Goal: Task Accomplishment & Management: Use online tool/utility

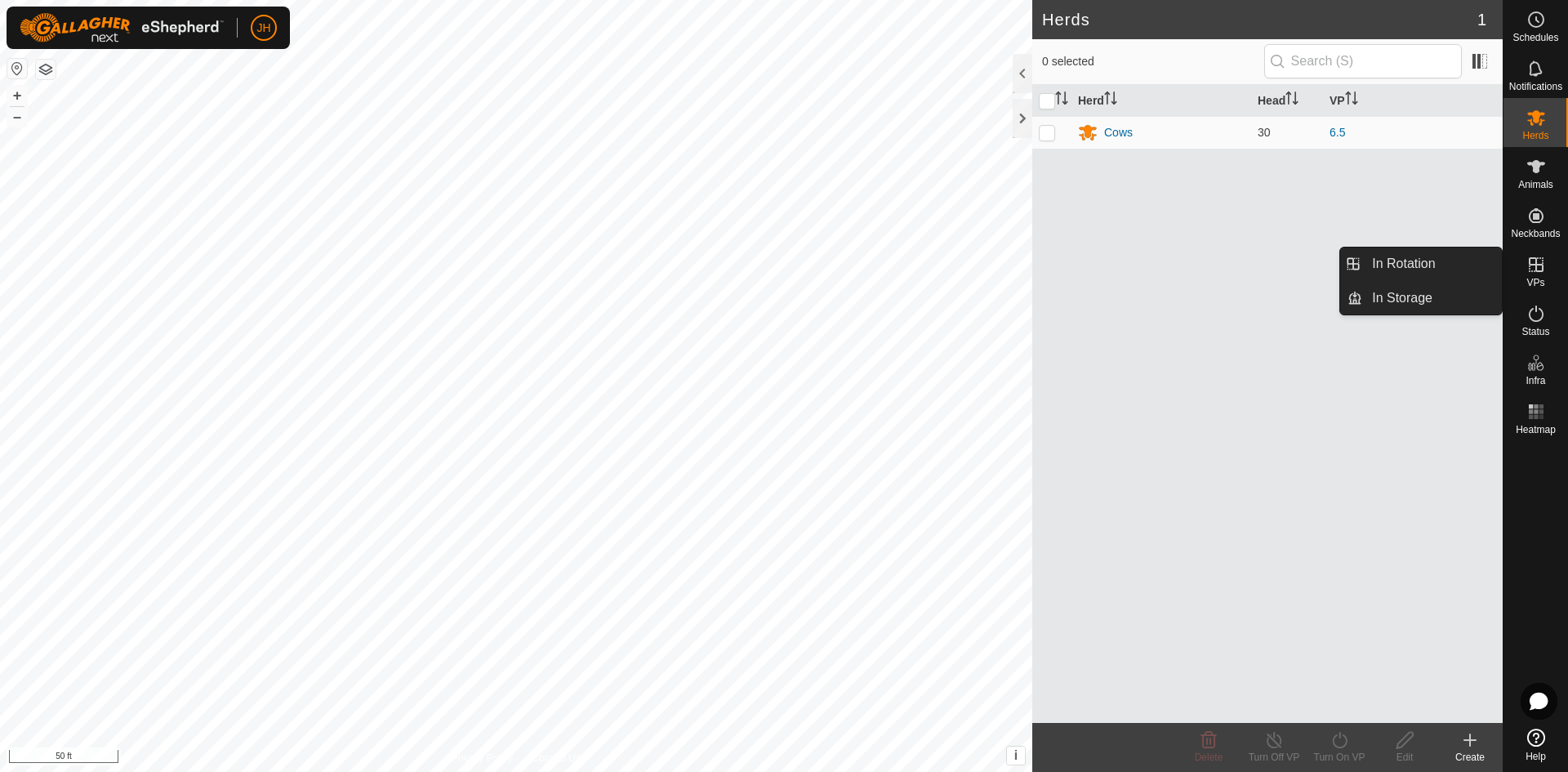
click at [1538, 271] on icon at bounding box center [1536, 265] width 14 height 14
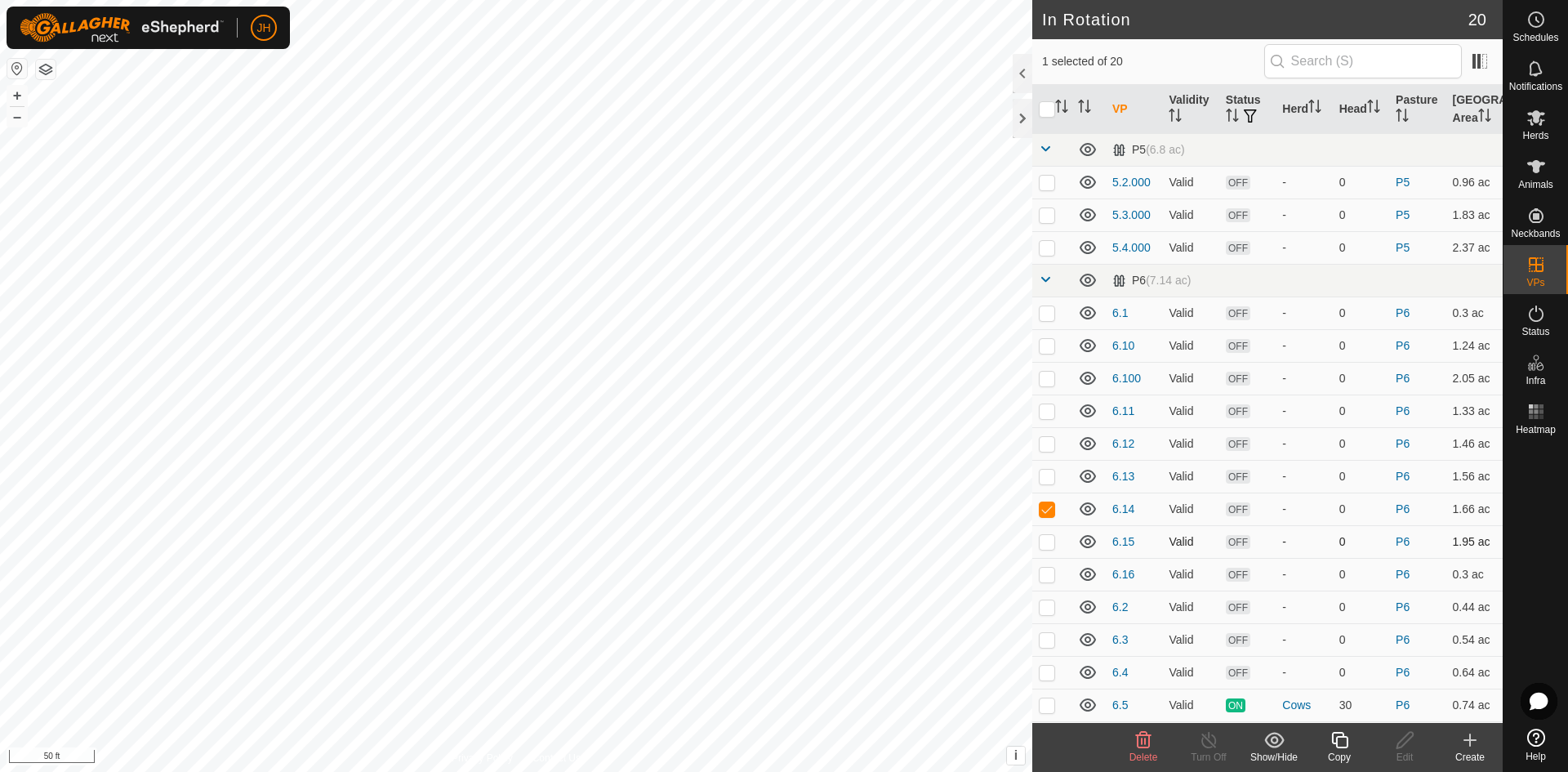
checkbox input "false"
checkbox input "true"
checkbox input "false"
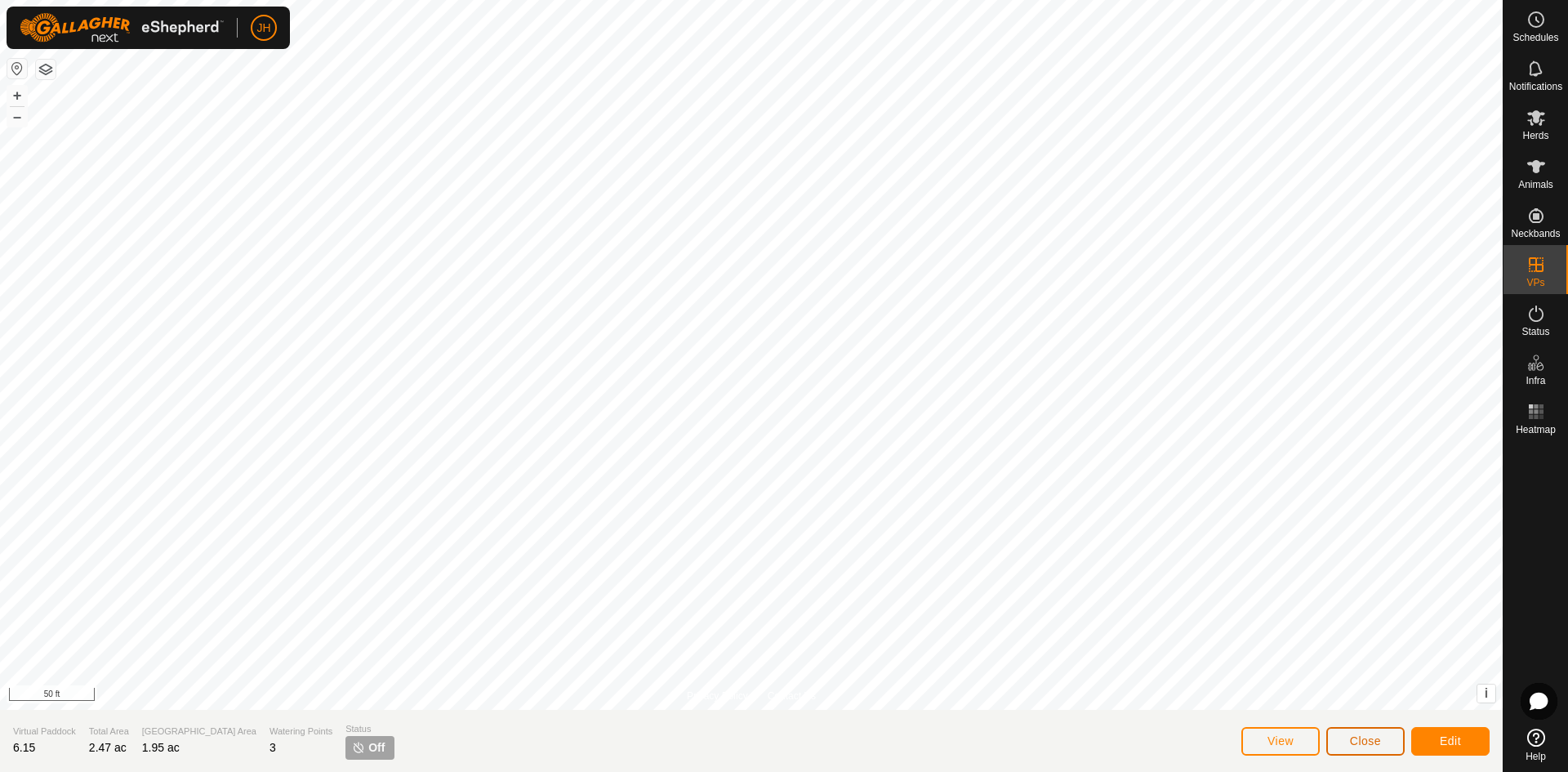
click at [1364, 749] on button "Close" at bounding box center [1365, 741] width 78 height 29
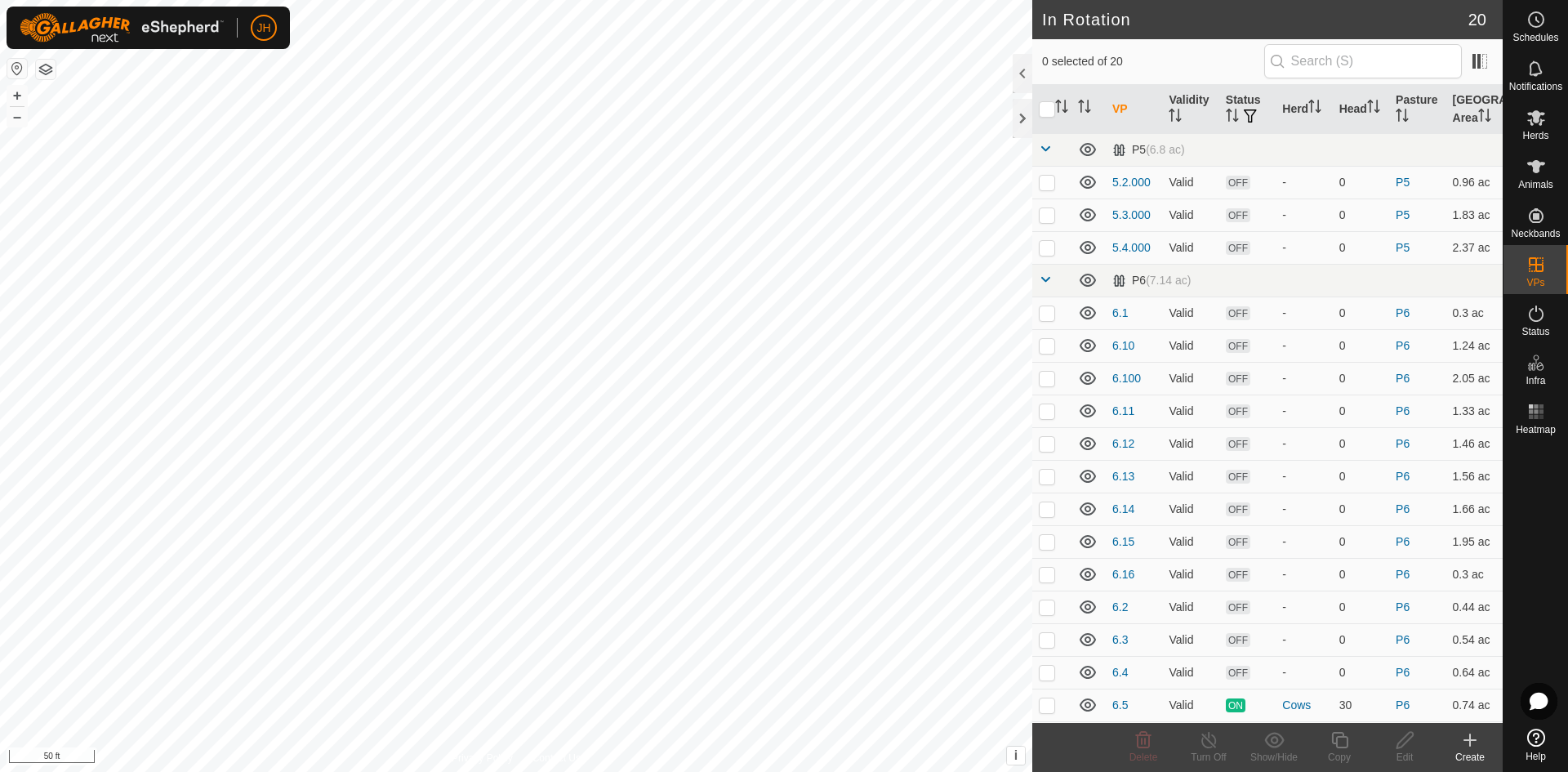
click at [1471, 748] on icon at bounding box center [1471, 740] width 20 height 20
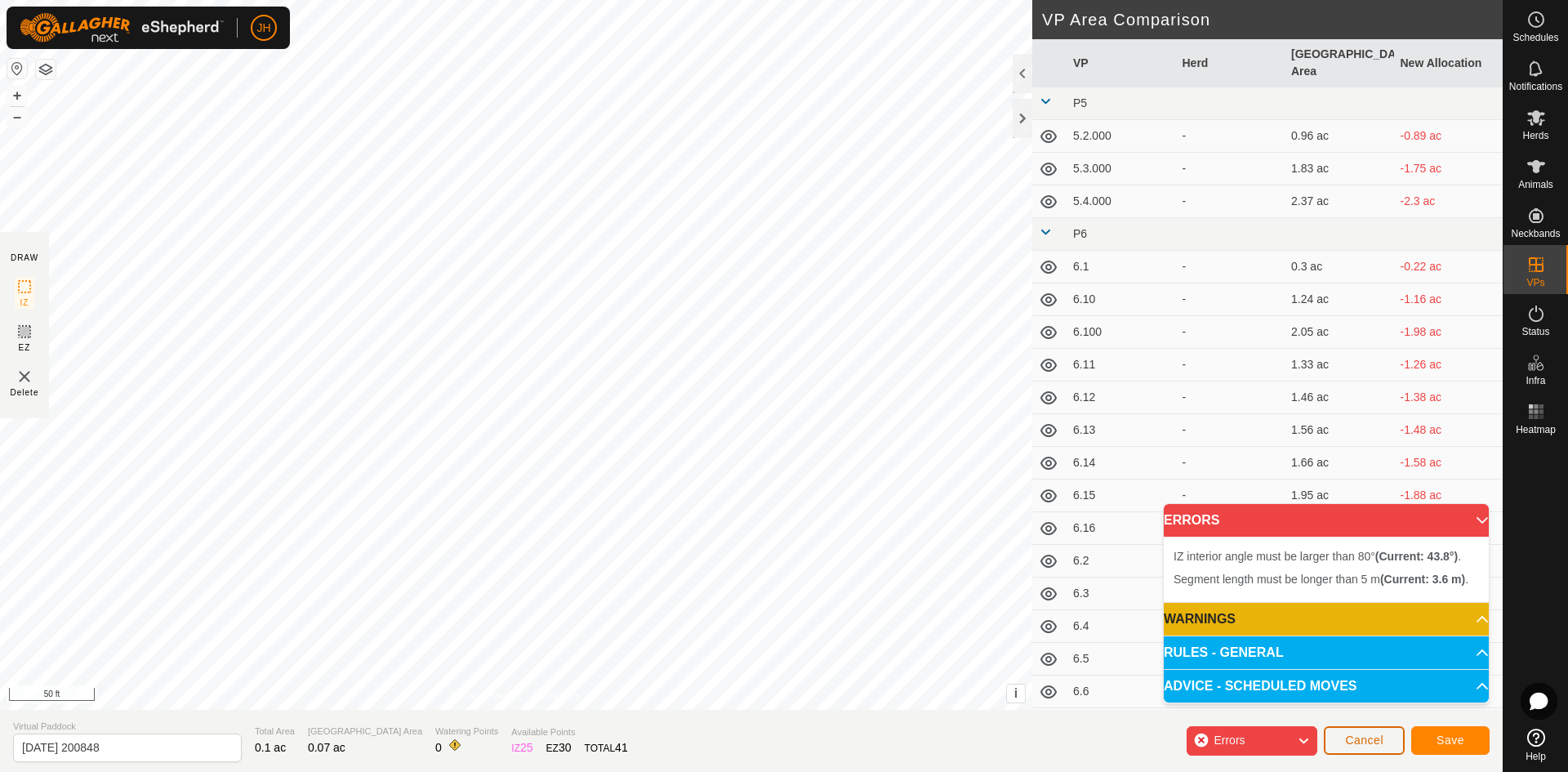
click at [1380, 744] on span "Cancel" at bounding box center [1364, 740] width 39 height 14
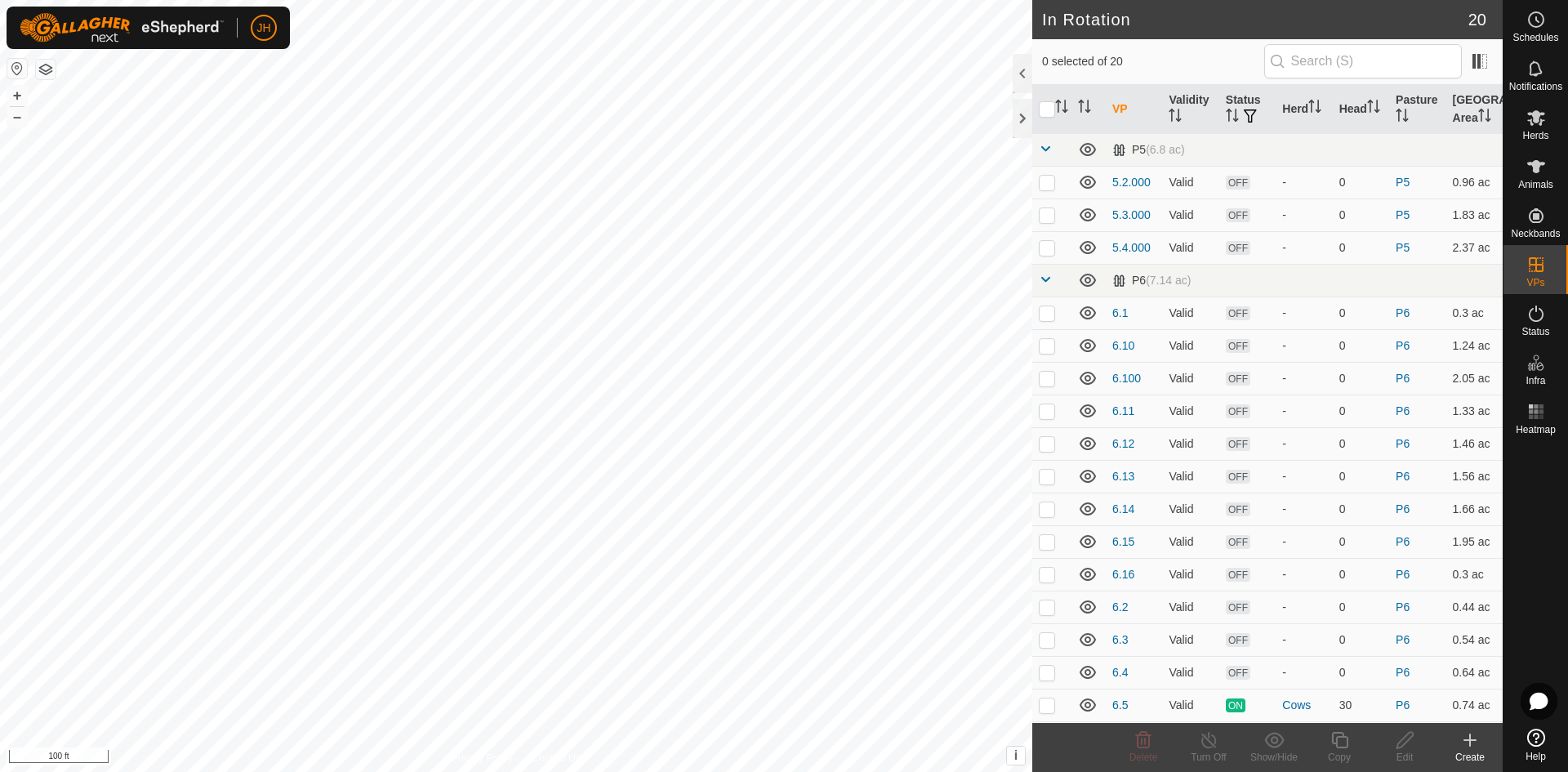
click at [1476, 755] on div "Create" at bounding box center [1470, 758] width 66 height 14
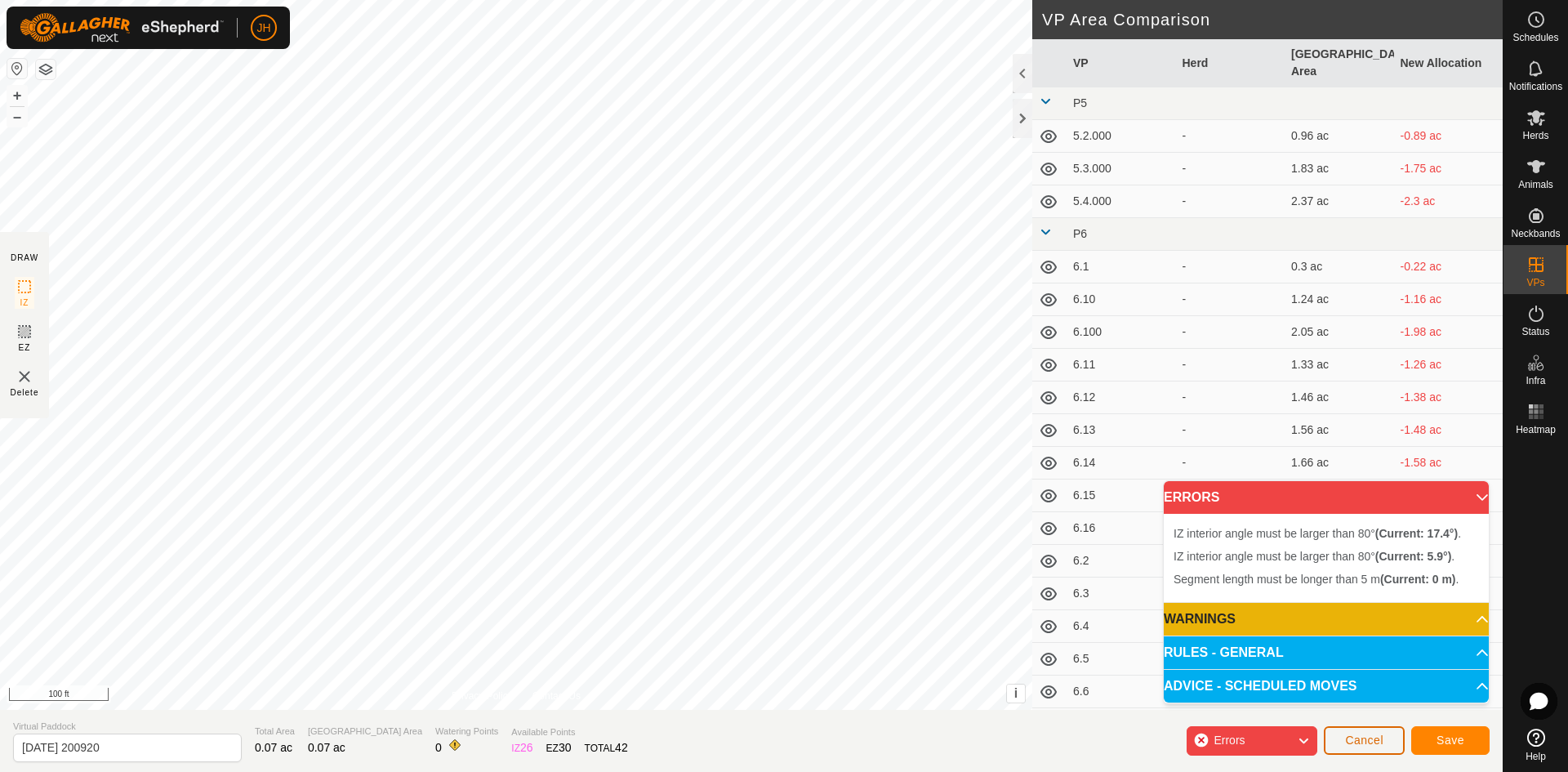
click at [1362, 745] on span "Cancel" at bounding box center [1364, 740] width 39 height 14
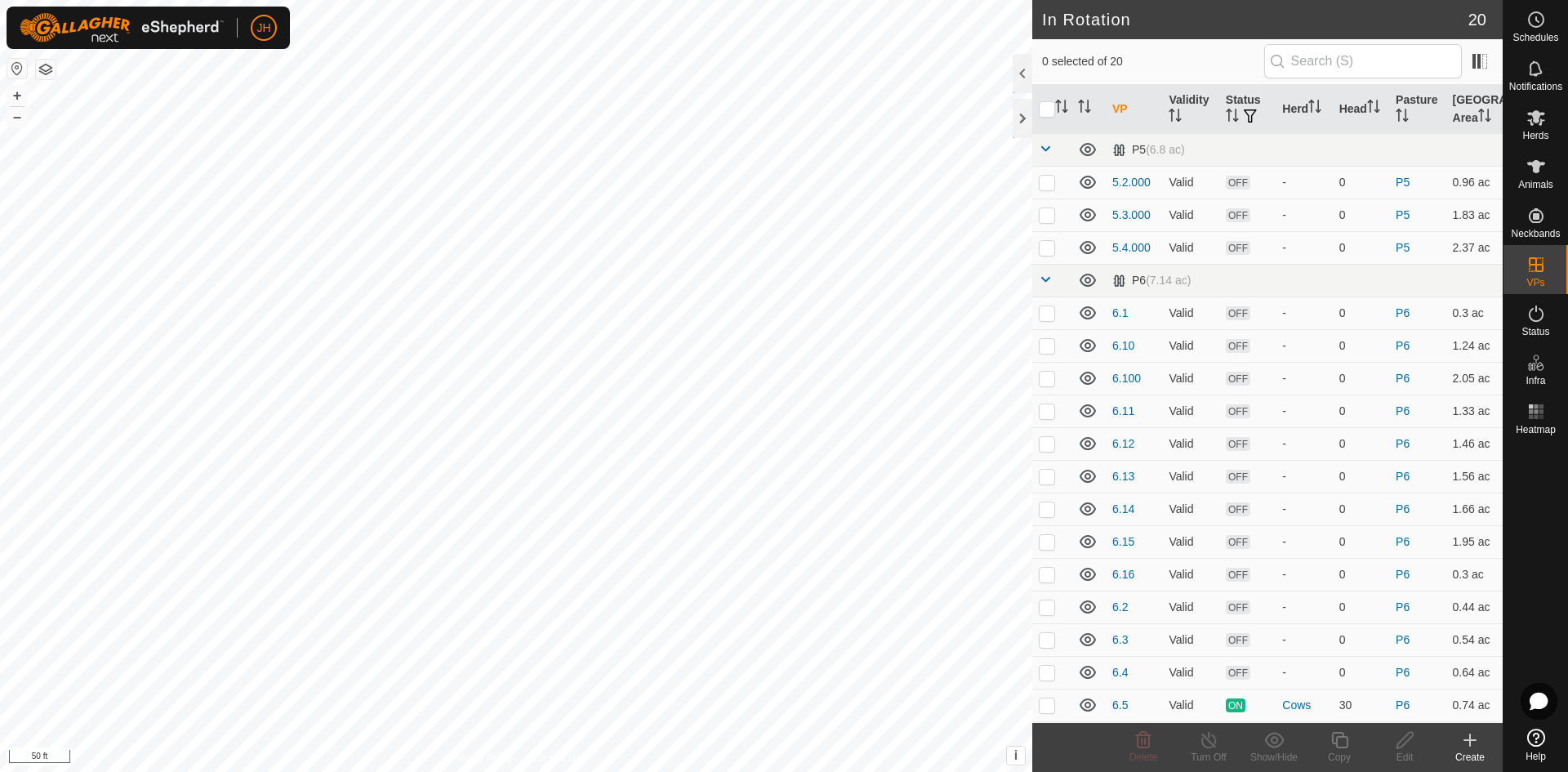
checkbox input "true"
click at [1349, 749] on icon at bounding box center [1340, 740] width 21 height 20
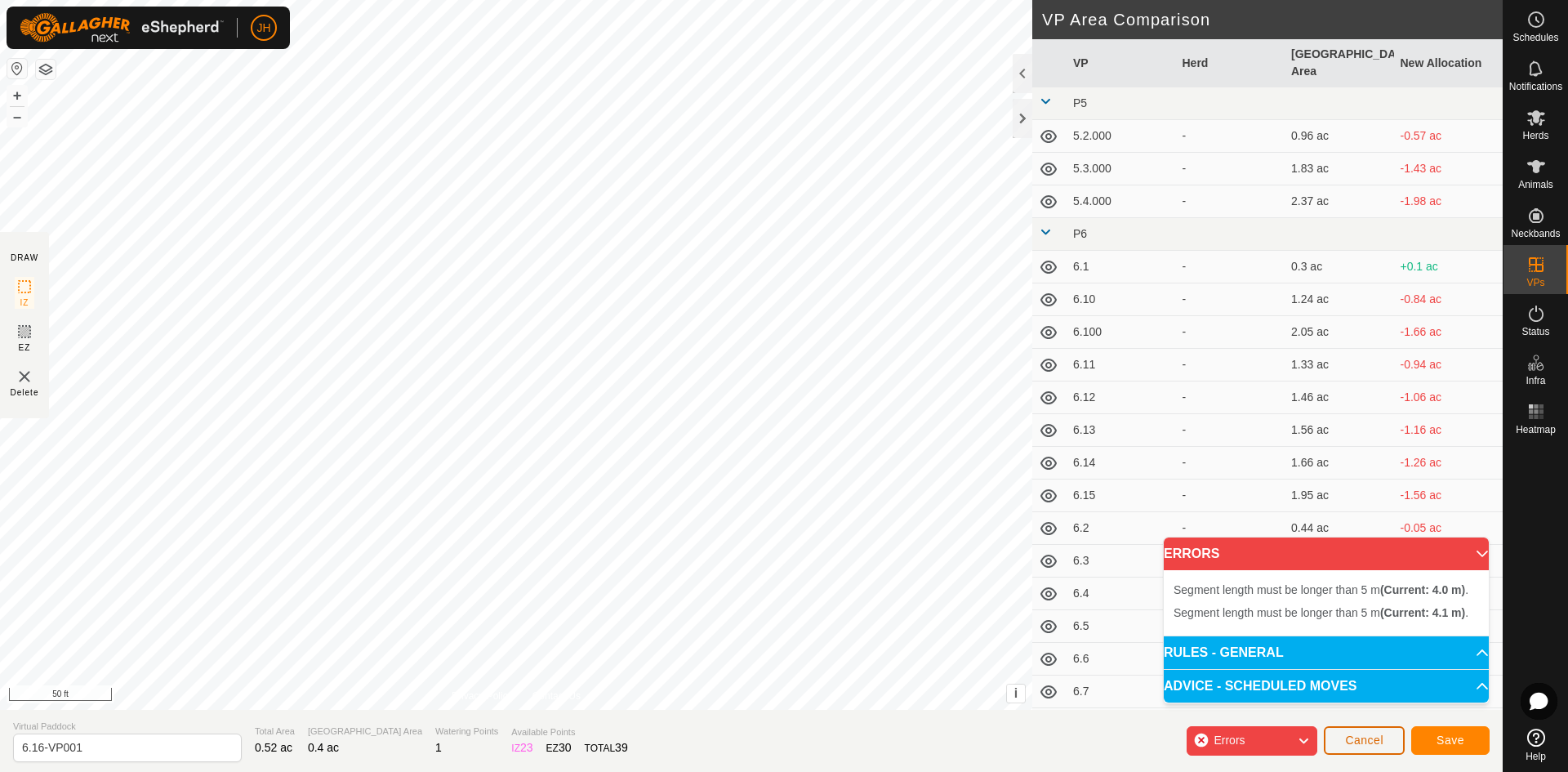
click at [1369, 742] on span "Cancel" at bounding box center [1364, 740] width 39 height 14
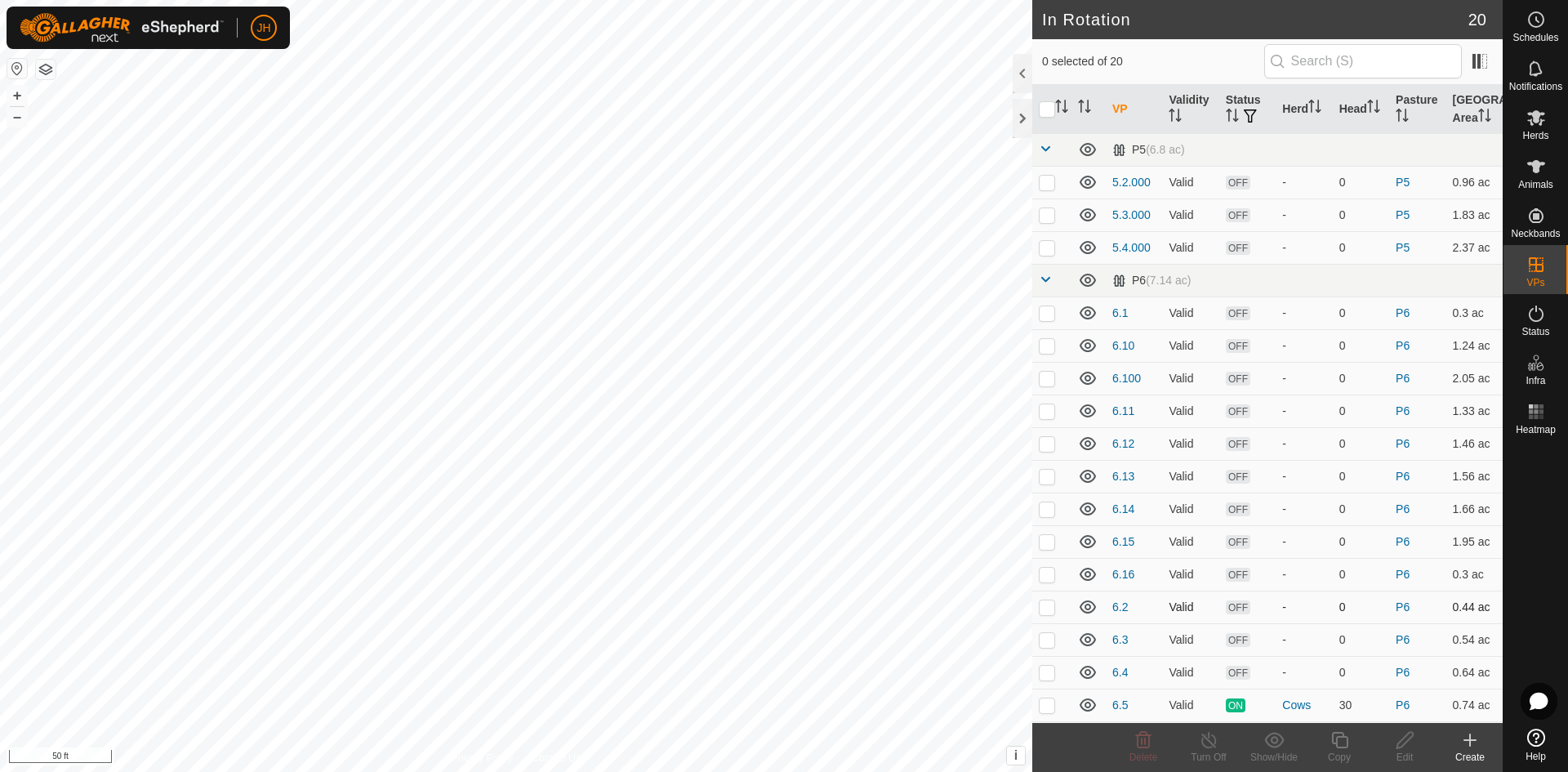
checkbox input "true"
click at [1403, 750] on div "Edit" at bounding box center [1405, 758] width 66 height 14
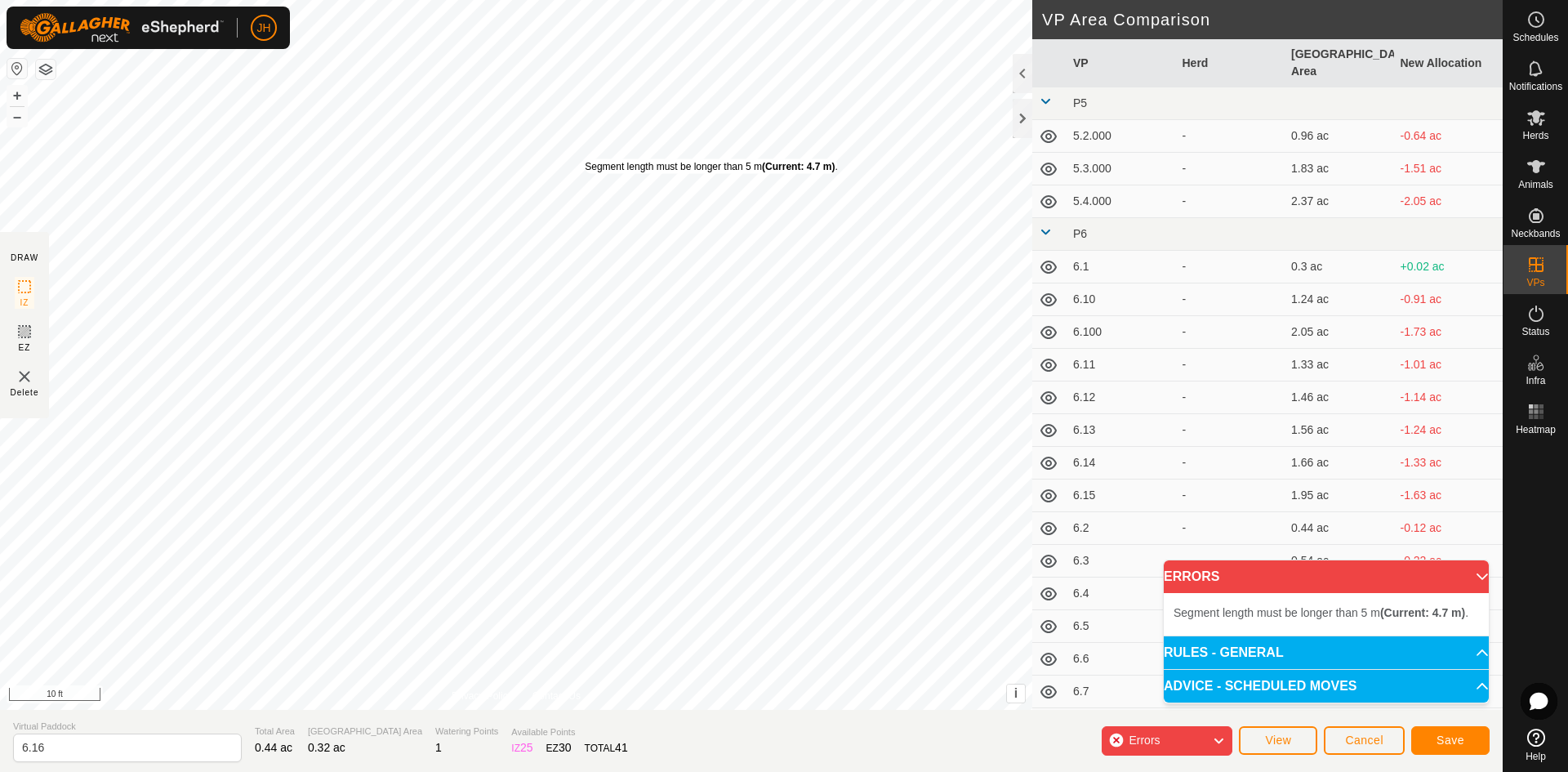
click at [585, 159] on div "Segment length must be longer than 5 m (Current: 4.7 m) ." at bounding box center [711, 167] width 252 height 14
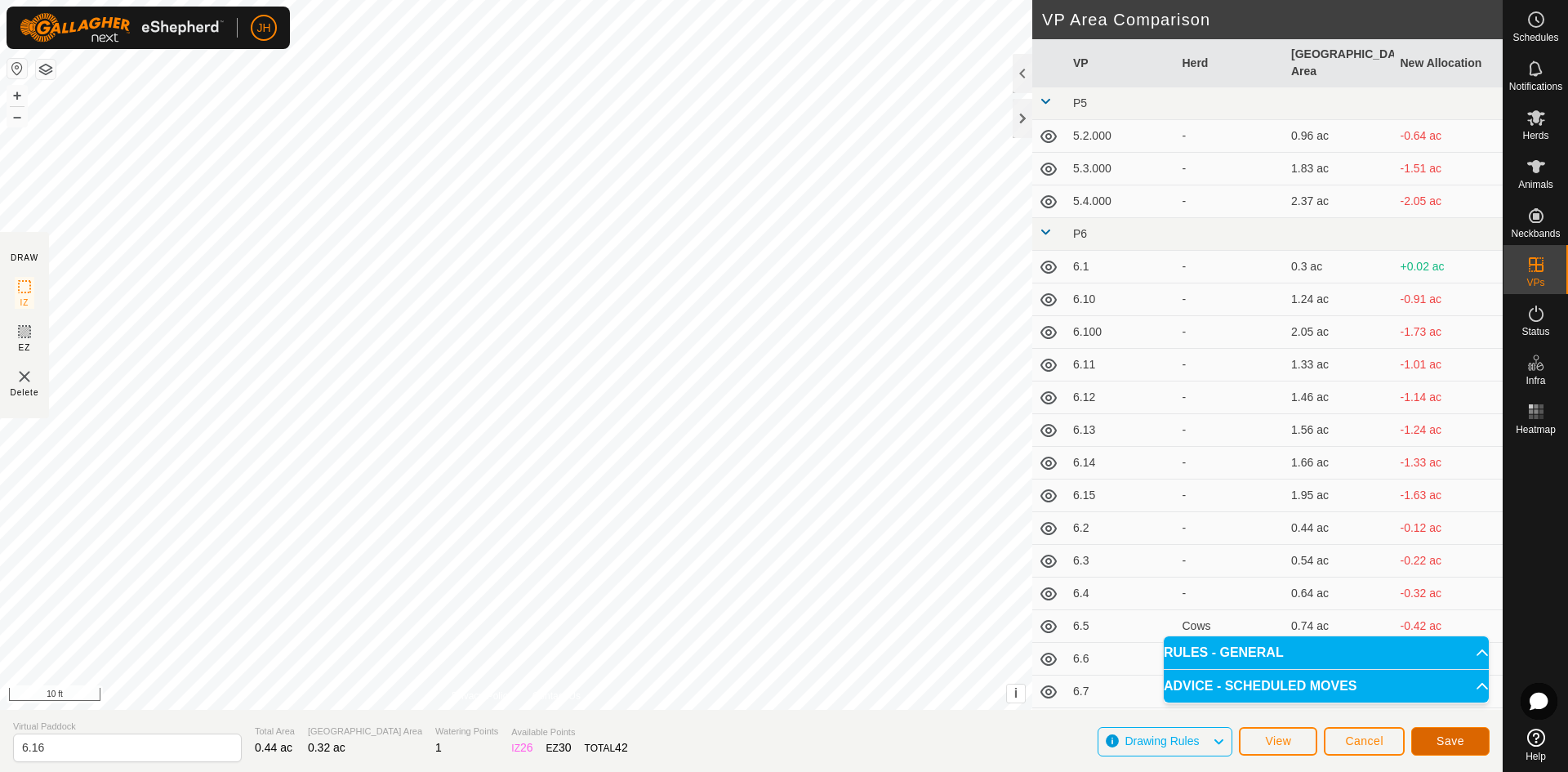
click at [1468, 743] on button "Save" at bounding box center [1450, 741] width 78 height 29
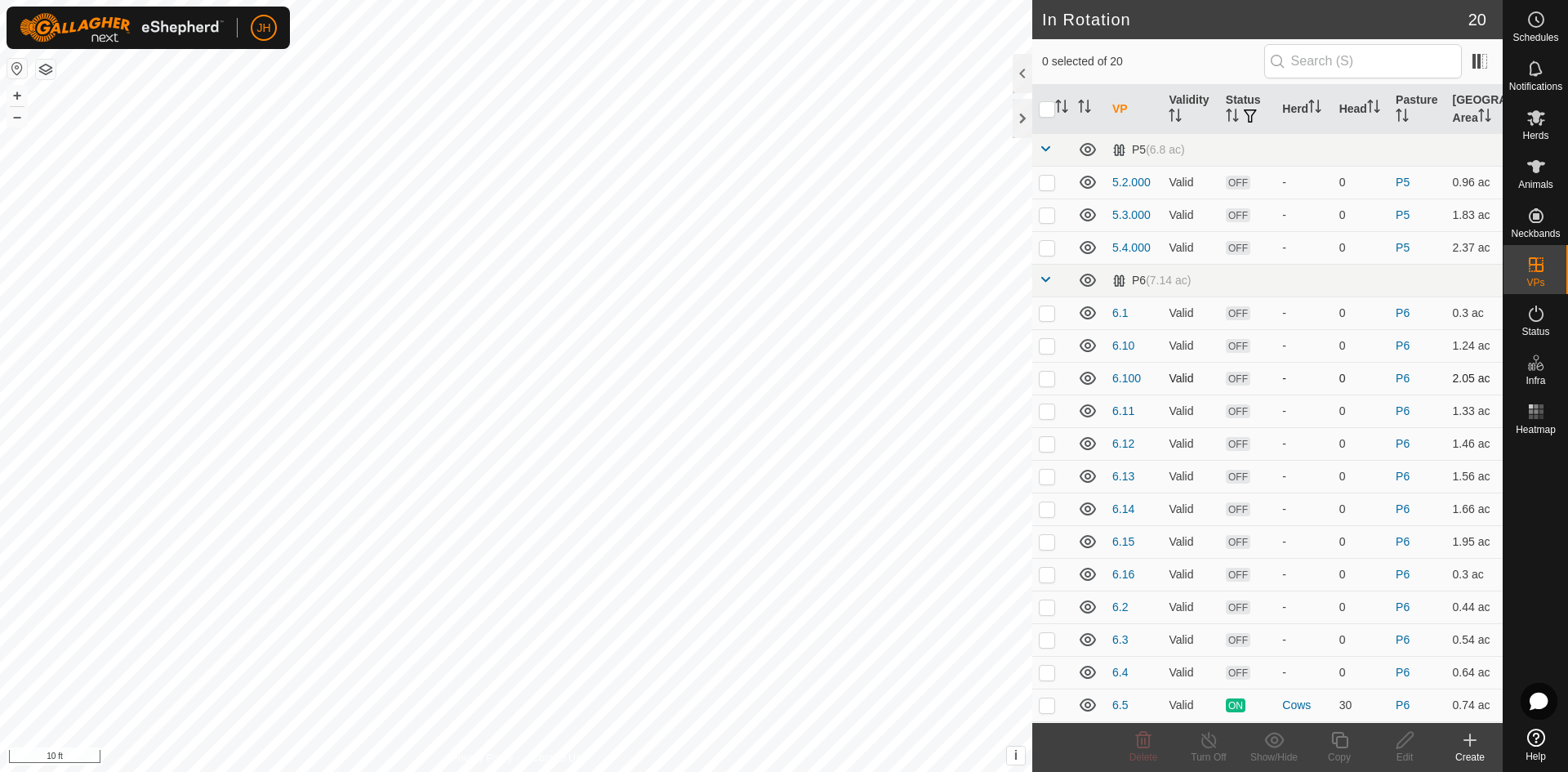
checkbox input "true"
click at [1338, 748] on icon at bounding box center [1339, 740] width 16 height 16
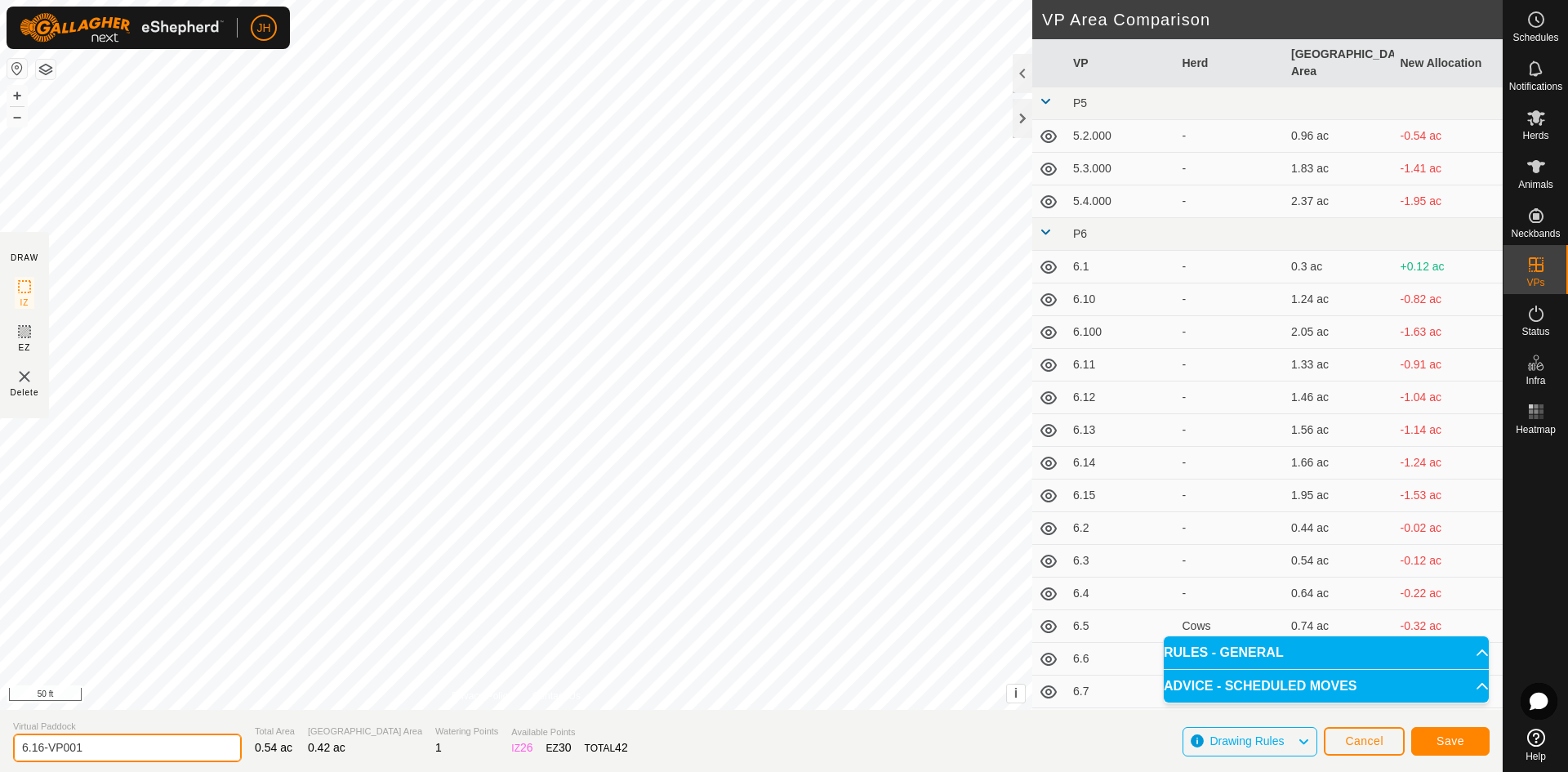
drag, startPoint x: 143, startPoint y: 747, endPoint x: 0, endPoint y: 731, distance: 143.9
click at [0, 736] on section "Virtual Paddock 6.16-VP001 Total Area 0.54 ac Grazing Area 0.42 ac Watering Poi…" at bounding box center [751, 740] width 1503 height 62
type input "6.17"
click at [1471, 748] on button "Save" at bounding box center [1450, 741] width 78 height 29
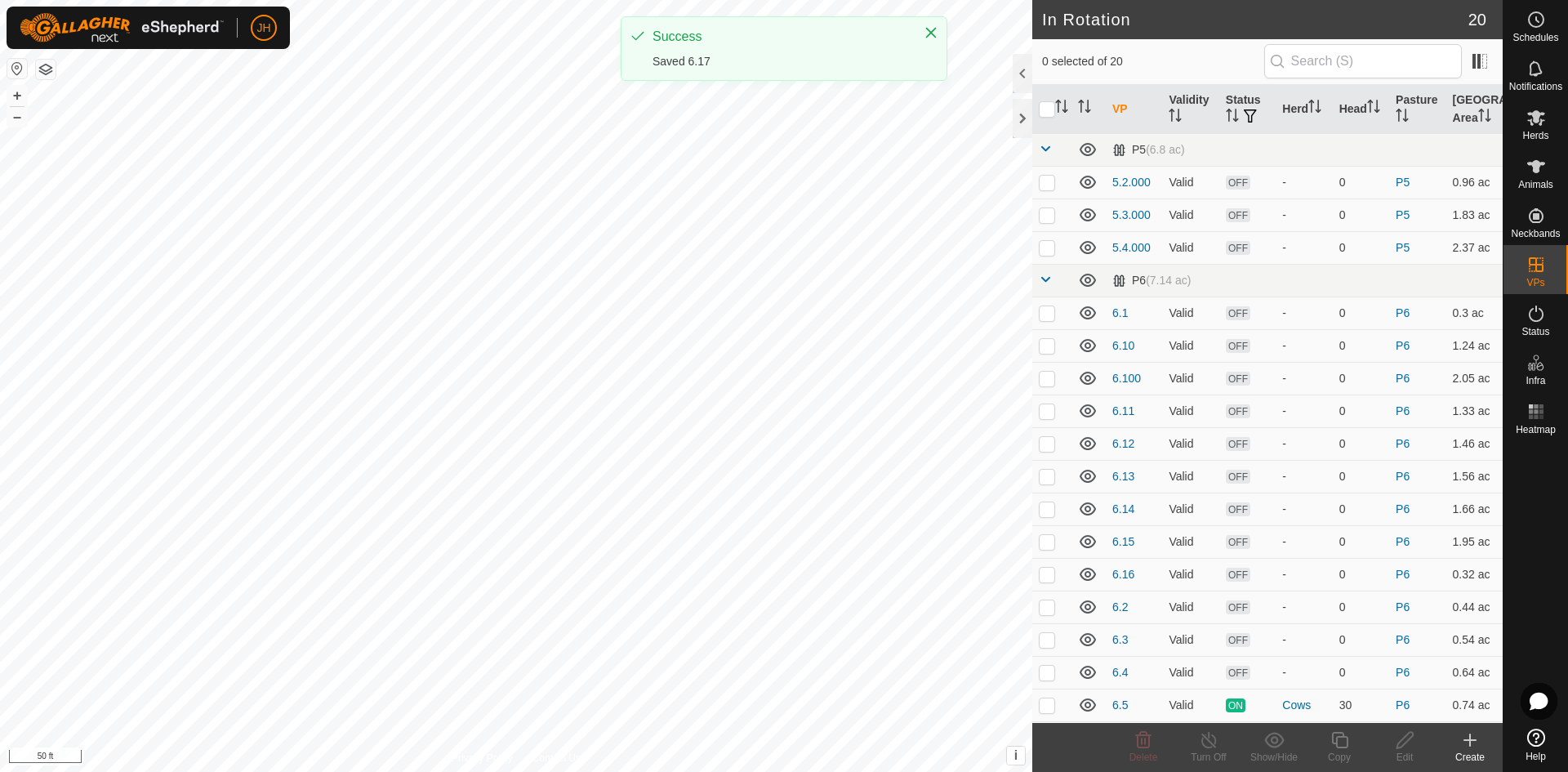
checkbox input "true"
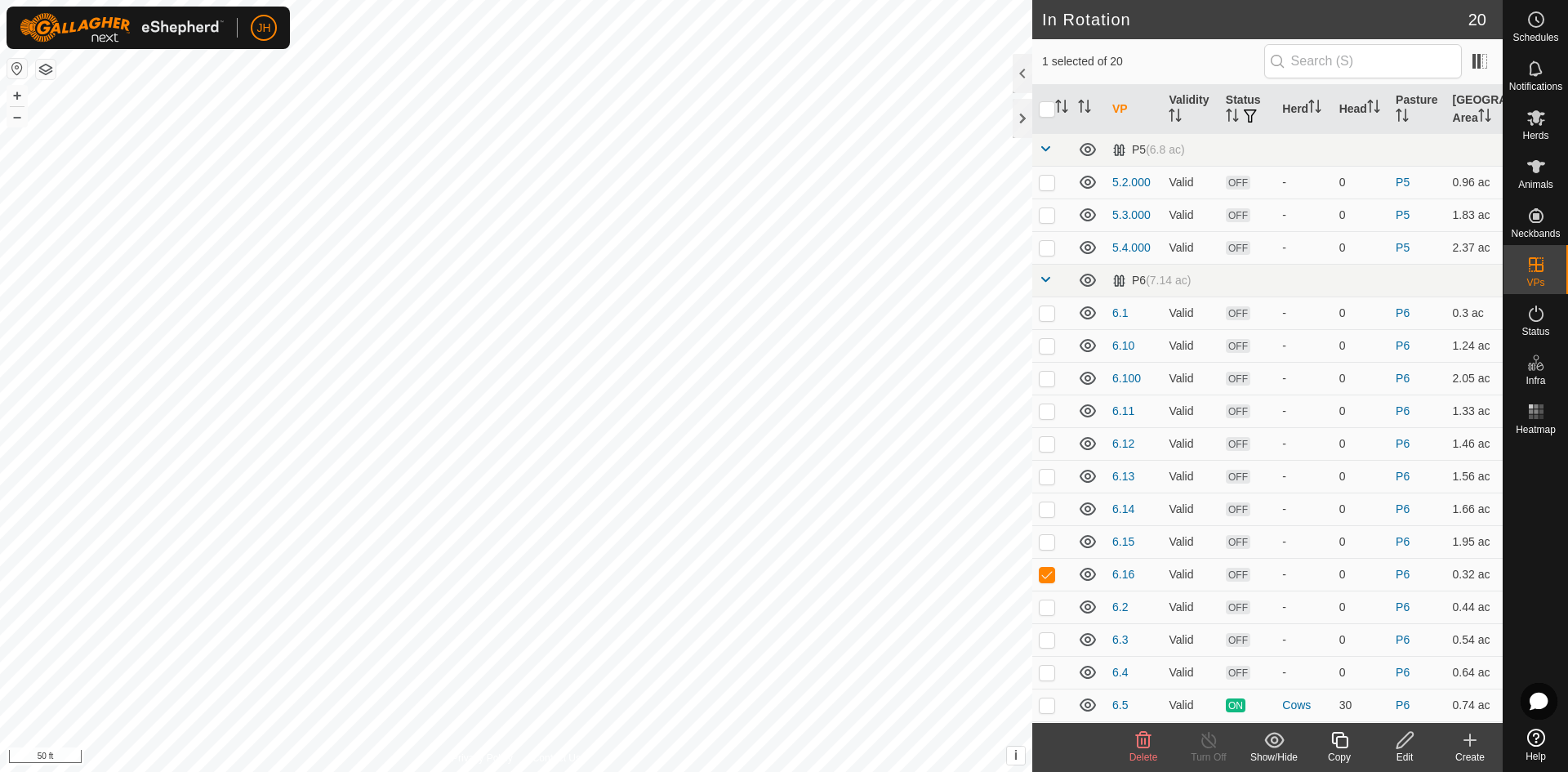
click at [1344, 748] on icon at bounding box center [1339, 740] width 16 height 16
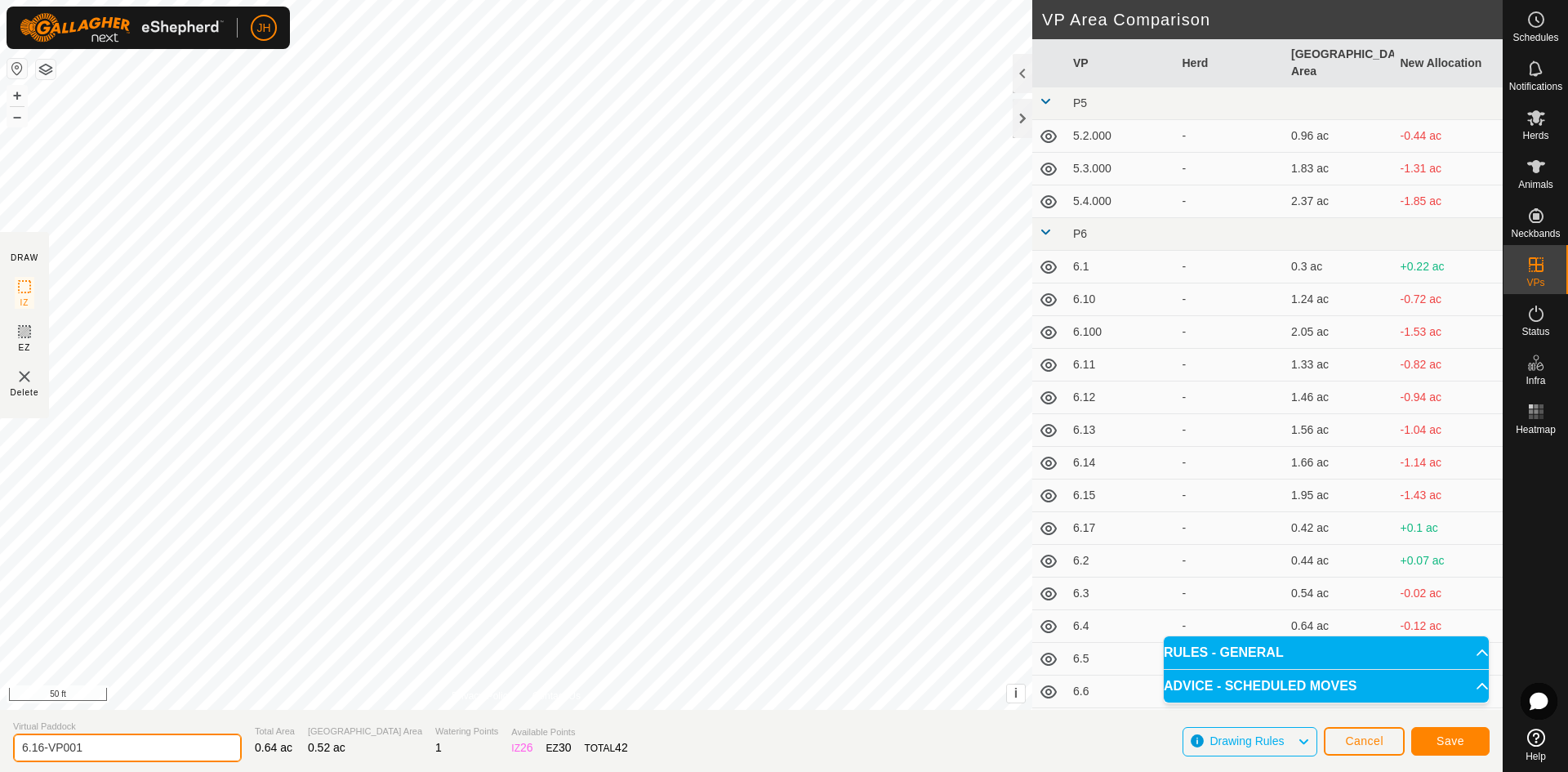
drag, startPoint x: 101, startPoint y: 748, endPoint x: 0, endPoint y: 749, distance: 101.0
click at [0, 749] on section "Virtual Paddock 6.16-VP001 Total Area 0.64 ac Grazing Area 0.52 ac Watering Poi…" at bounding box center [751, 740] width 1503 height 62
type input "6.18"
click at [1459, 743] on span "Save" at bounding box center [1450, 740] width 28 height 14
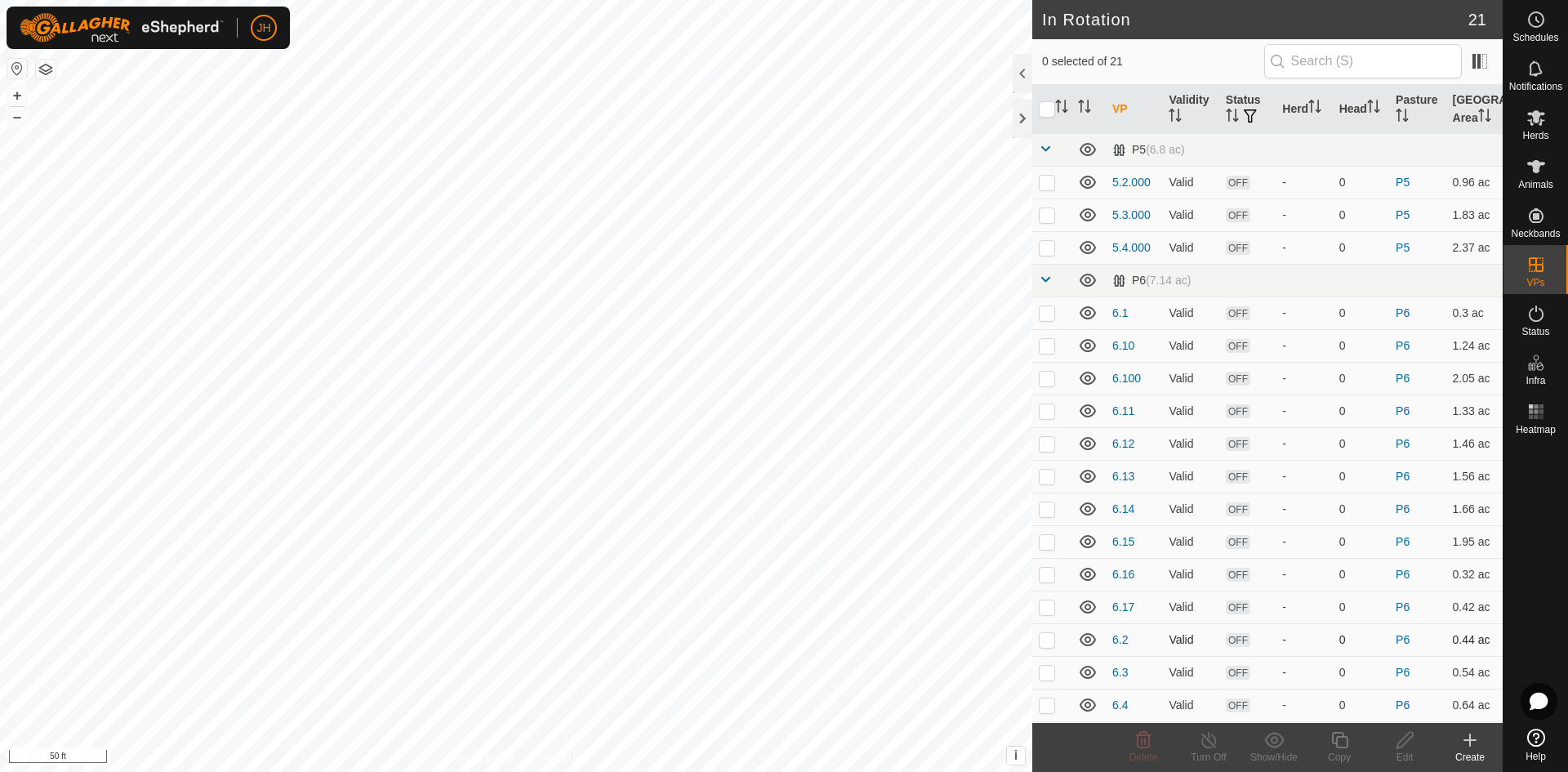
checkbox input "true"
click at [1337, 742] on icon at bounding box center [1339, 740] width 16 height 16
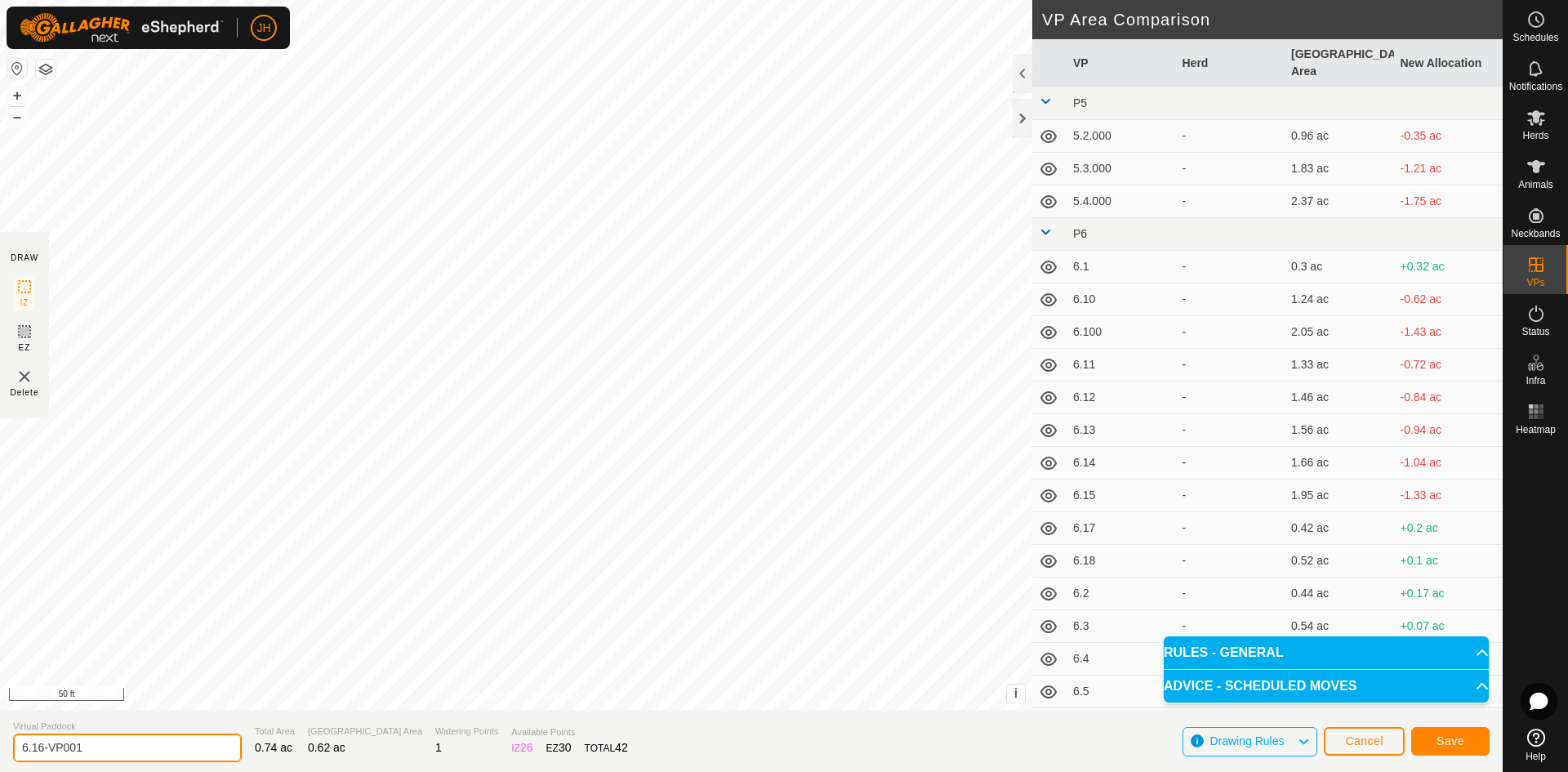
drag, startPoint x: 121, startPoint y: 746, endPoint x: 0, endPoint y: 726, distance: 122.6
click at [0, 742] on section "Virtual Paddock 6.16-VP001 Total Area 0.74 ac Grazing Area 0.62 ac Watering Poi…" at bounding box center [751, 740] width 1503 height 62
type input "6.19"
click at [1448, 742] on span "Save" at bounding box center [1450, 740] width 28 height 14
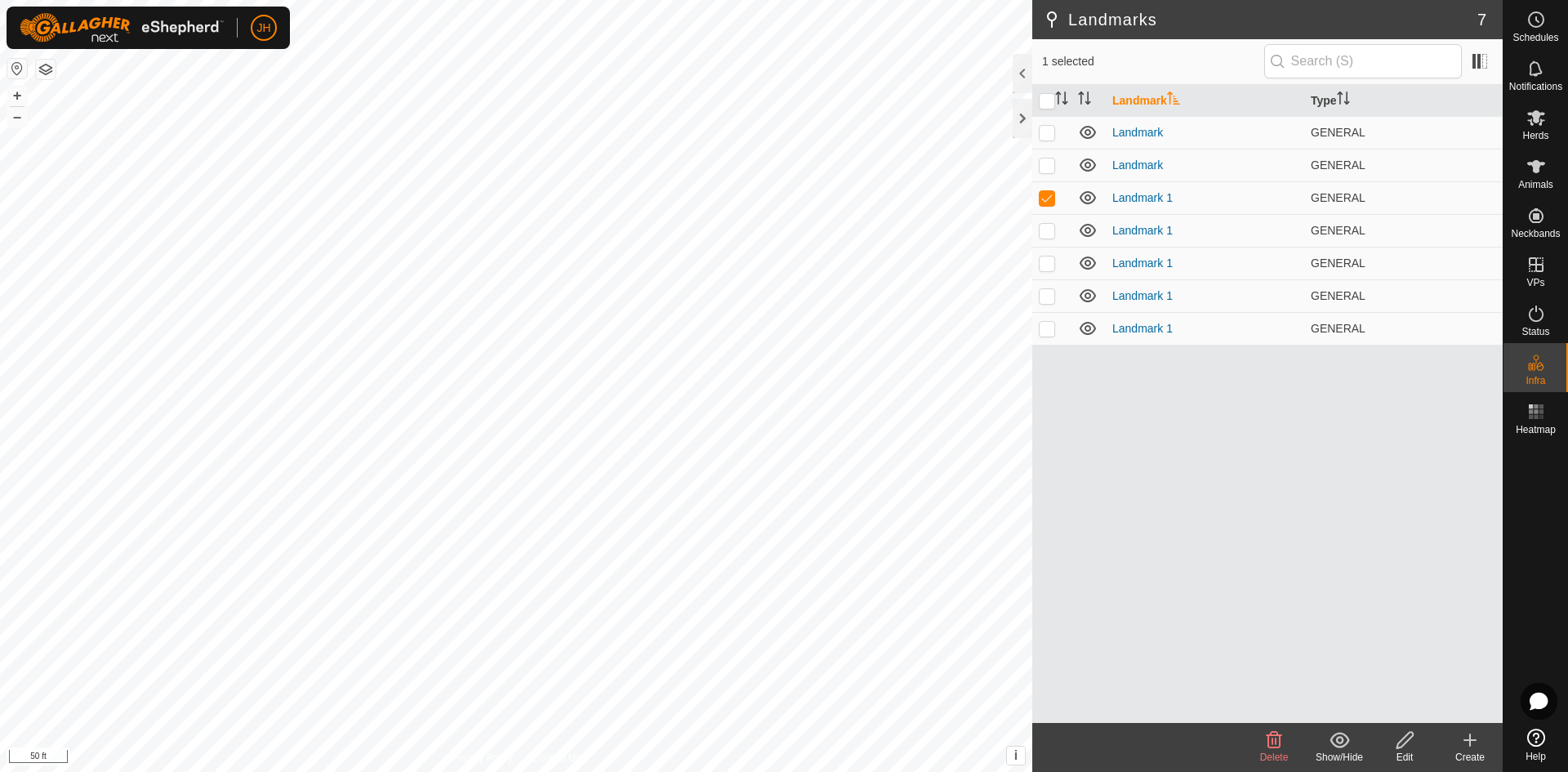
click at [1273, 742] on icon at bounding box center [1274, 740] width 20 height 20
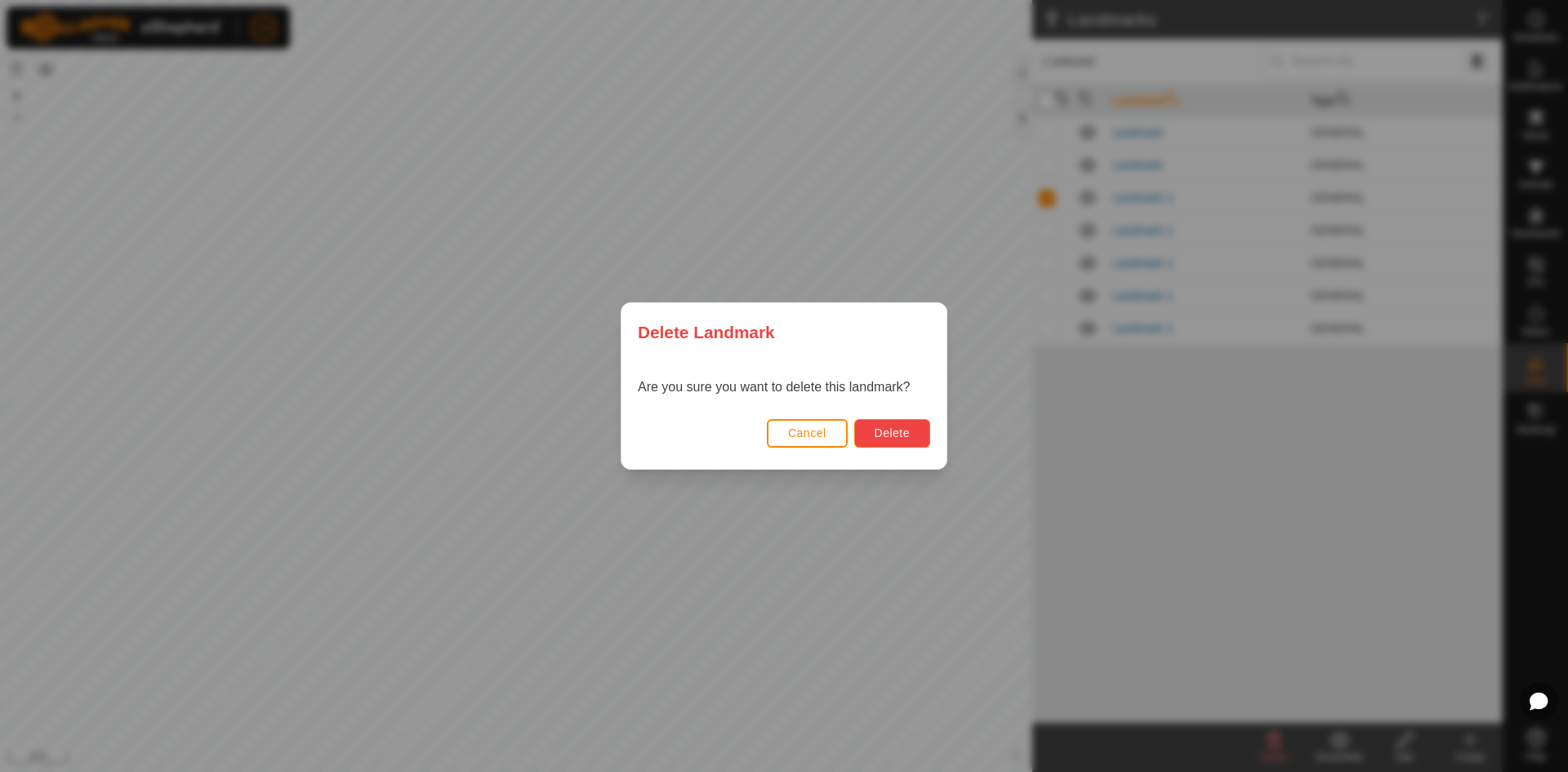
click at [879, 438] on span "Delete" at bounding box center [892, 432] width 35 height 14
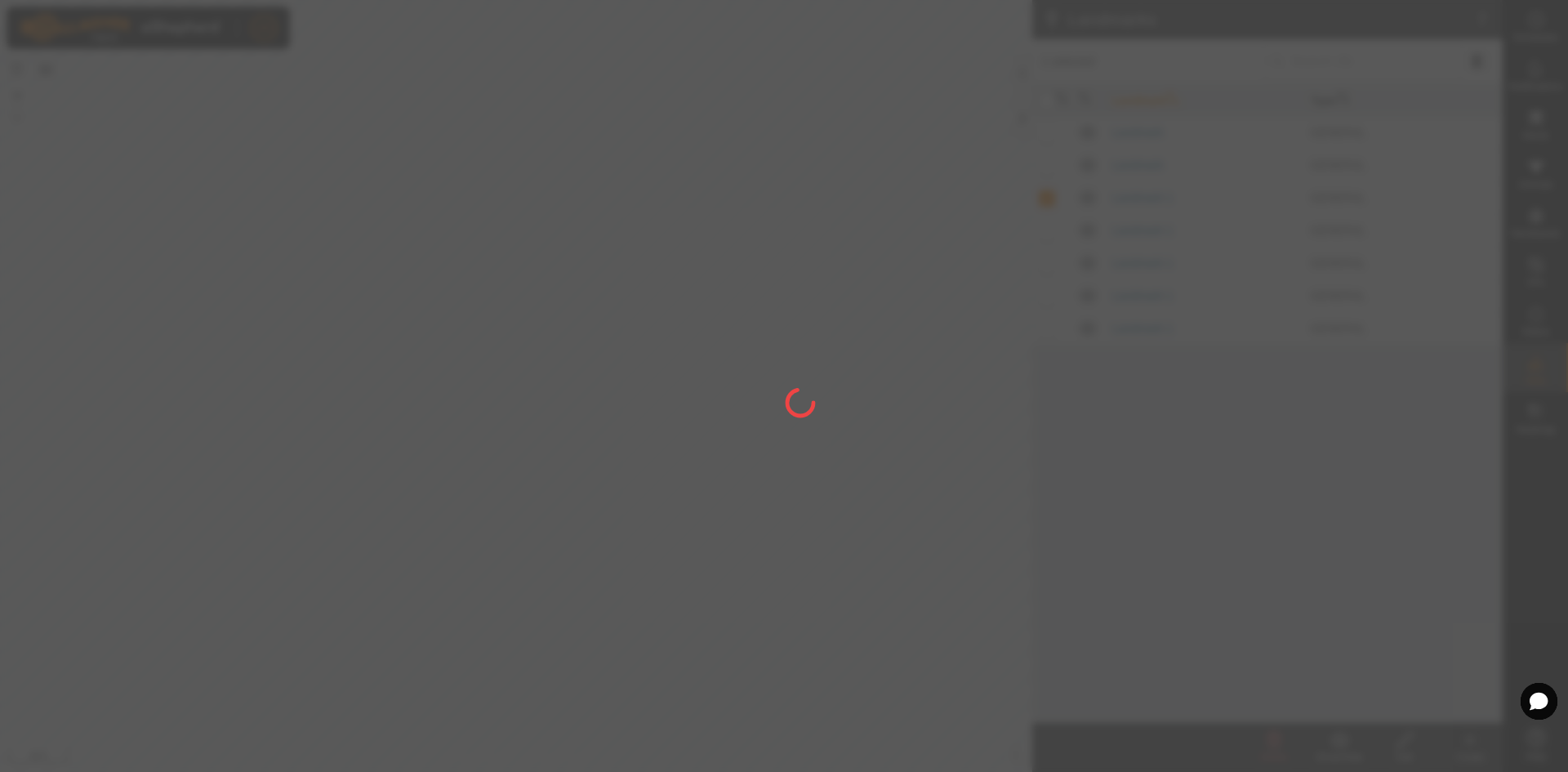
checkbox input "false"
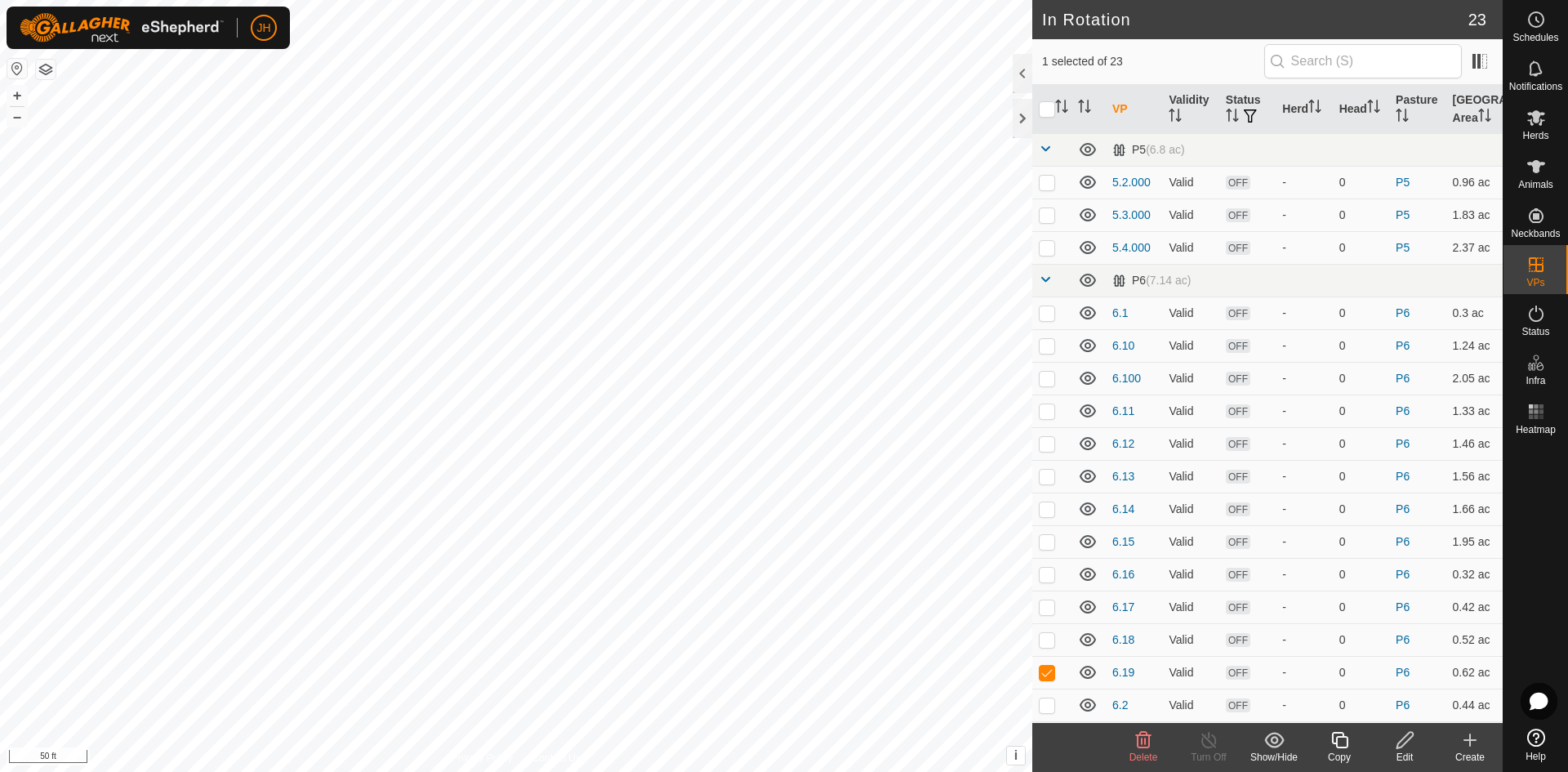
click at [1337, 743] on icon at bounding box center [1339, 740] width 16 height 16
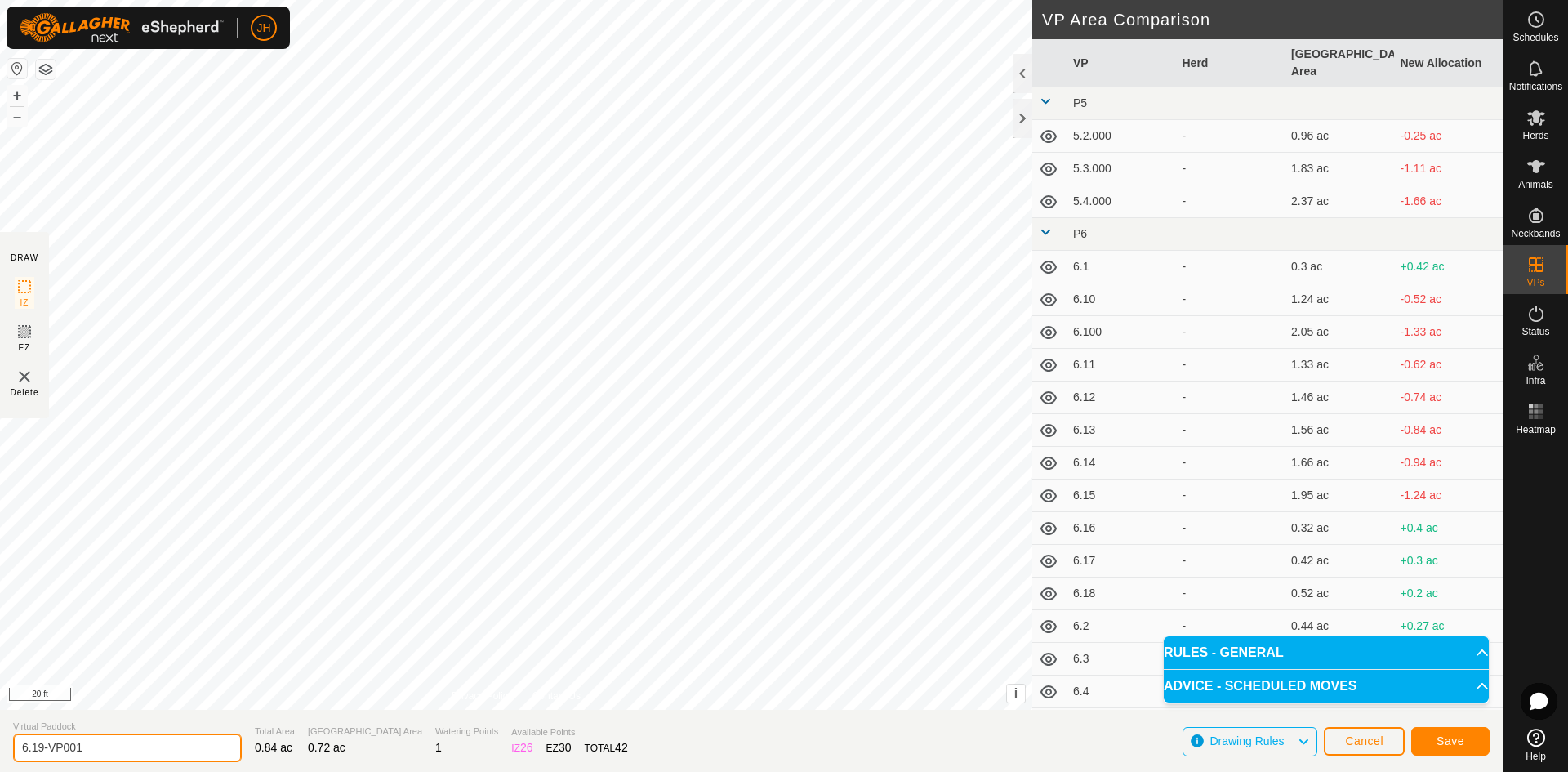
drag, startPoint x: 25, startPoint y: 744, endPoint x: 0, endPoint y: 738, distance: 25.7
click at [0, 738] on section "Virtual Paddock 6.19-VP001 Total Area 0.84 ac Grazing Area 0.72 ac Watering Poi…" at bounding box center [751, 740] width 1503 height 62
type input "6.20q"
click at [115, 746] on input "6.20q" at bounding box center [128, 748] width 229 height 29
type input "6.20"
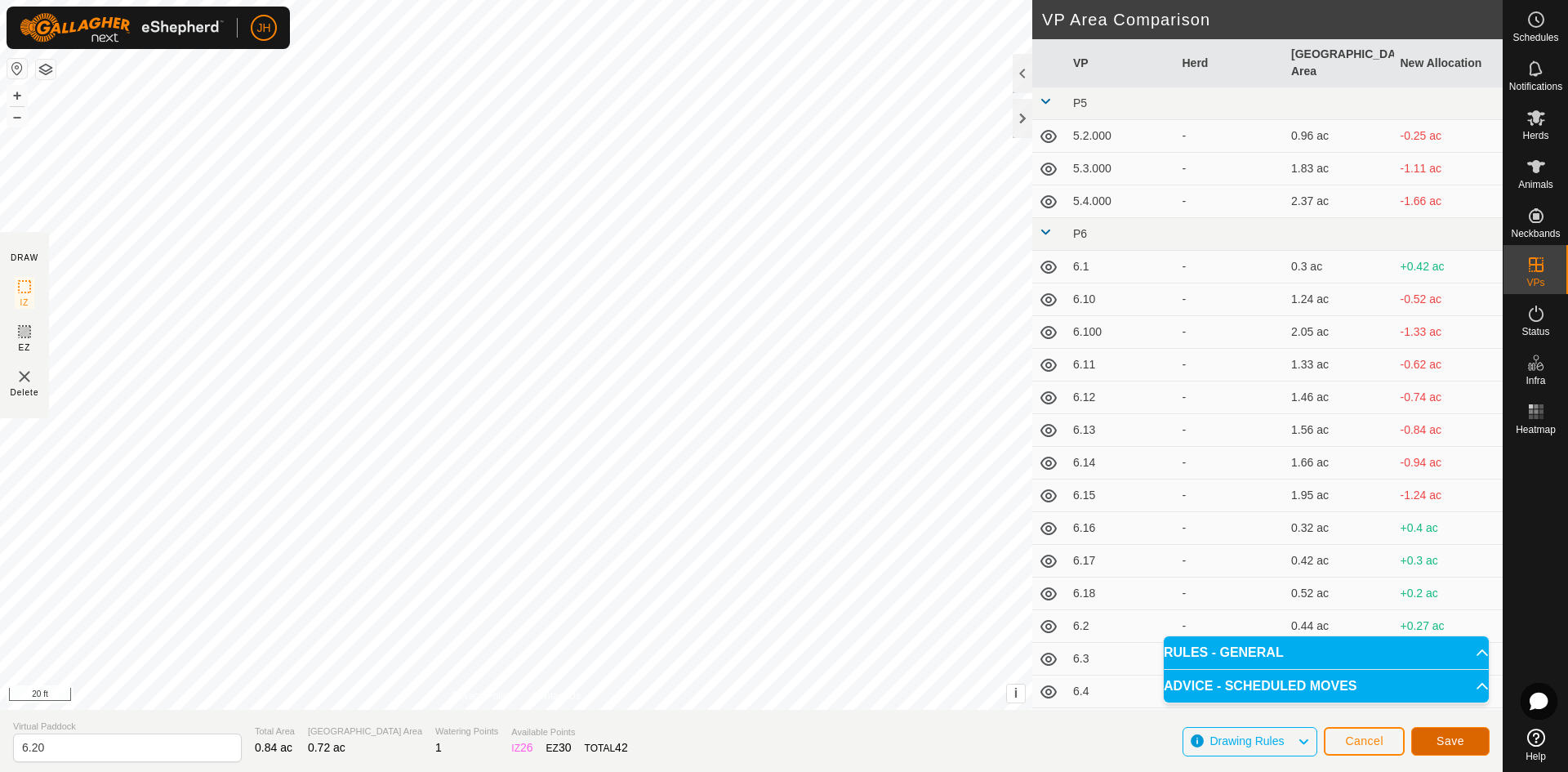
click at [1466, 742] on button "Save" at bounding box center [1450, 741] width 78 height 29
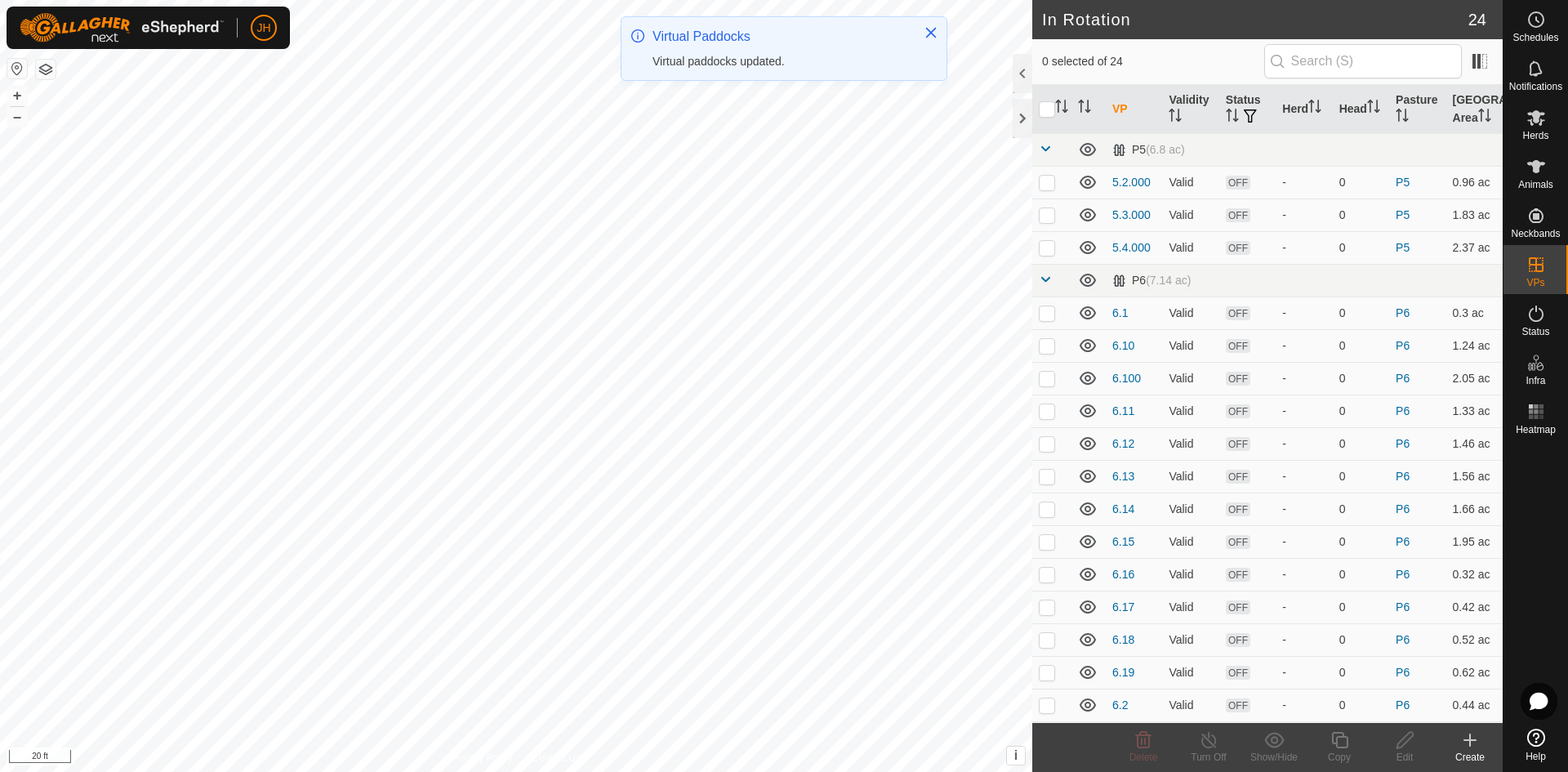
checkbox input "true"
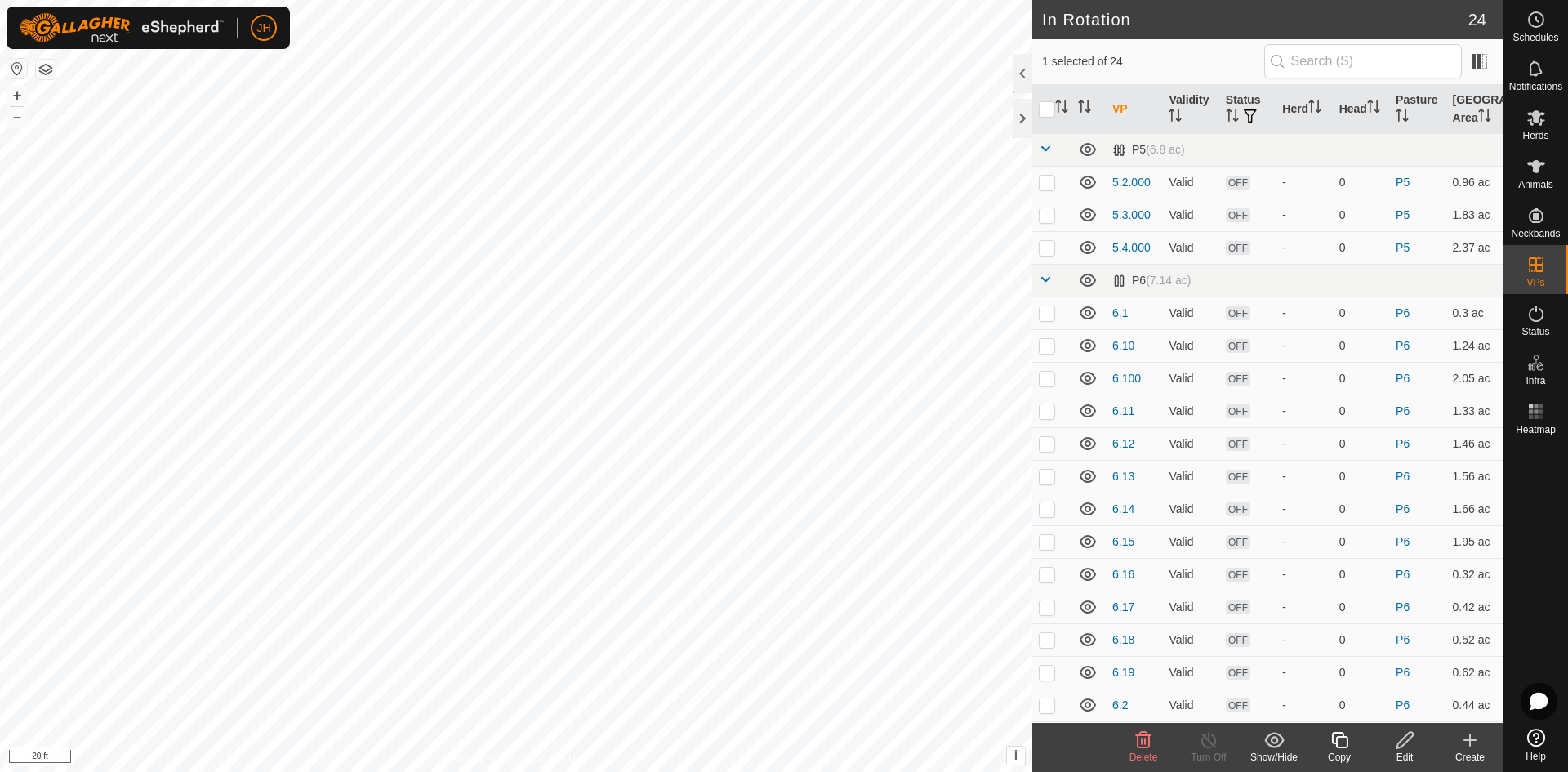
click at [1342, 745] on icon at bounding box center [1340, 740] width 21 height 20
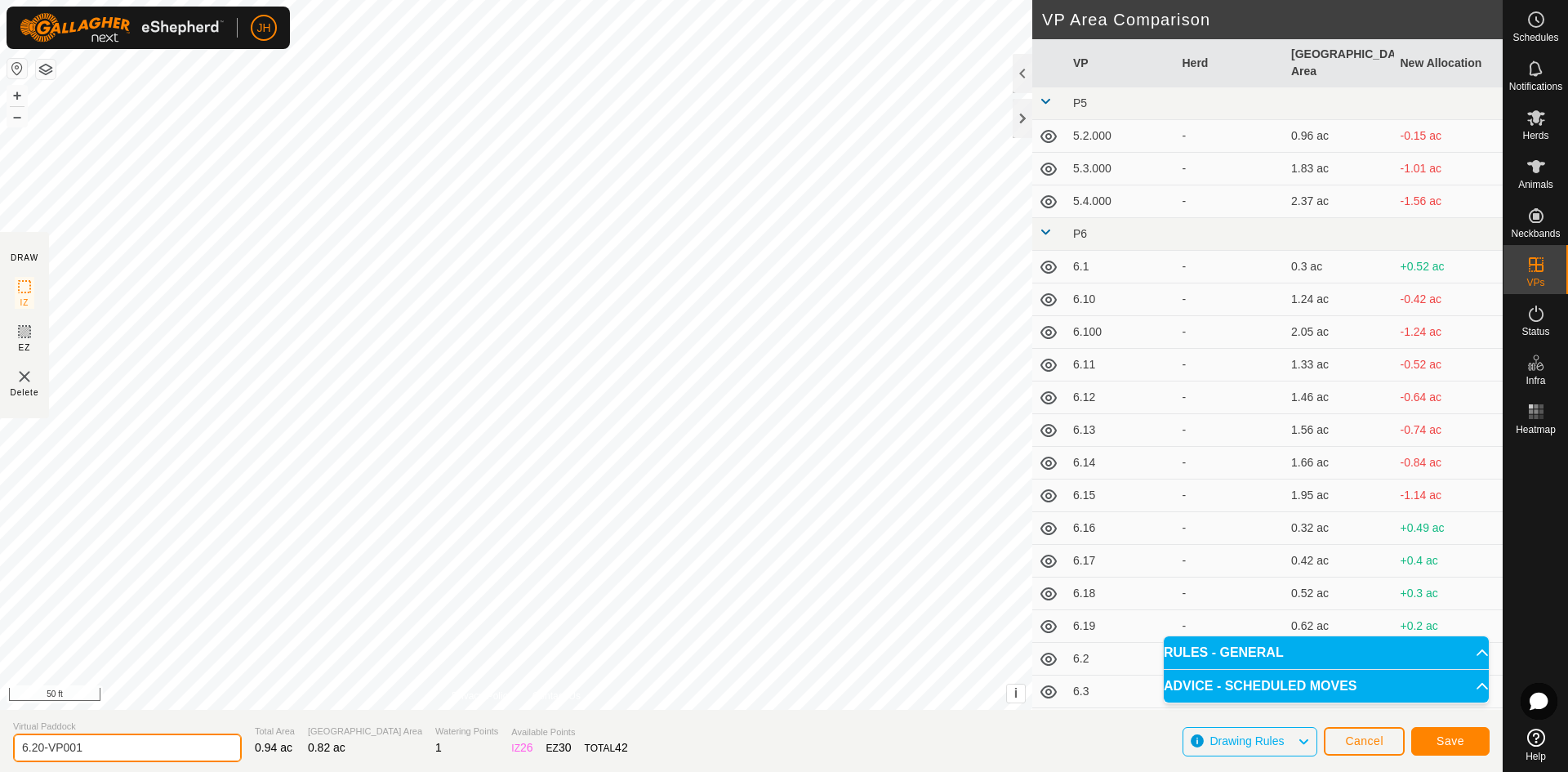
drag, startPoint x: 113, startPoint y: 750, endPoint x: 0, endPoint y: 742, distance: 113.3
click at [0, 750] on section "Virtual Paddock 6.20-VP001 Total Area 0.94 ac Grazing Area 0.82 ac Watering Poi…" at bounding box center [751, 740] width 1503 height 62
type input "6.21"
click at [1453, 747] on span "Save" at bounding box center [1450, 740] width 28 height 14
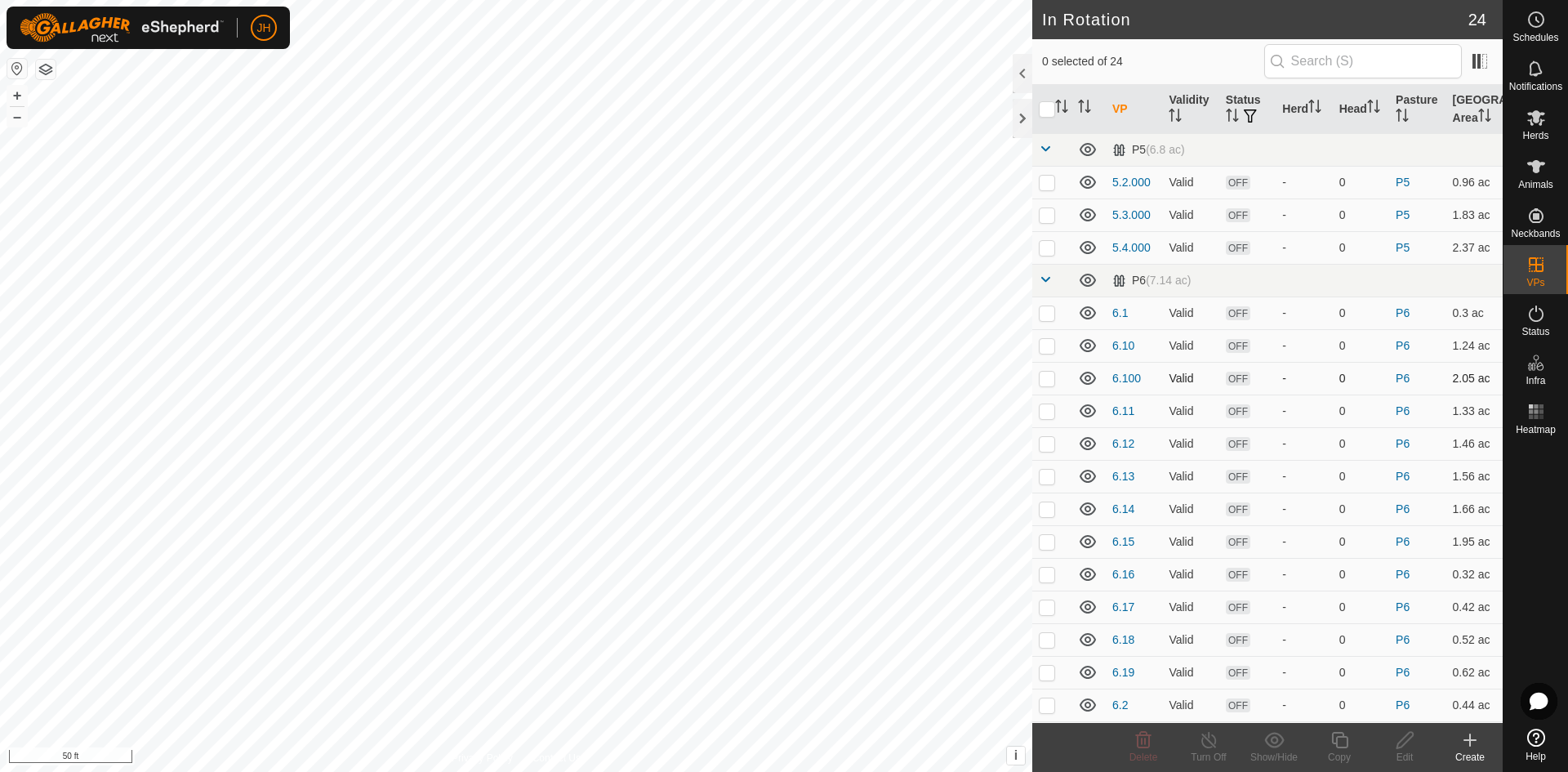
checkbox input "true"
click at [1338, 751] on div "Copy" at bounding box center [1339, 758] width 66 height 14
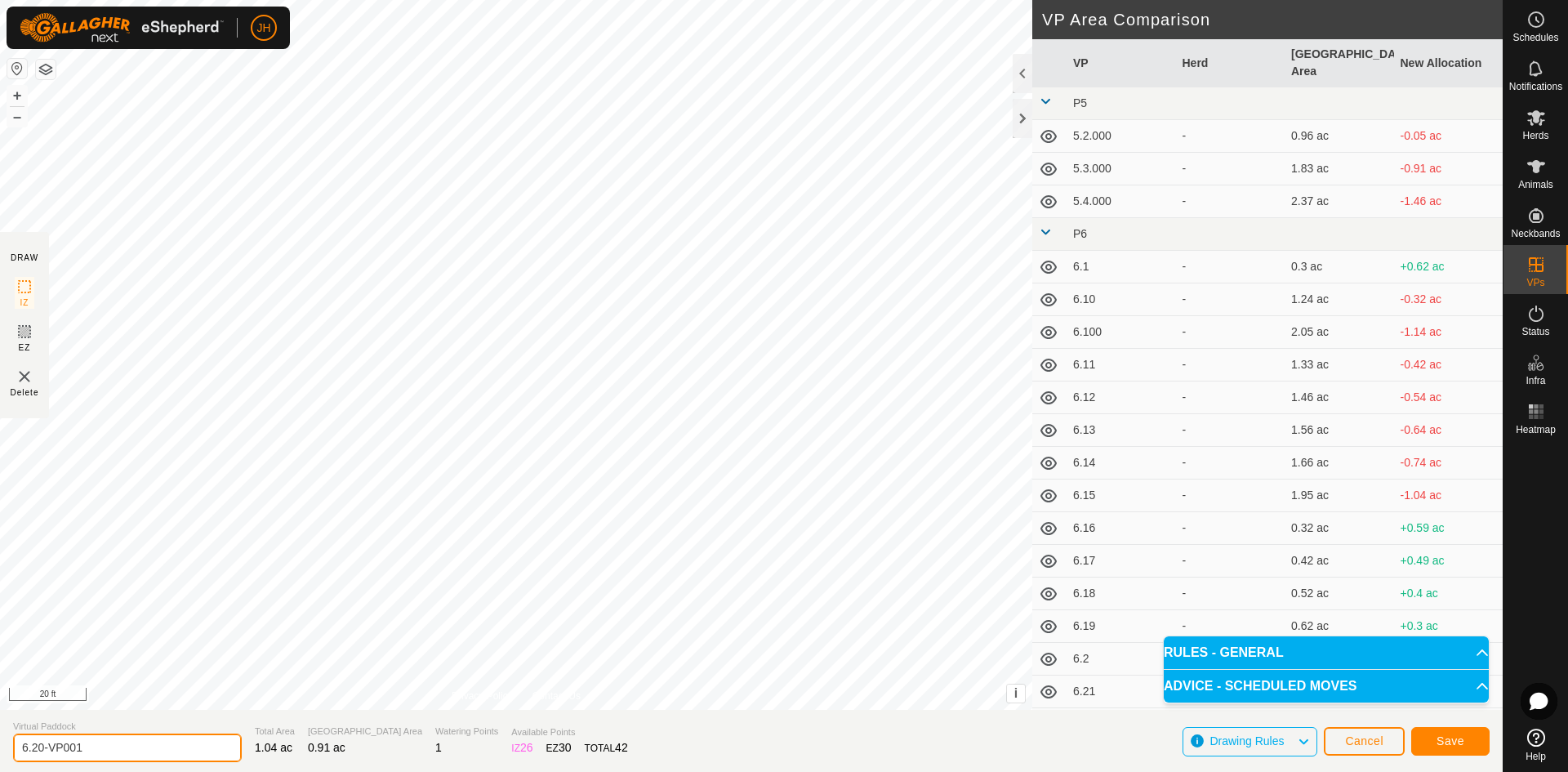
drag, startPoint x: 129, startPoint y: 743, endPoint x: 5, endPoint y: 737, distance: 124.1
click at [5, 739] on section "Virtual Paddock 6.20-VP001 Total Area 1.04 ac Grazing Area 0.91 ac Watering Poi…" at bounding box center [751, 740] width 1503 height 62
type input "6.22"
click at [1461, 741] on span "Save" at bounding box center [1450, 740] width 28 height 14
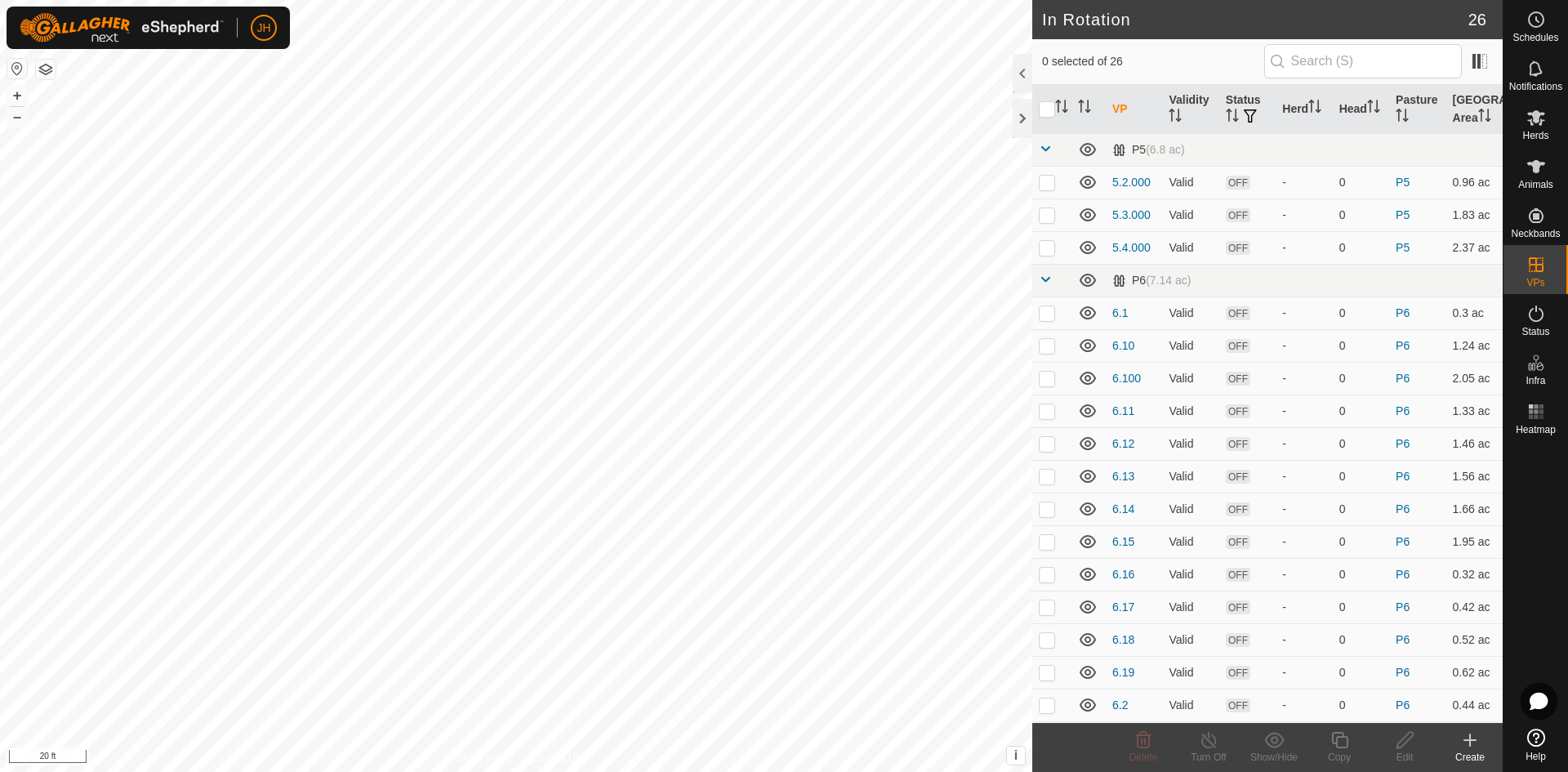
checkbox input "true"
click at [1340, 750] on div "Copy" at bounding box center [1339, 758] width 66 height 14
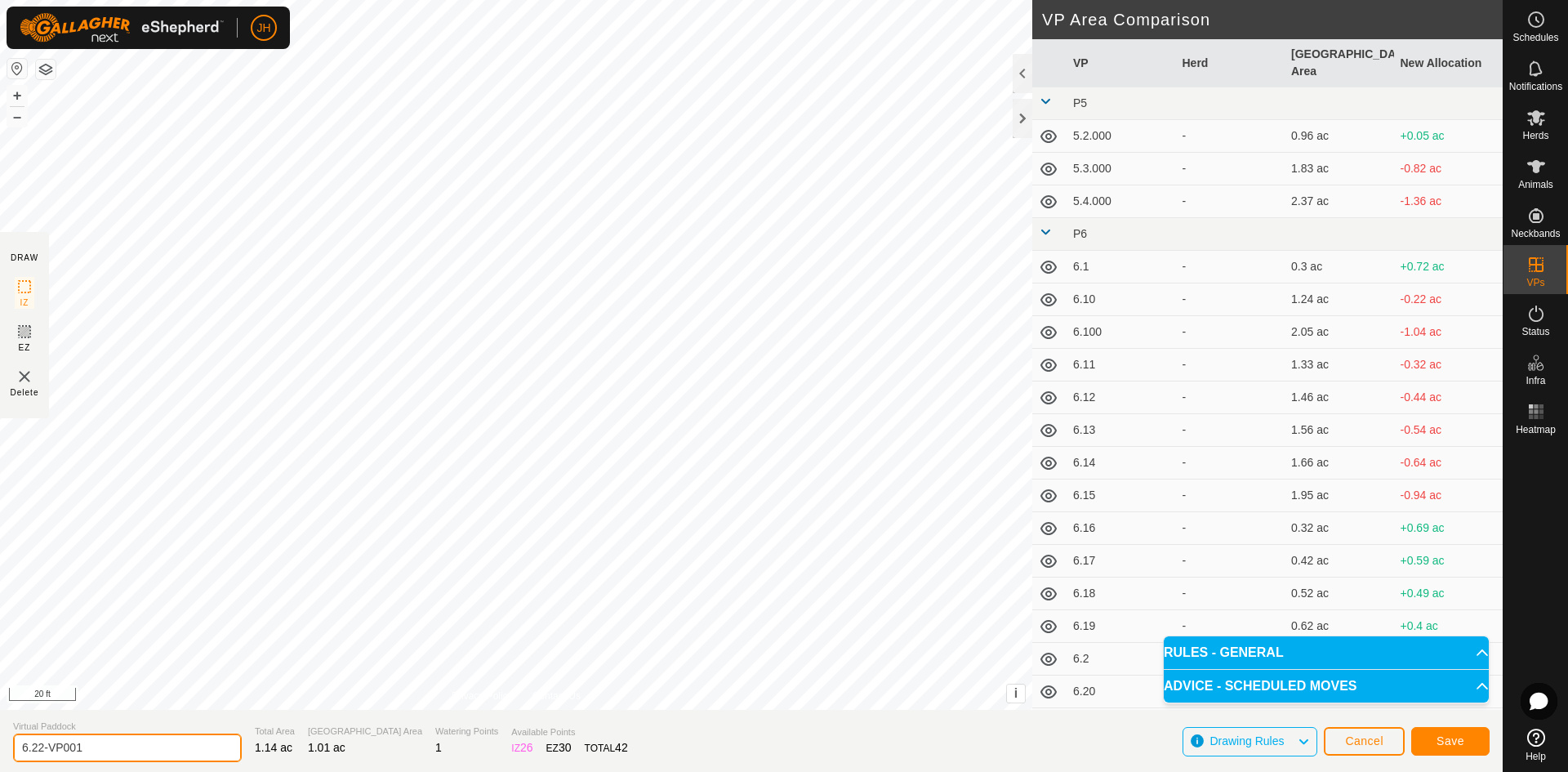
drag, startPoint x: 112, startPoint y: 741, endPoint x: 0, endPoint y: 733, distance: 112.3
click at [0, 737] on section "Virtual Paddock 6.22-VP001 Total Area 1.14 ac Grazing Area 1.01 ac Watering Poi…" at bounding box center [751, 740] width 1503 height 62
type input "6.23"
click at [1442, 748] on button "Save" at bounding box center [1450, 741] width 78 height 29
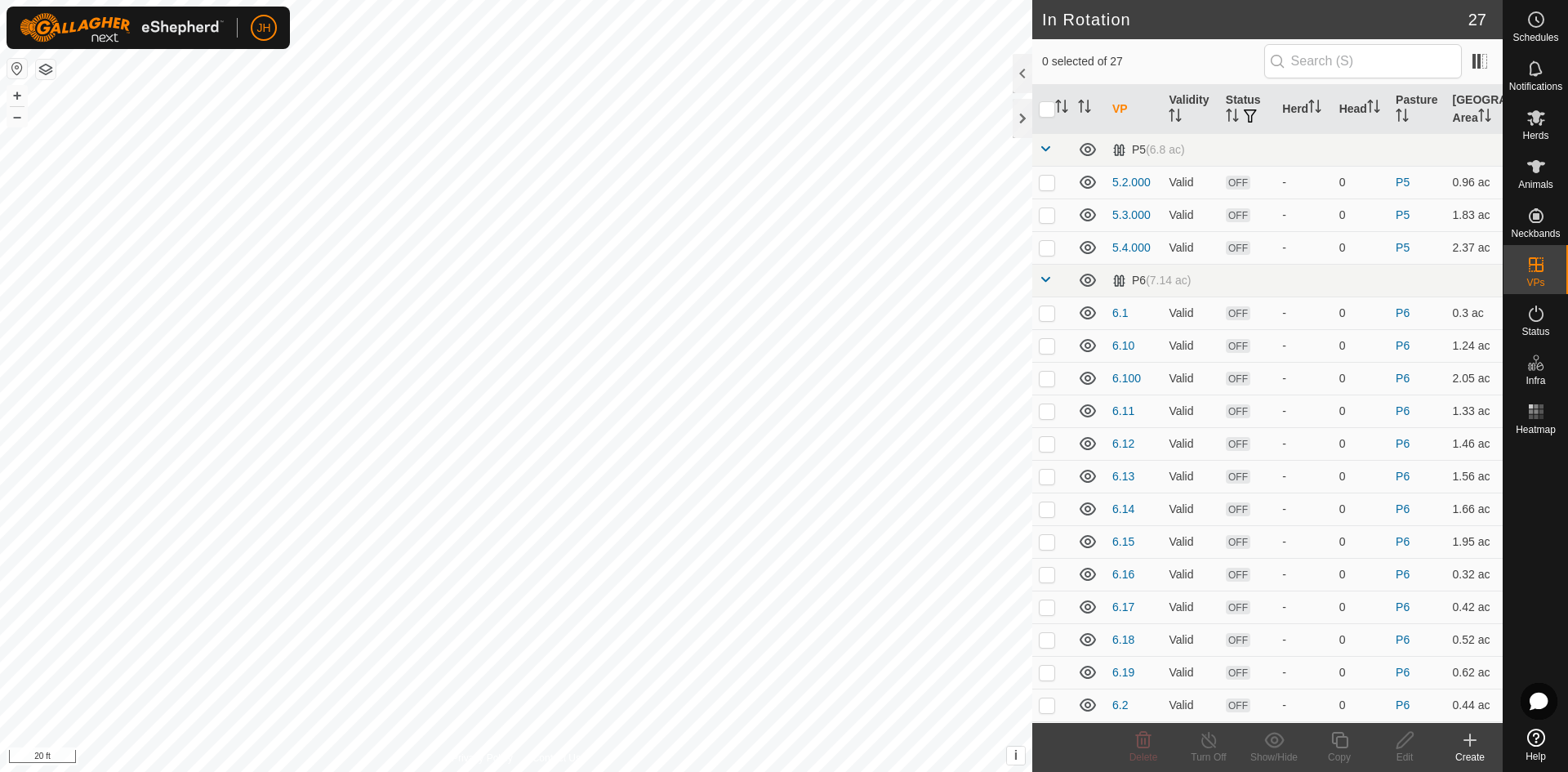
checkbox input "true"
click at [1337, 747] on icon at bounding box center [1339, 740] width 16 height 16
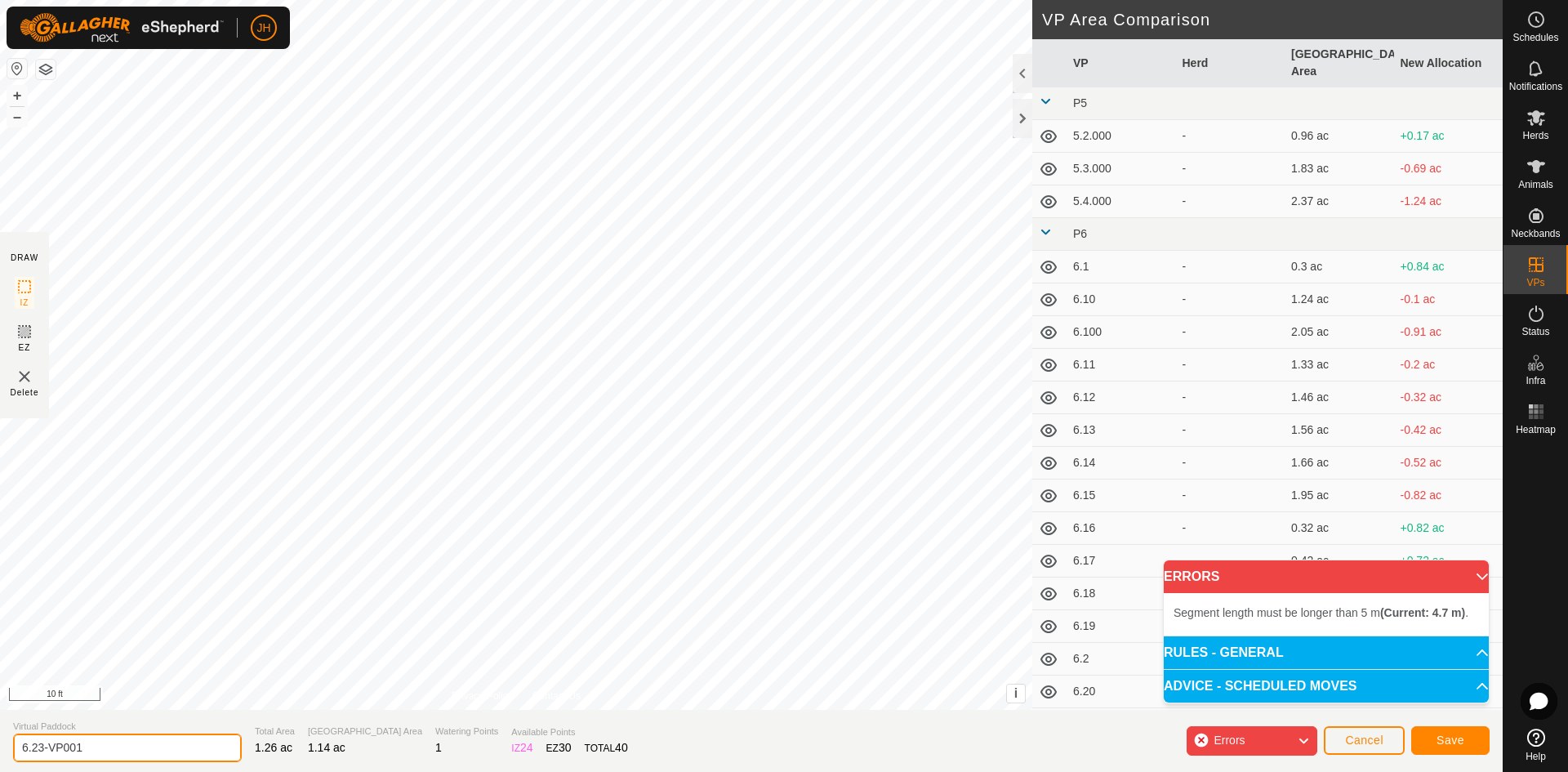
drag, startPoint x: 119, startPoint y: 740, endPoint x: 24, endPoint y: 758, distance: 96.7
click at [10, 760] on section "Virtual Paddock 6.23-VP001 Total Area 1.26 ac Grazing Area 1.14 ac Watering Poi…" at bounding box center [751, 740] width 1503 height 62
type input "6.24"
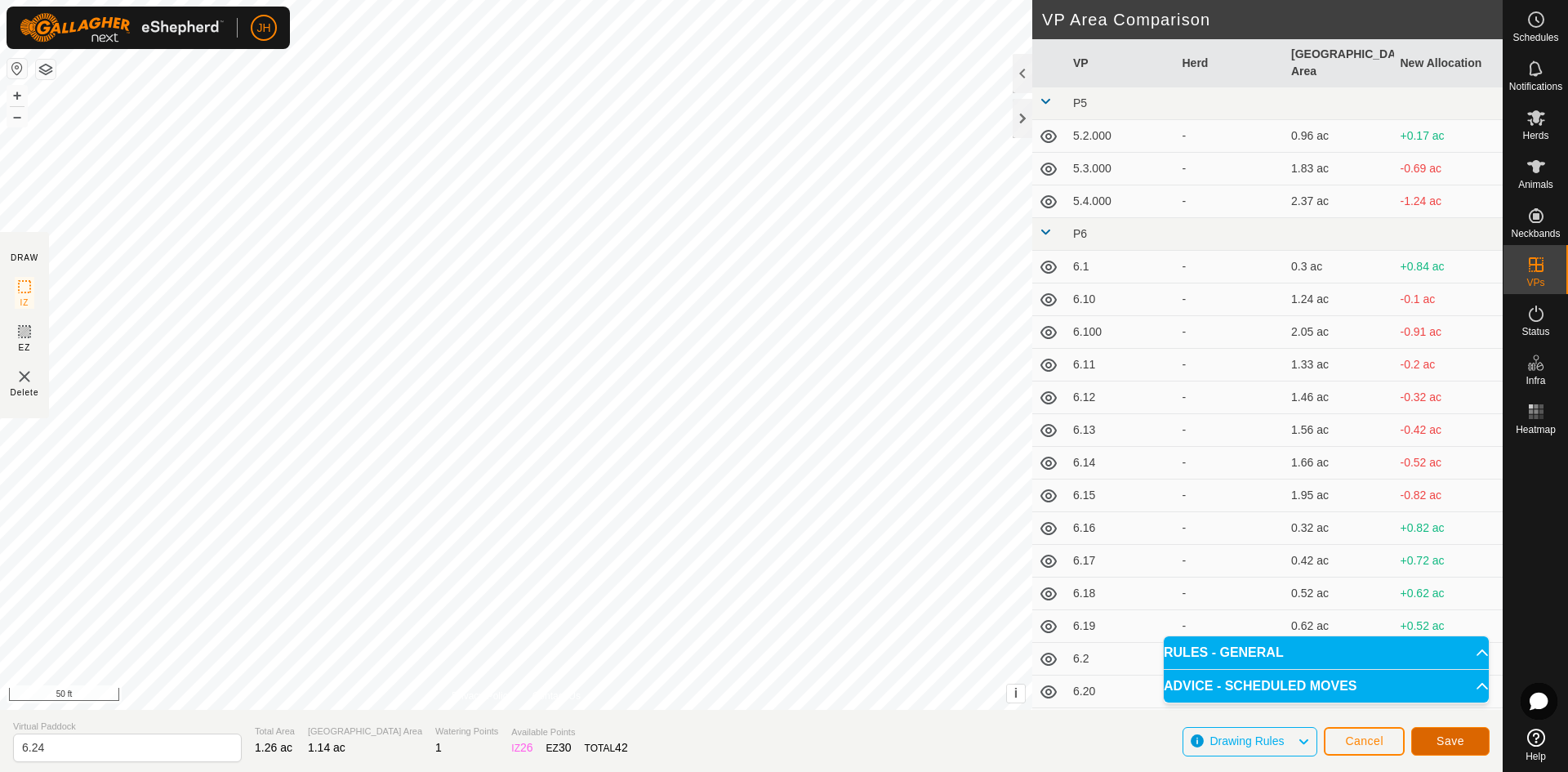
click at [1467, 741] on button "Save" at bounding box center [1450, 741] width 78 height 29
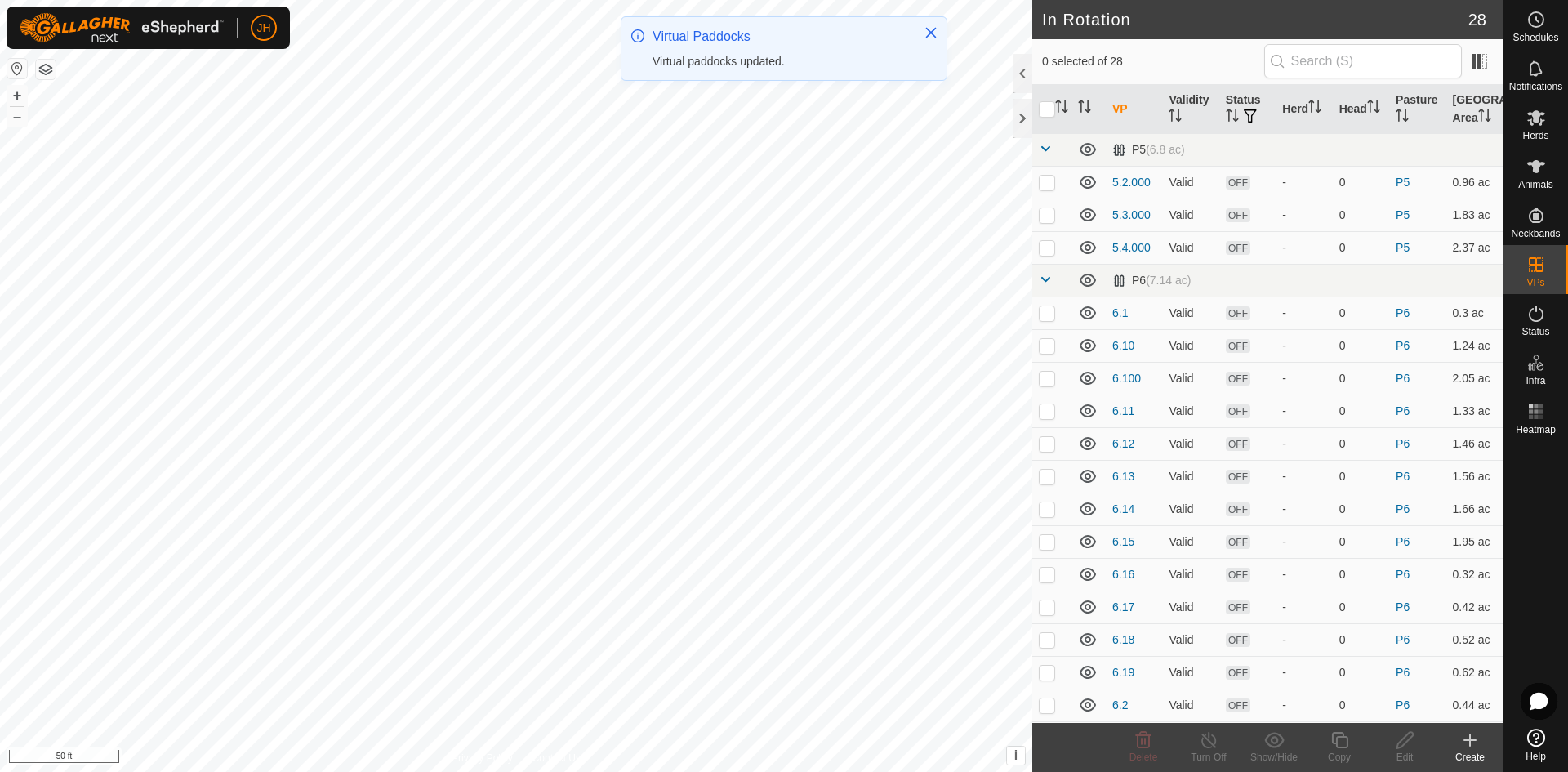
checkbox input "true"
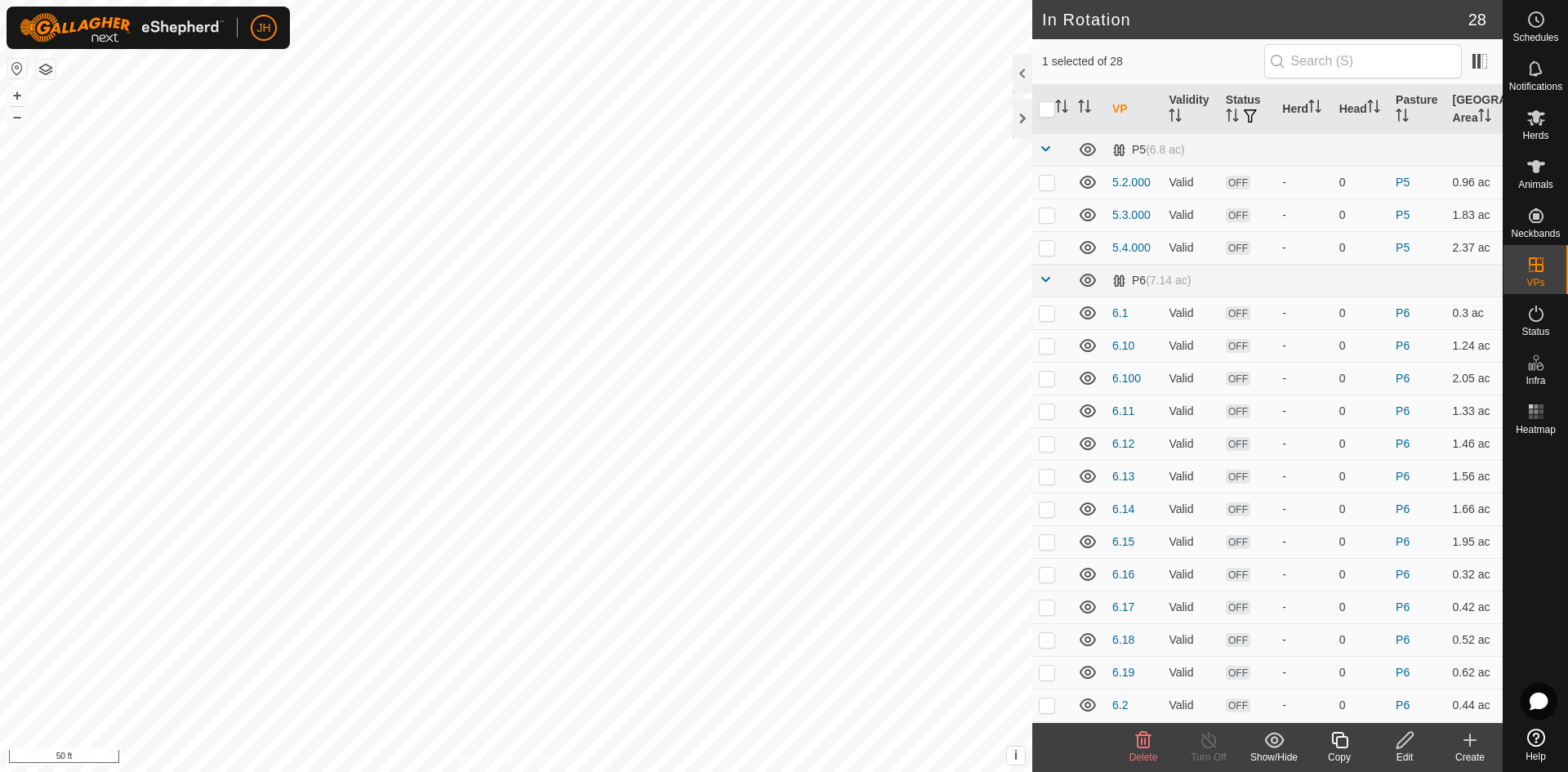
click at [1340, 749] on icon at bounding box center [1340, 740] width 21 height 20
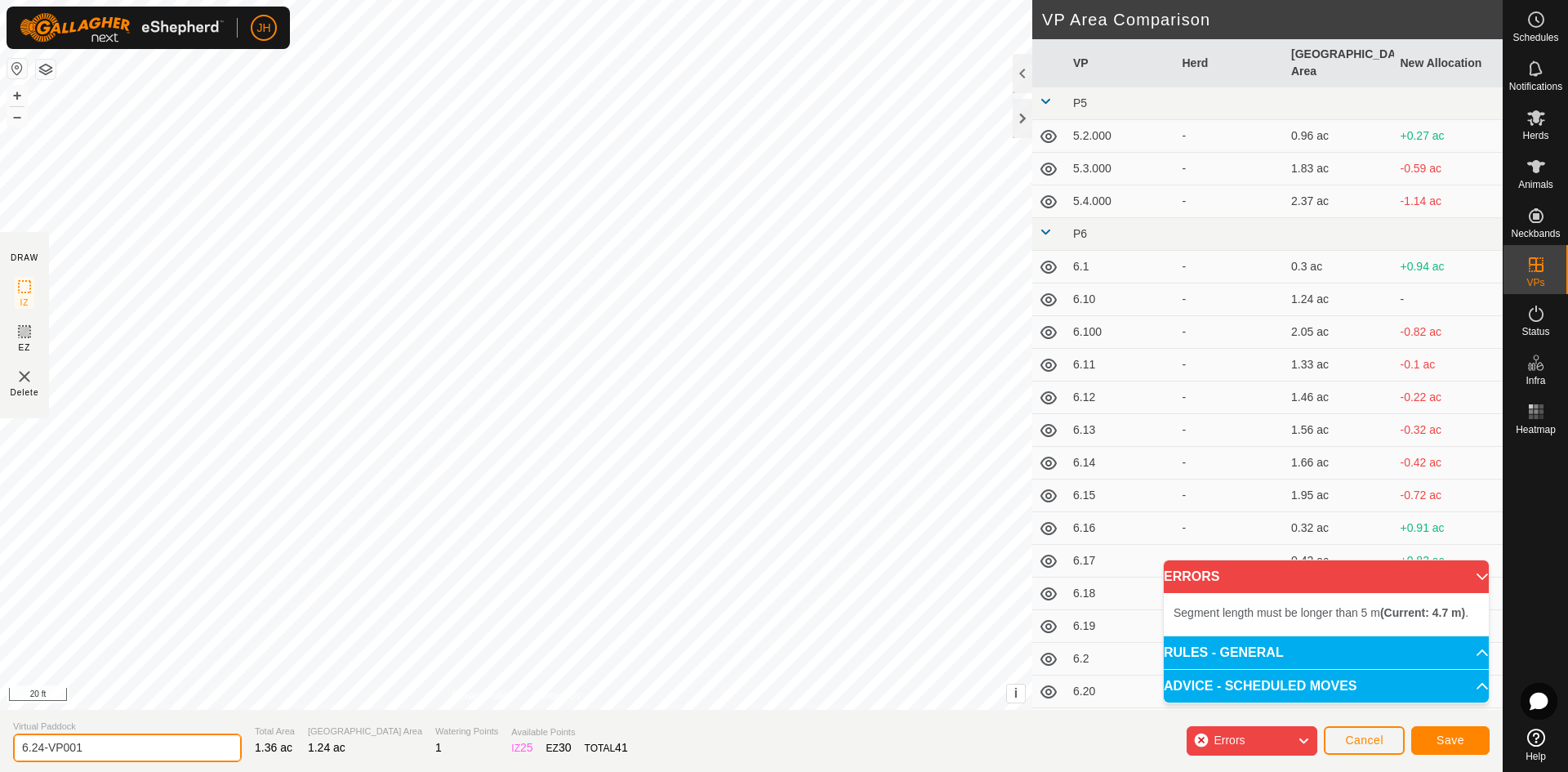
drag, startPoint x: 86, startPoint y: 750, endPoint x: 8, endPoint y: 753, distance: 78.1
click at [8, 753] on section "Virtual Paddock 6.24-VP001 Total Area 1.36 ac Grazing Area 1.24 ac Watering Poi…" at bounding box center [751, 740] width 1503 height 62
type input "6.25"
click at [548, 383] on div "Segment length must be longer than 5 m (Current: 4.7 m) ." at bounding box center [672, 390] width 252 height 14
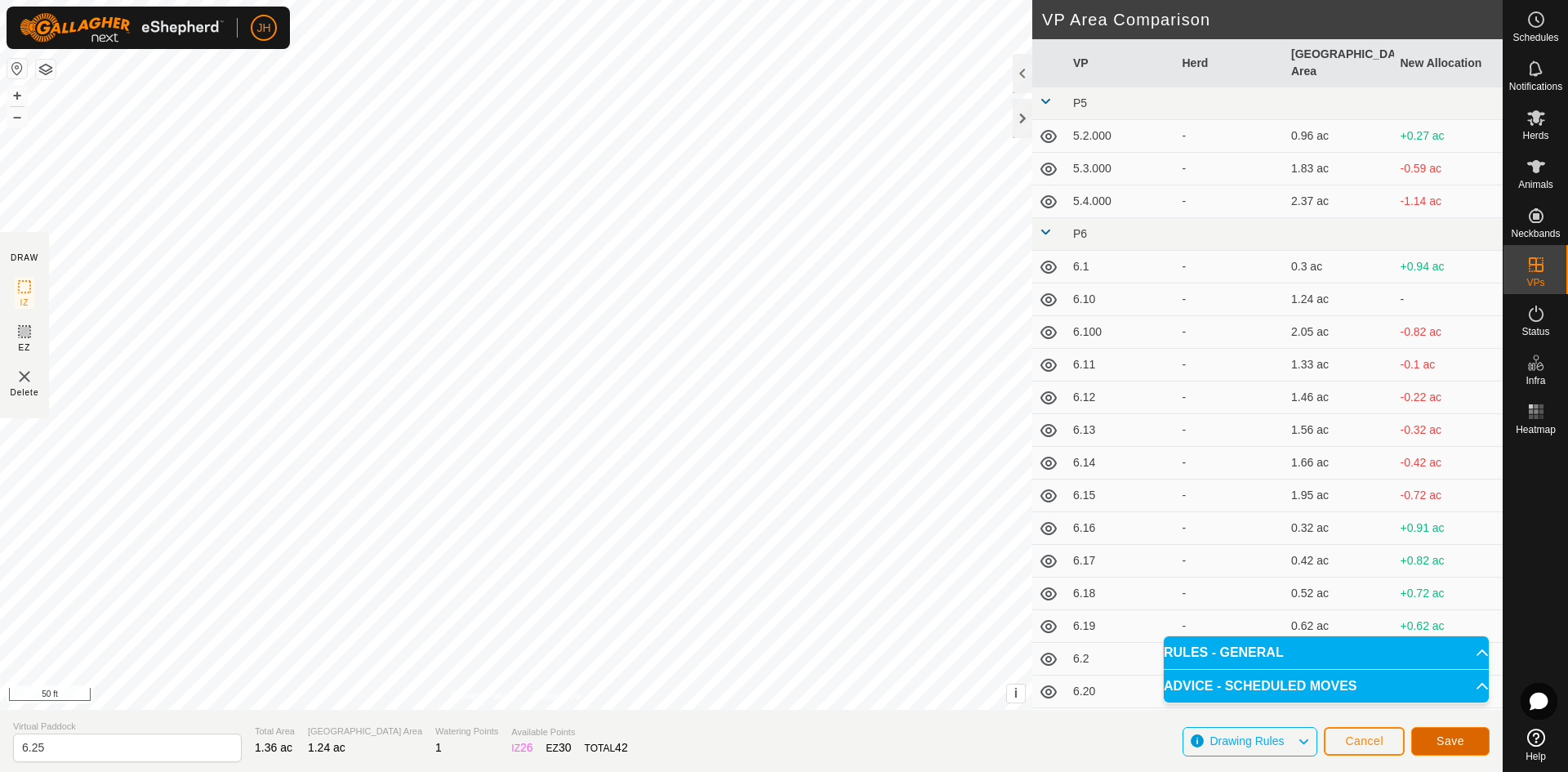
click at [1452, 742] on span "Save" at bounding box center [1450, 740] width 28 height 14
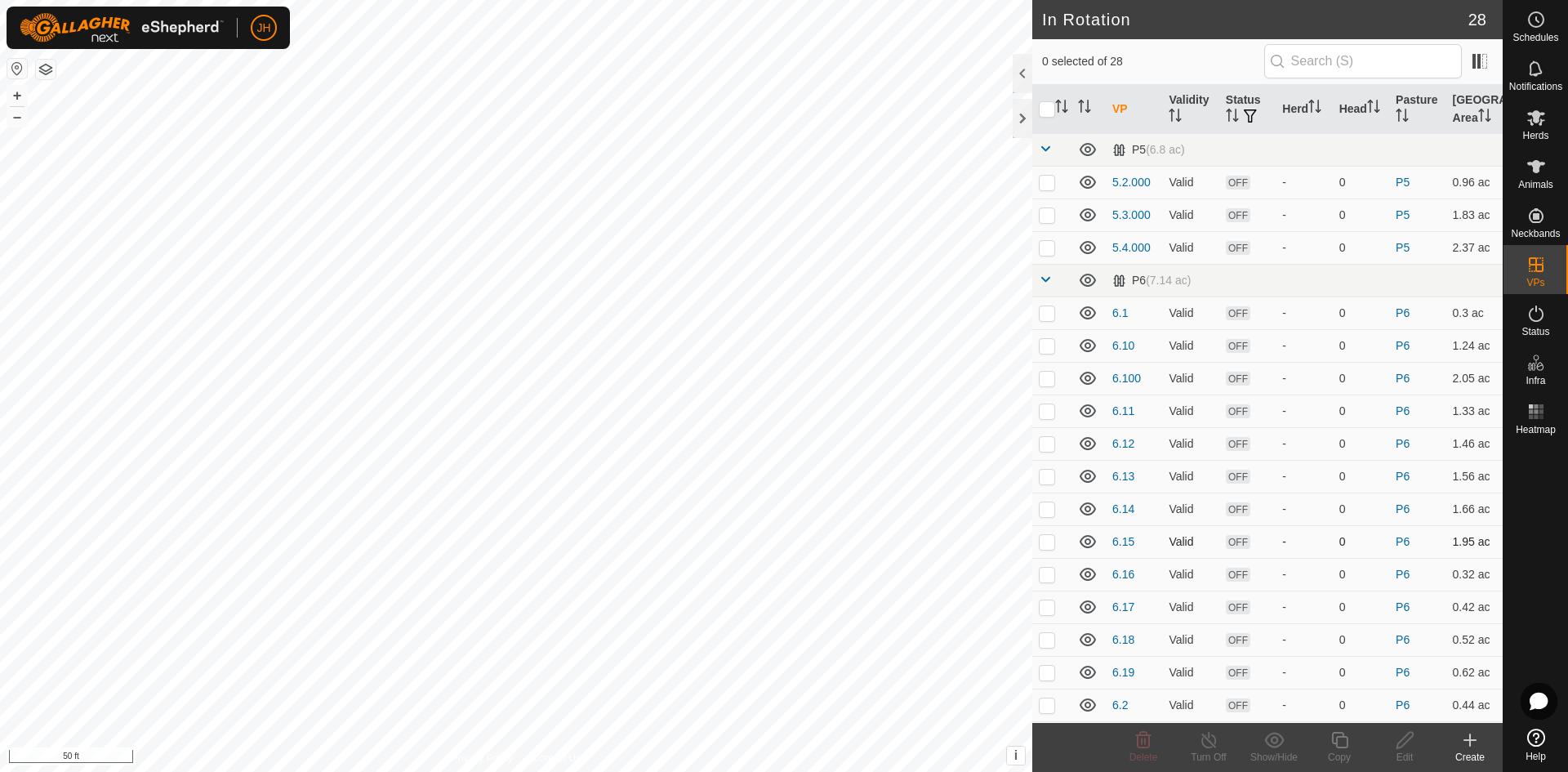
checkbox input "true"
click at [1336, 746] on icon at bounding box center [1339, 740] width 16 height 16
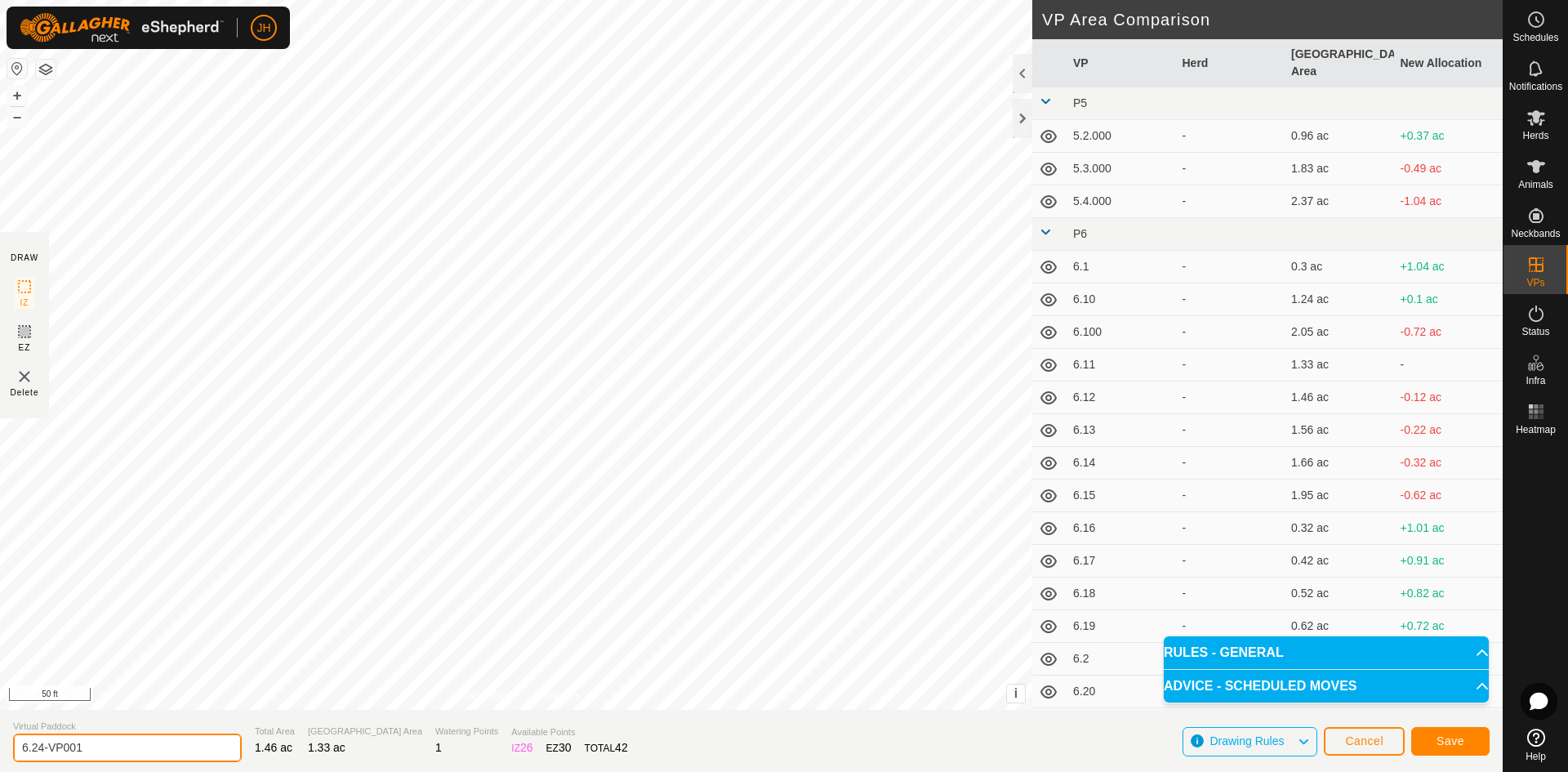
drag, startPoint x: 80, startPoint y: 744, endPoint x: 0, endPoint y: 740, distance: 80.1
click at [0, 742] on section "Virtual Paddock 6.24-VP001 Total Area 1.46 ac Grazing Area 1.33 ac Watering Poi…" at bounding box center [751, 740] width 1503 height 62
type input "6.26"
click at [1449, 740] on span "Save" at bounding box center [1450, 740] width 28 height 14
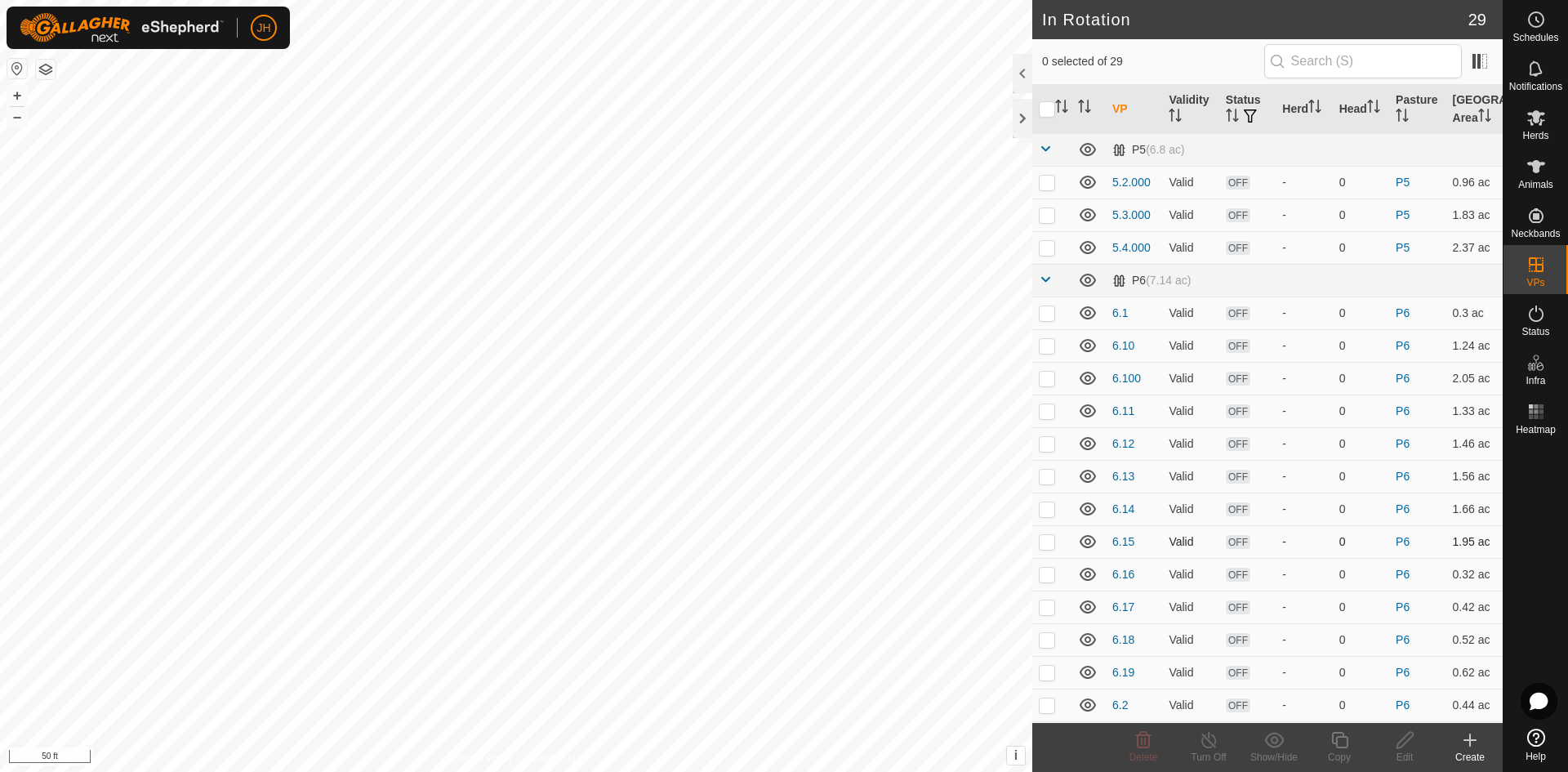
checkbox input "true"
click at [1337, 743] on icon at bounding box center [1340, 740] width 21 height 20
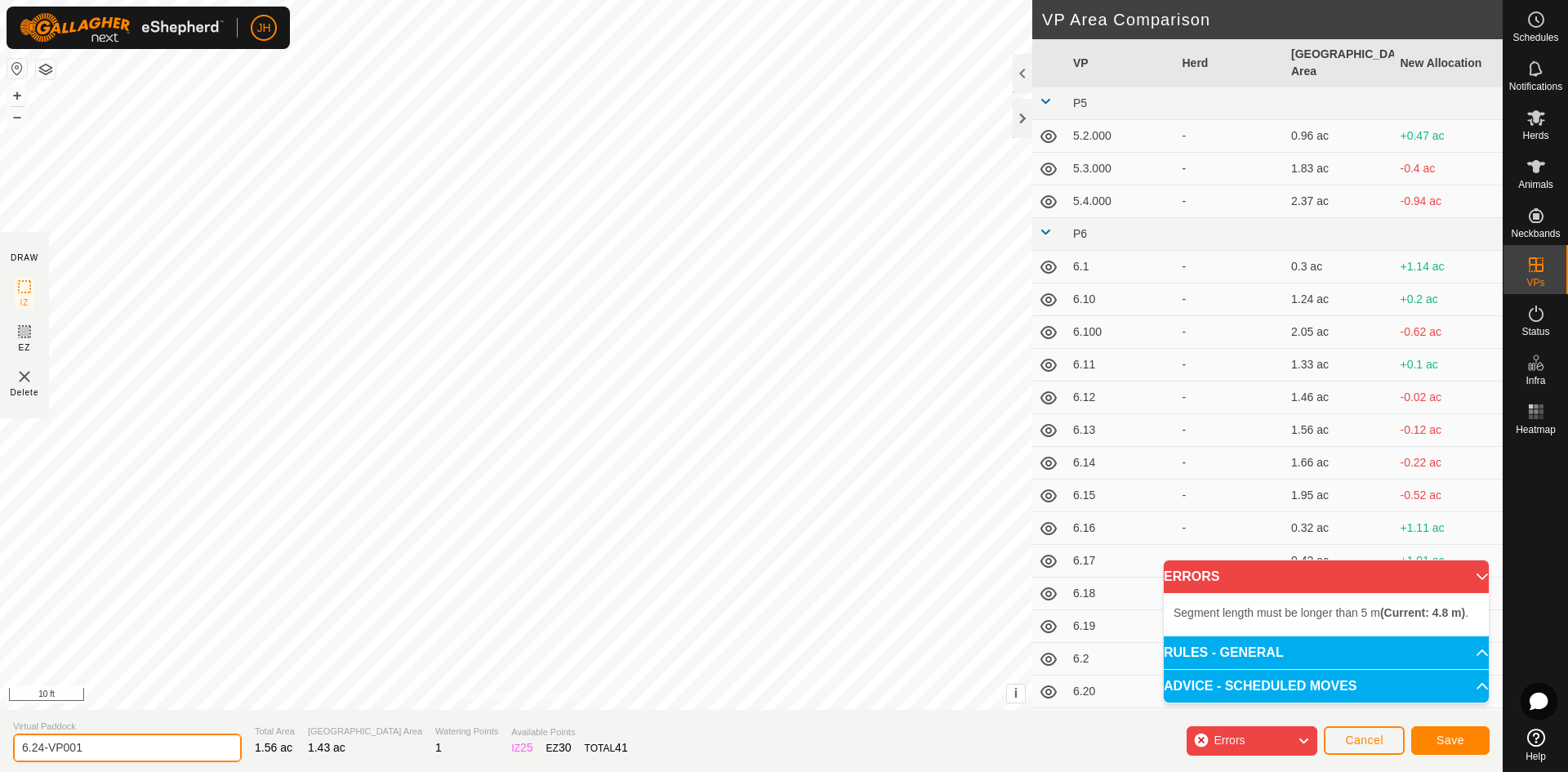
drag, startPoint x: 101, startPoint y: 746, endPoint x: 0, endPoint y: 745, distance: 101.0
click at [0, 758] on section "Virtual Paddock 6.24-VP001 Total Area 1.56 ac Grazing Area 1.43 ac Watering Poi…" at bounding box center [751, 740] width 1503 height 62
type input "6.27"
click at [1465, 741] on button "Save" at bounding box center [1450, 740] width 78 height 29
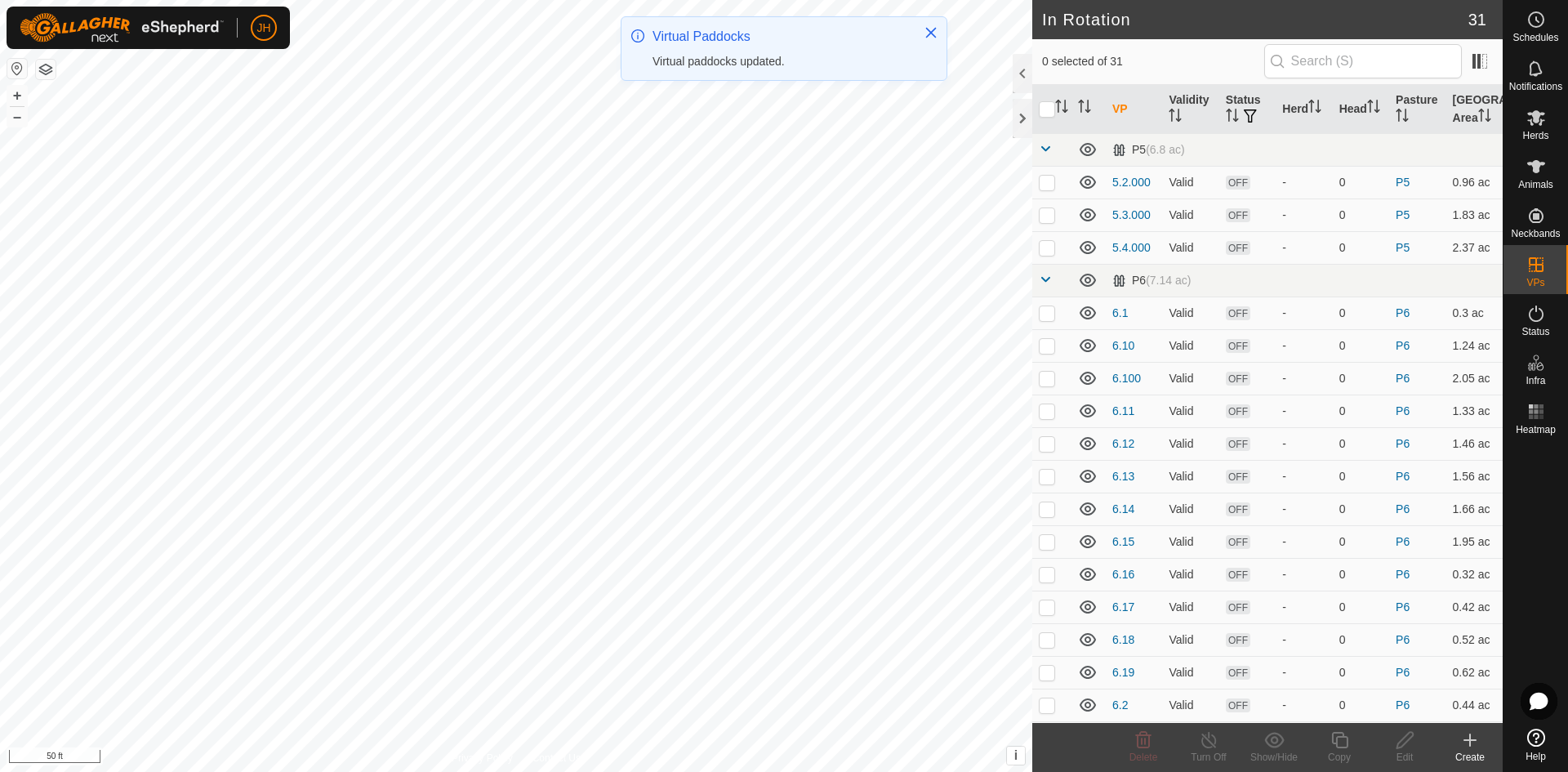
checkbox input "true"
click at [1339, 750] on div "Copy" at bounding box center [1339, 758] width 66 height 14
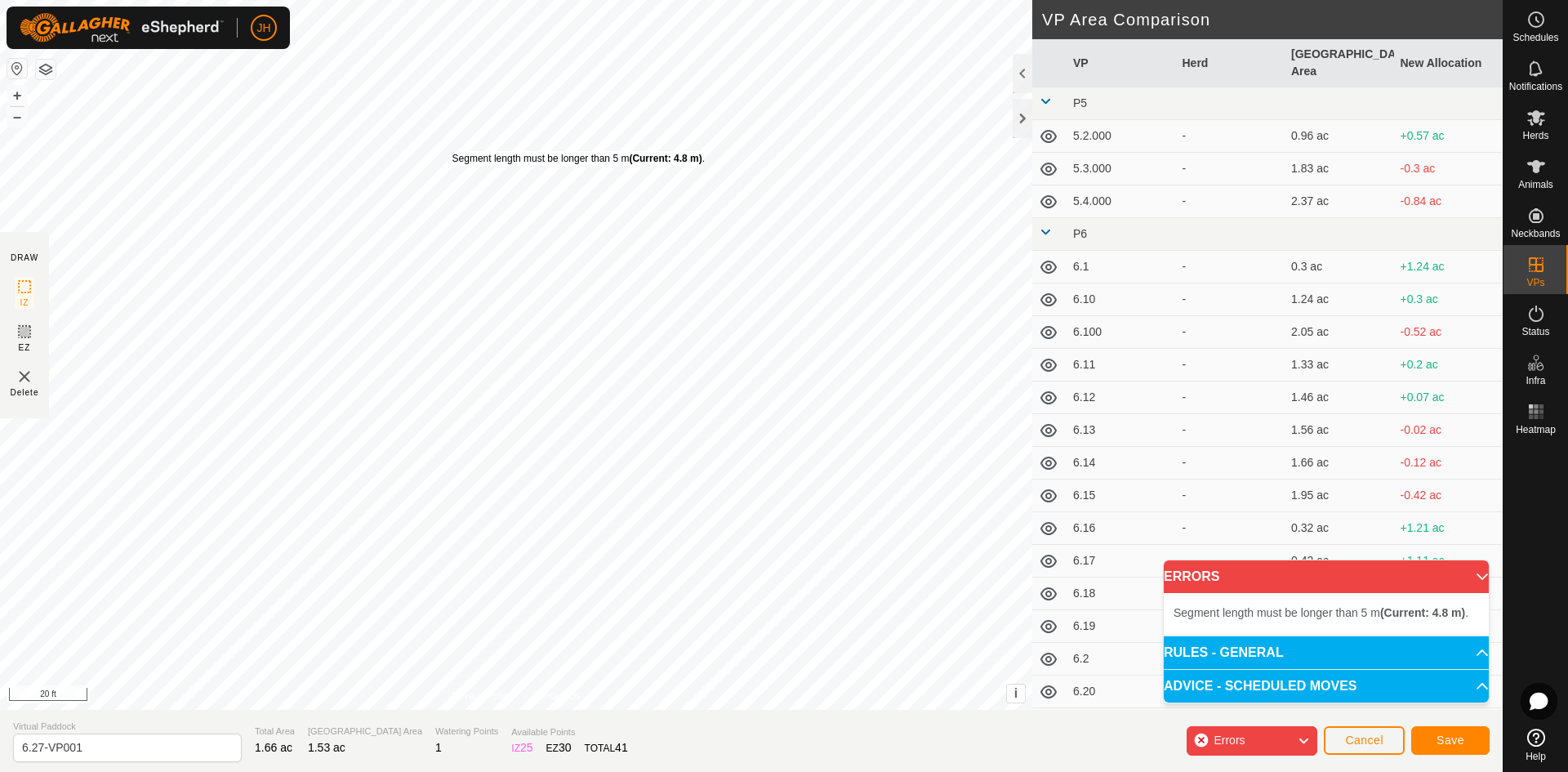
click at [452, 151] on div "Segment length must be longer than 5 m (Current: 4.8 m) ." at bounding box center [578, 159] width 252 height 14
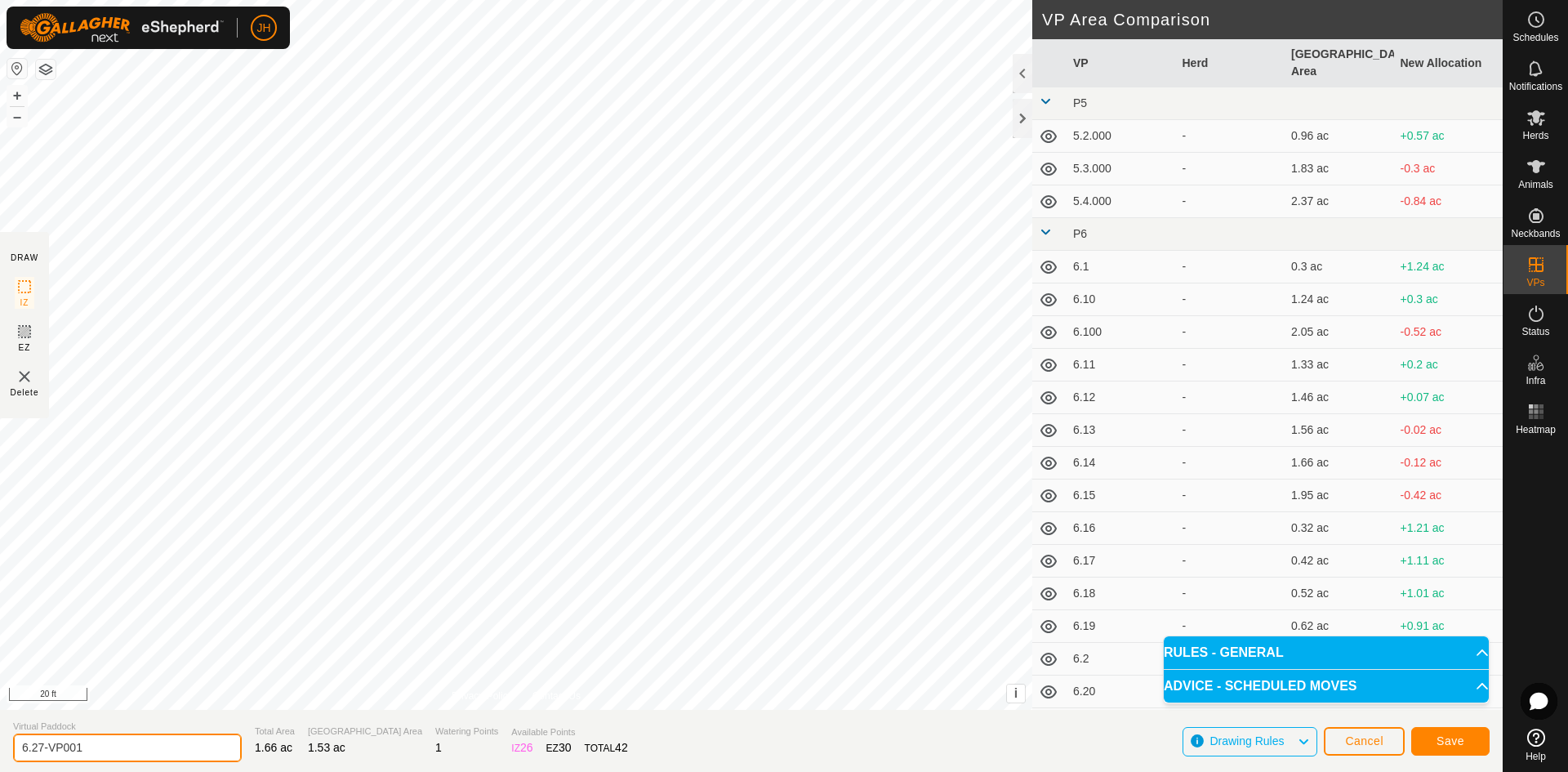
drag, startPoint x: 45, startPoint y: 746, endPoint x: 0, endPoint y: 755, distance: 45.9
click at [0, 755] on section "Virtual Paddock 6.27-VP001 Total Area 1.66 ac Grazing Area 1.53 ac Watering Poi…" at bounding box center [751, 740] width 1503 height 62
type input "6.28"
click at [1473, 746] on button "Save" at bounding box center [1450, 741] width 78 height 29
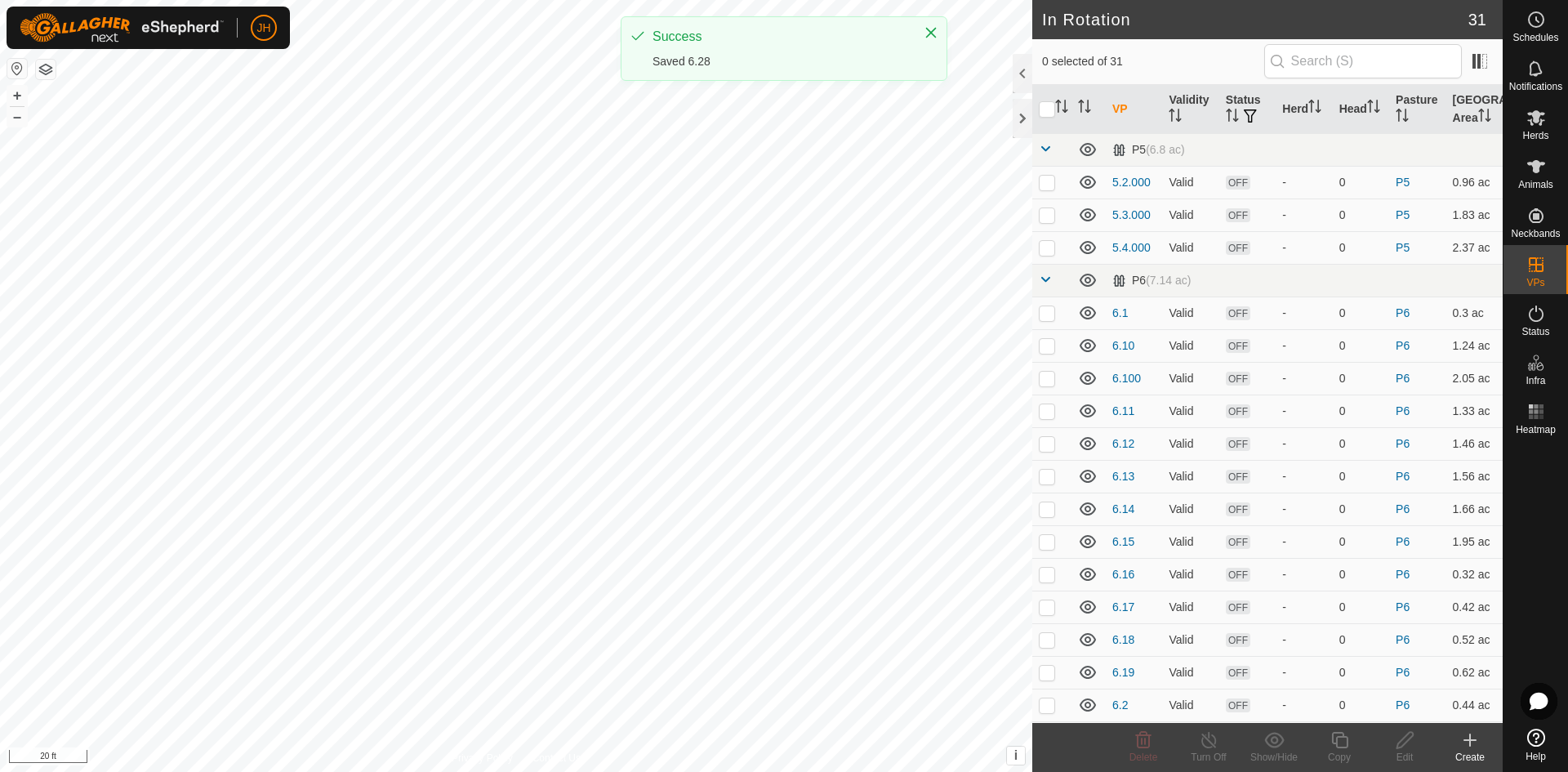
checkbox input "true"
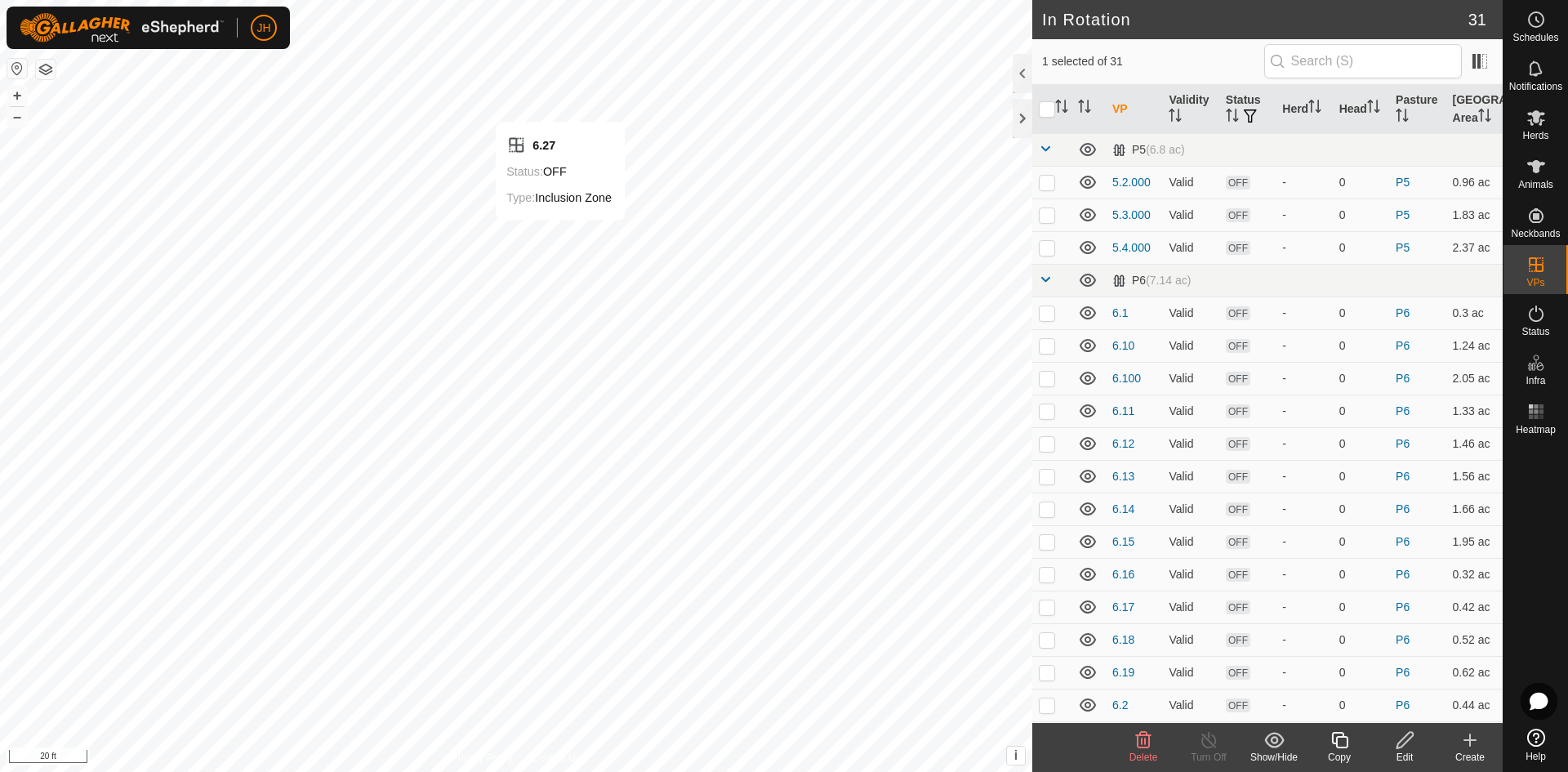
checkbox input "true"
checkbox input "false"
checkbox input "true"
click at [1402, 740] on icon at bounding box center [1405, 740] width 21 height 20
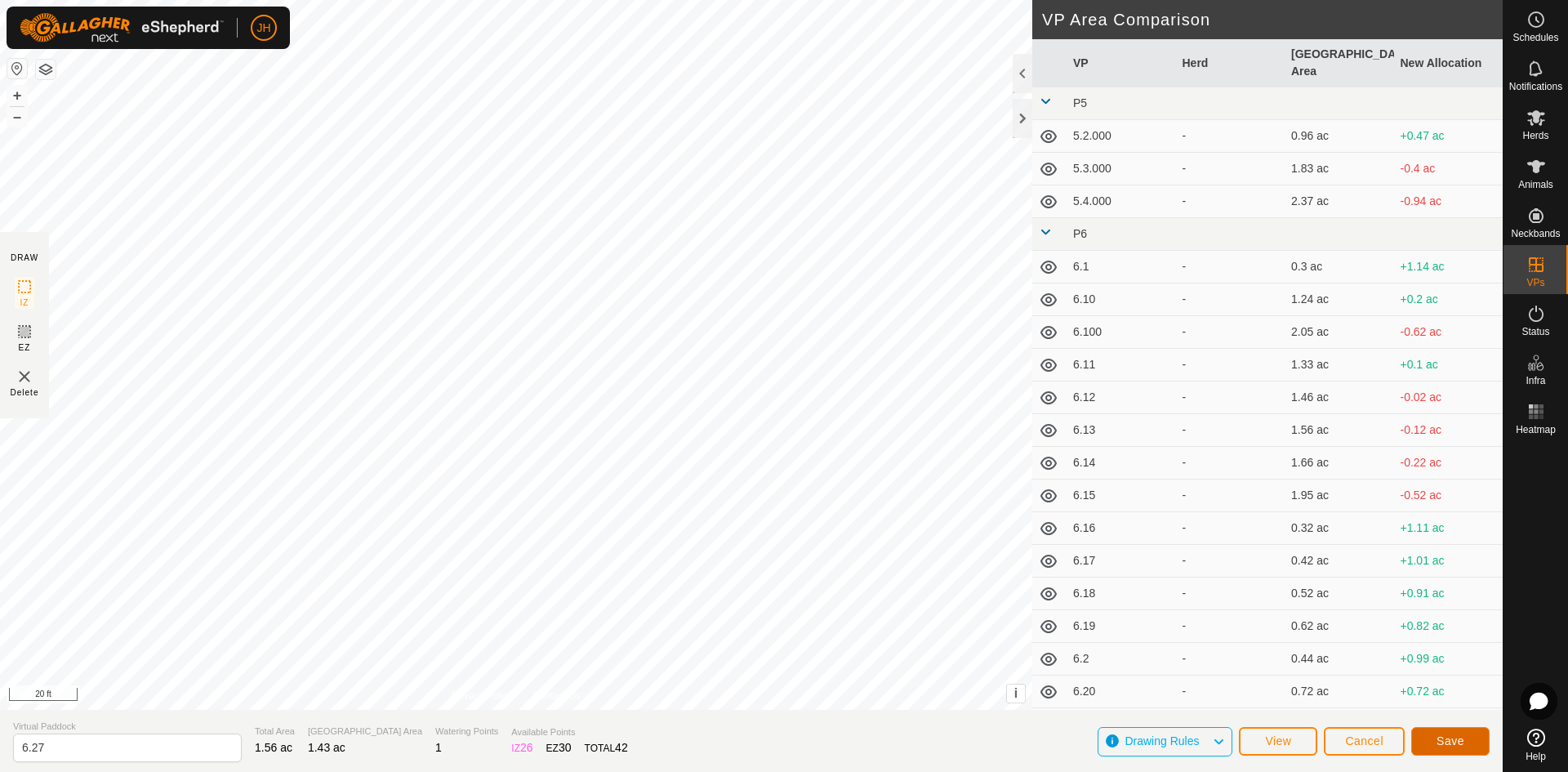
click at [1469, 743] on button "Save" at bounding box center [1450, 741] width 78 height 29
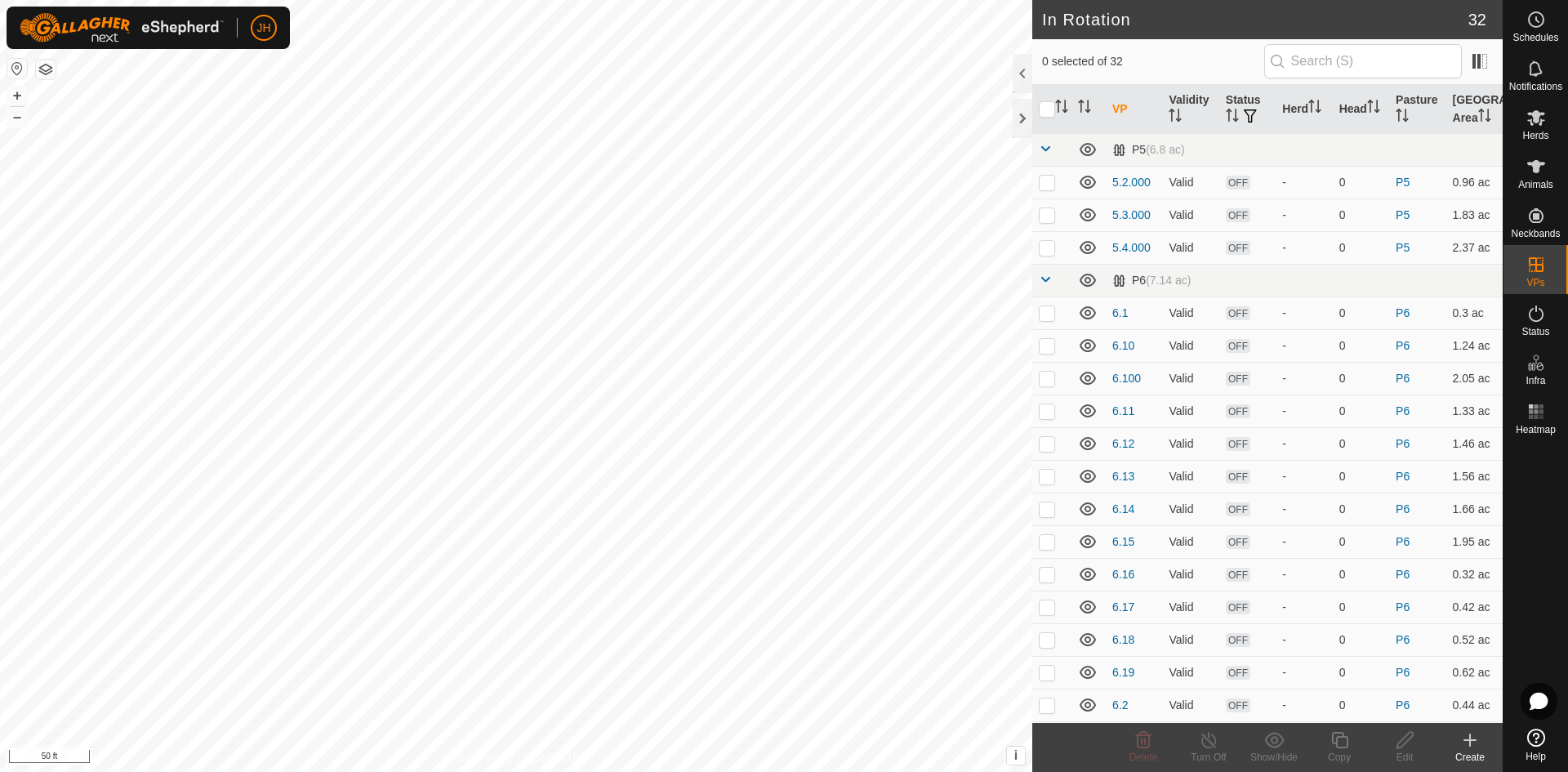
checkbox input "true"
click at [1344, 746] on icon at bounding box center [1340, 740] width 21 height 20
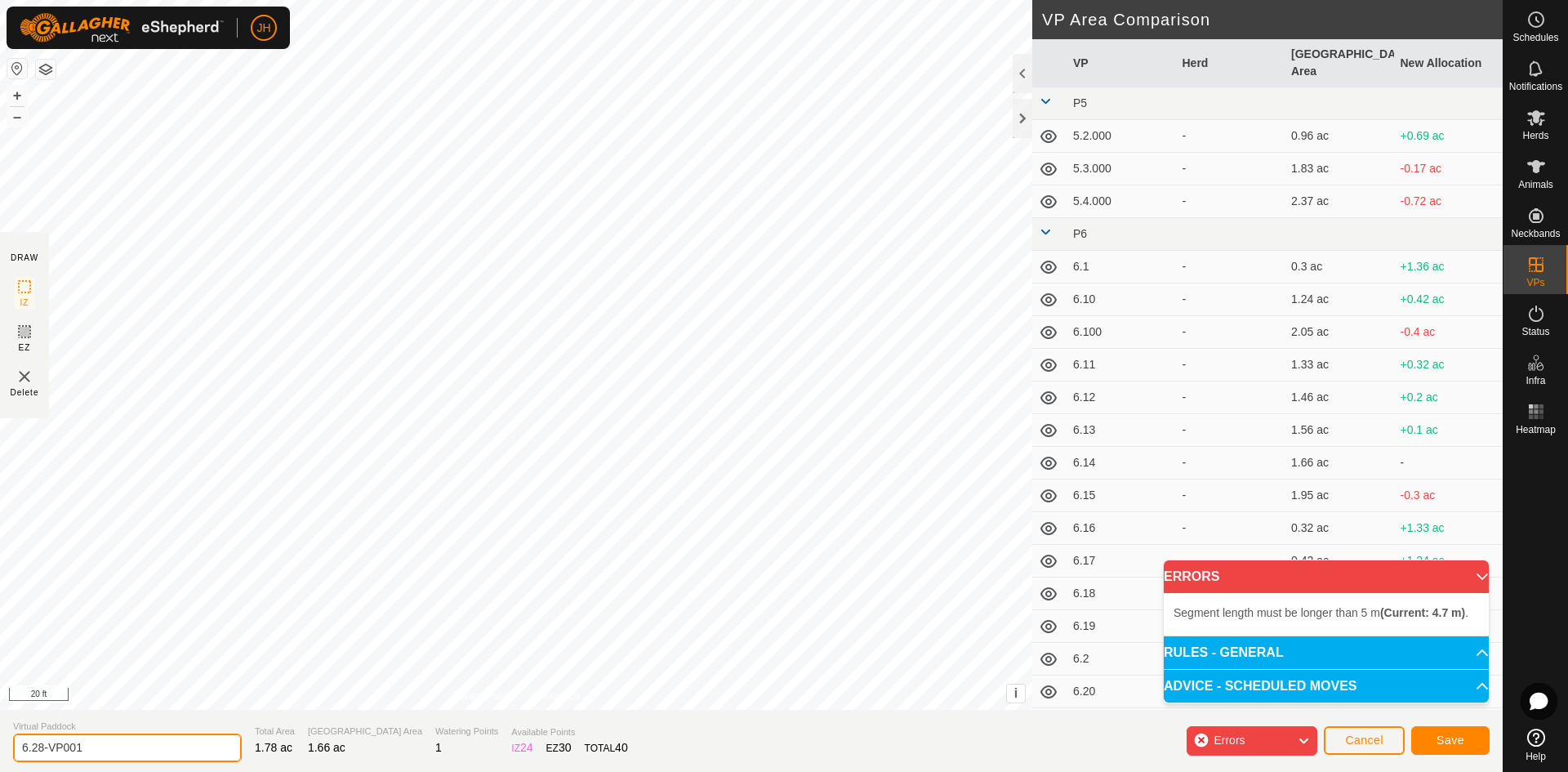
drag, startPoint x: 131, startPoint y: 742, endPoint x: 0, endPoint y: 733, distance: 131.3
click at [1, 751] on section "Virtual Paddock 6.28-VP001 Total Area 1.78 ac Grazing Area 1.66 ac Watering Poi…" at bounding box center [751, 740] width 1503 height 62
type input "6.29"
click at [224, 123] on div "Segment length must be longer than 5 m (Current: 4.7 m) ." at bounding box center [350, 130] width 252 height 14
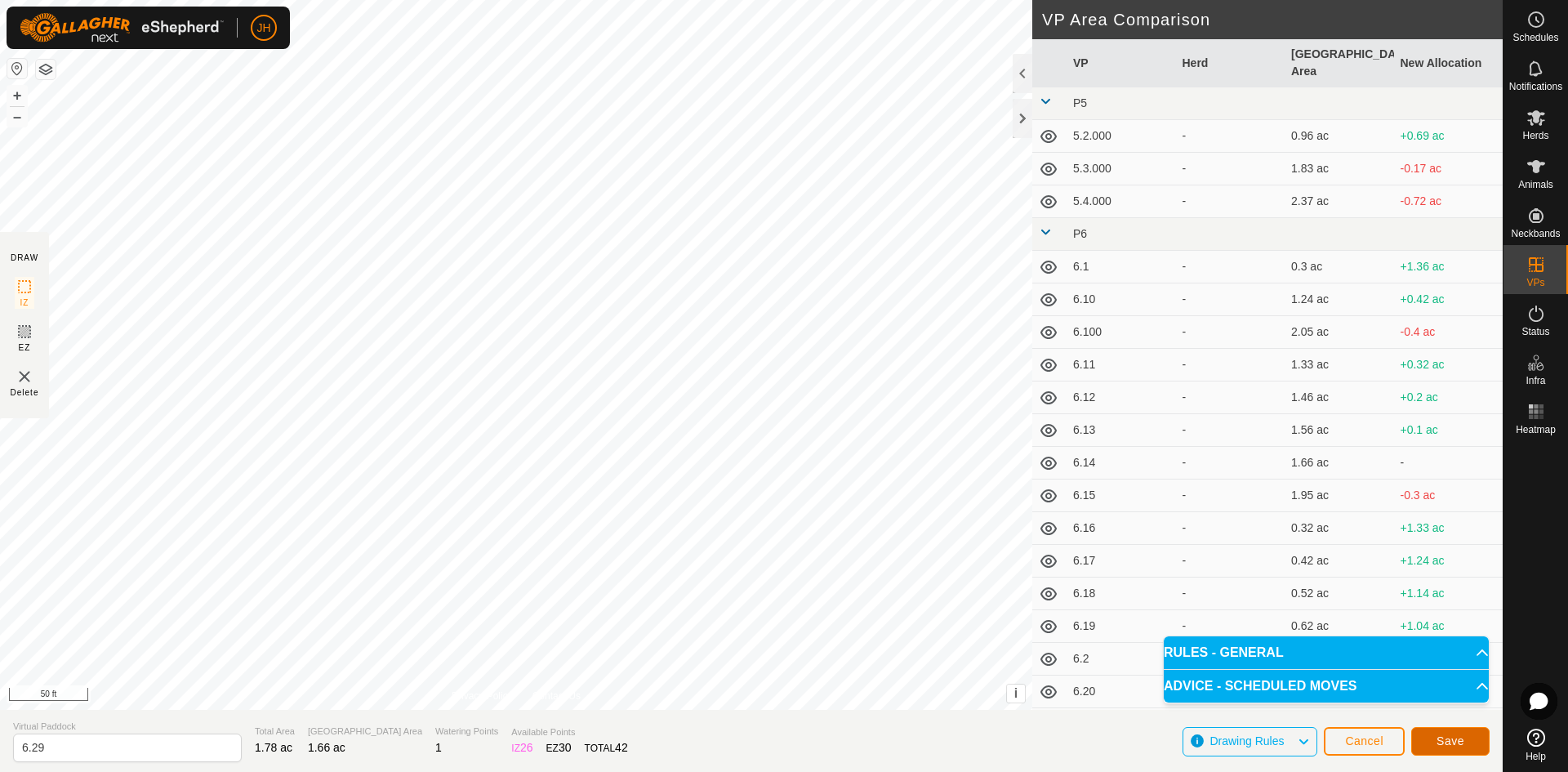
click at [1464, 744] on button "Save" at bounding box center [1450, 741] width 78 height 29
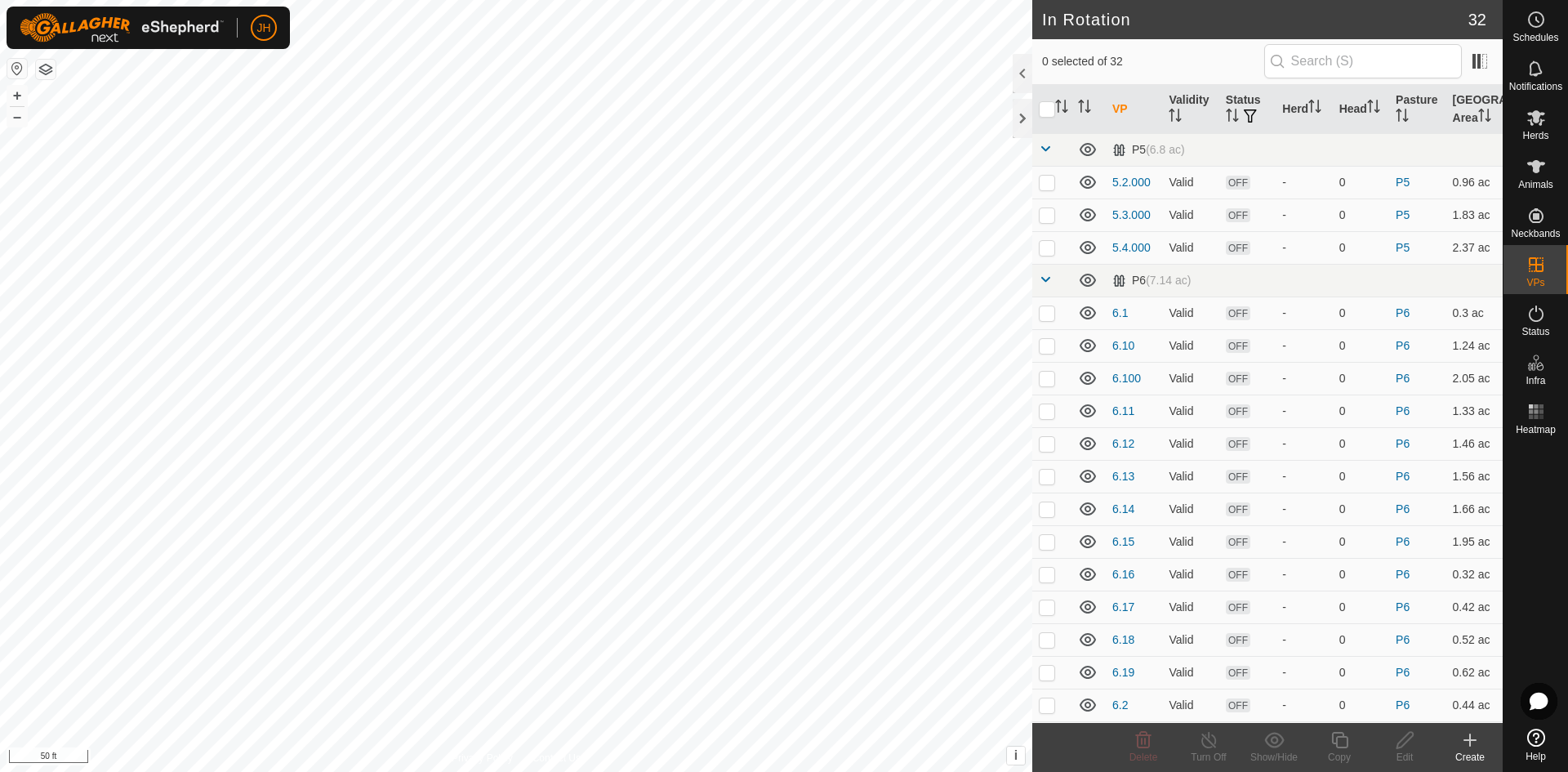
checkbox input "true"
click at [1344, 750] on div "Copy" at bounding box center [1339, 758] width 66 height 14
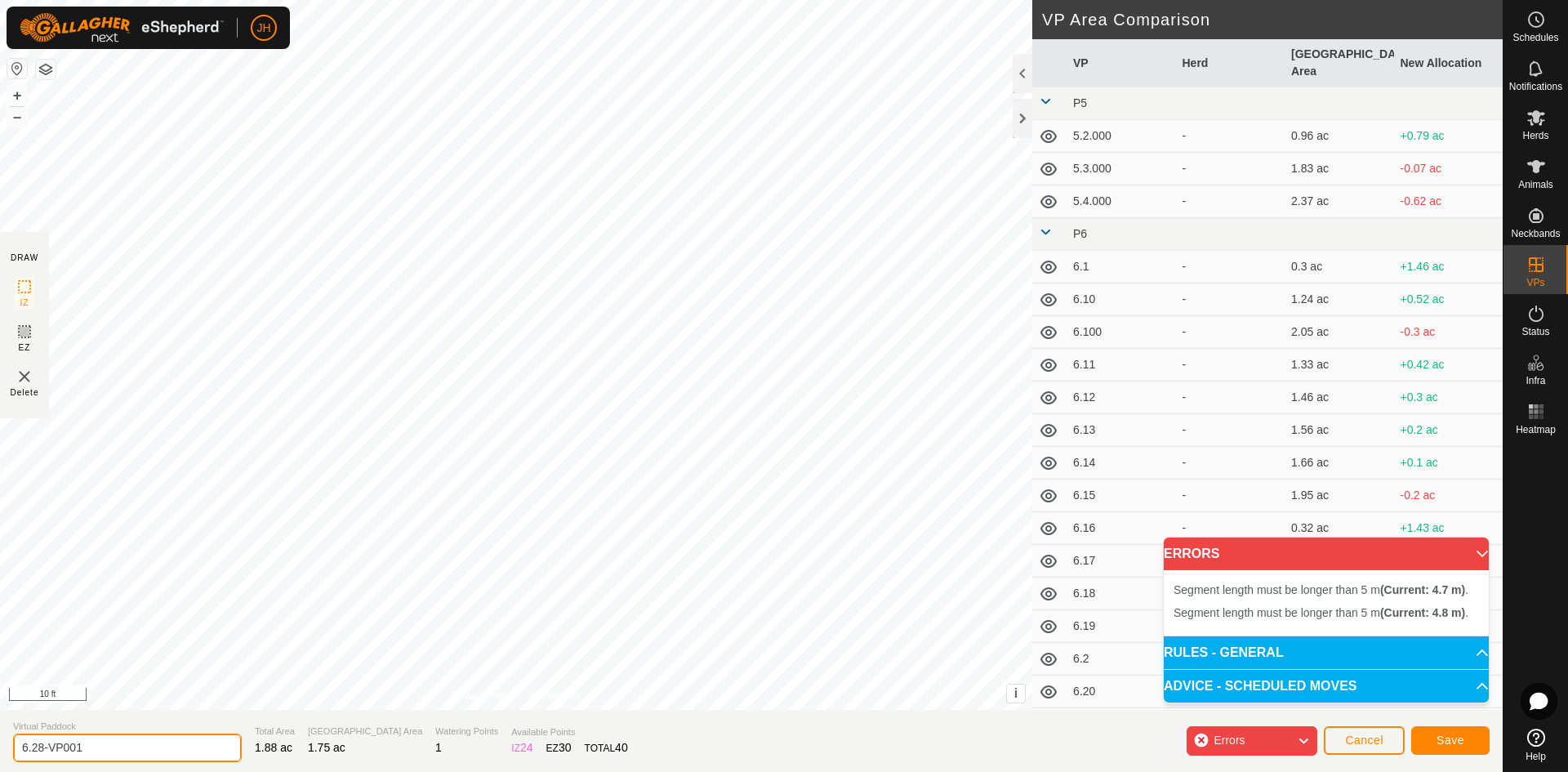
drag, startPoint x: 136, startPoint y: 750, endPoint x: 0, endPoint y: 750, distance: 136.0
click at [0, 750] on section "Virtual Paddock 6.28-VP001 Total Area 1.88 ac Grazing Area 1.75 ac Watering Poi…" at bounding box center [751, 740] width 1503 height 62
type input "6.30"
click at [1451, 734] on span "Save" at bounding box center [1450, 740] width 28 height 14
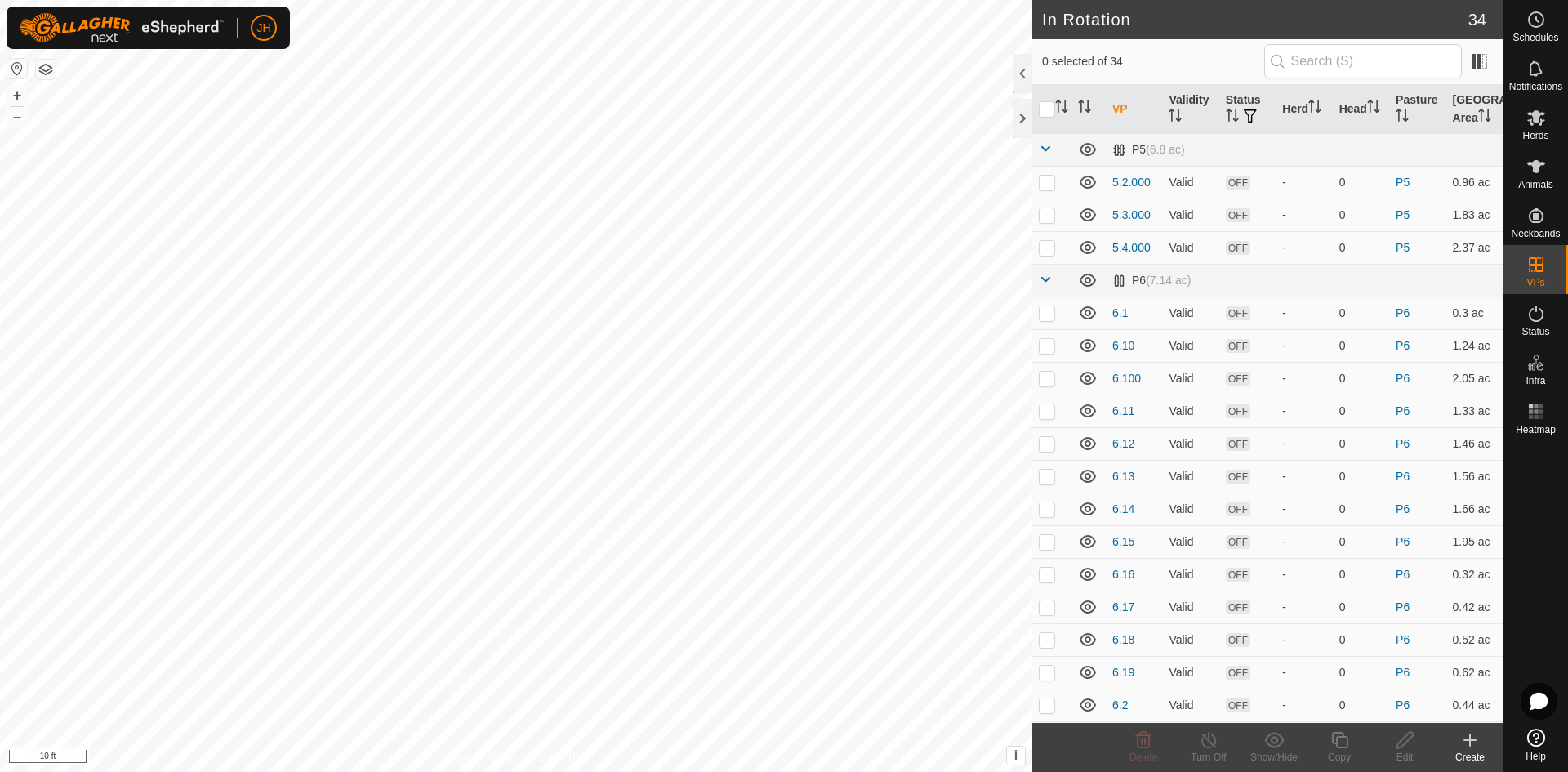
checkbox input "true"
click at [1405, 749] on icon at bounding box center [1405, 740] width 21 height 20
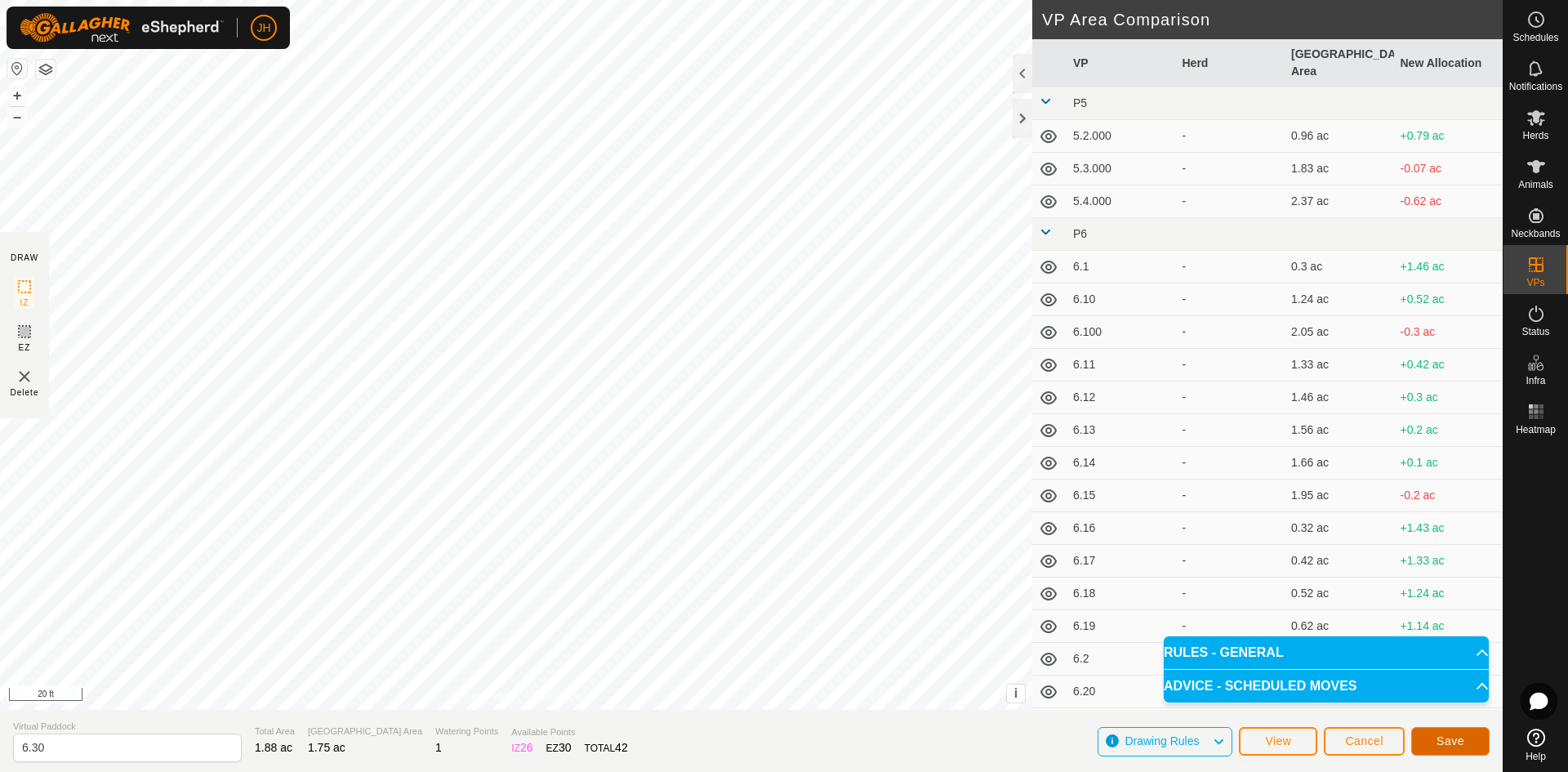
click at [1472, 742] on button "Save" at bounding box center [1450, 741] width 78 height 29
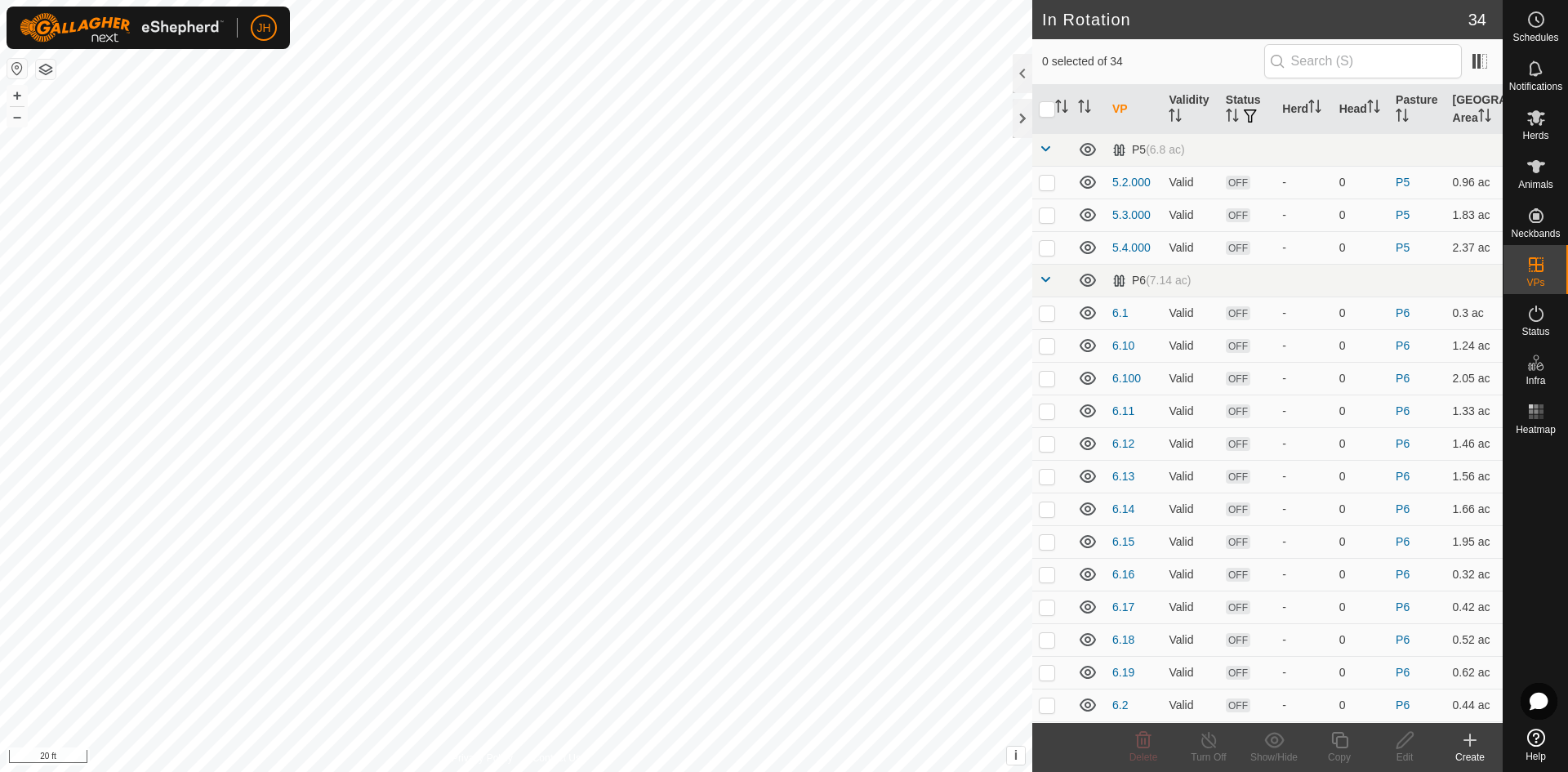
checkbox input "true"
click at [1333, 747] on icon at bounding box center [1340, 740] width 21 height 20
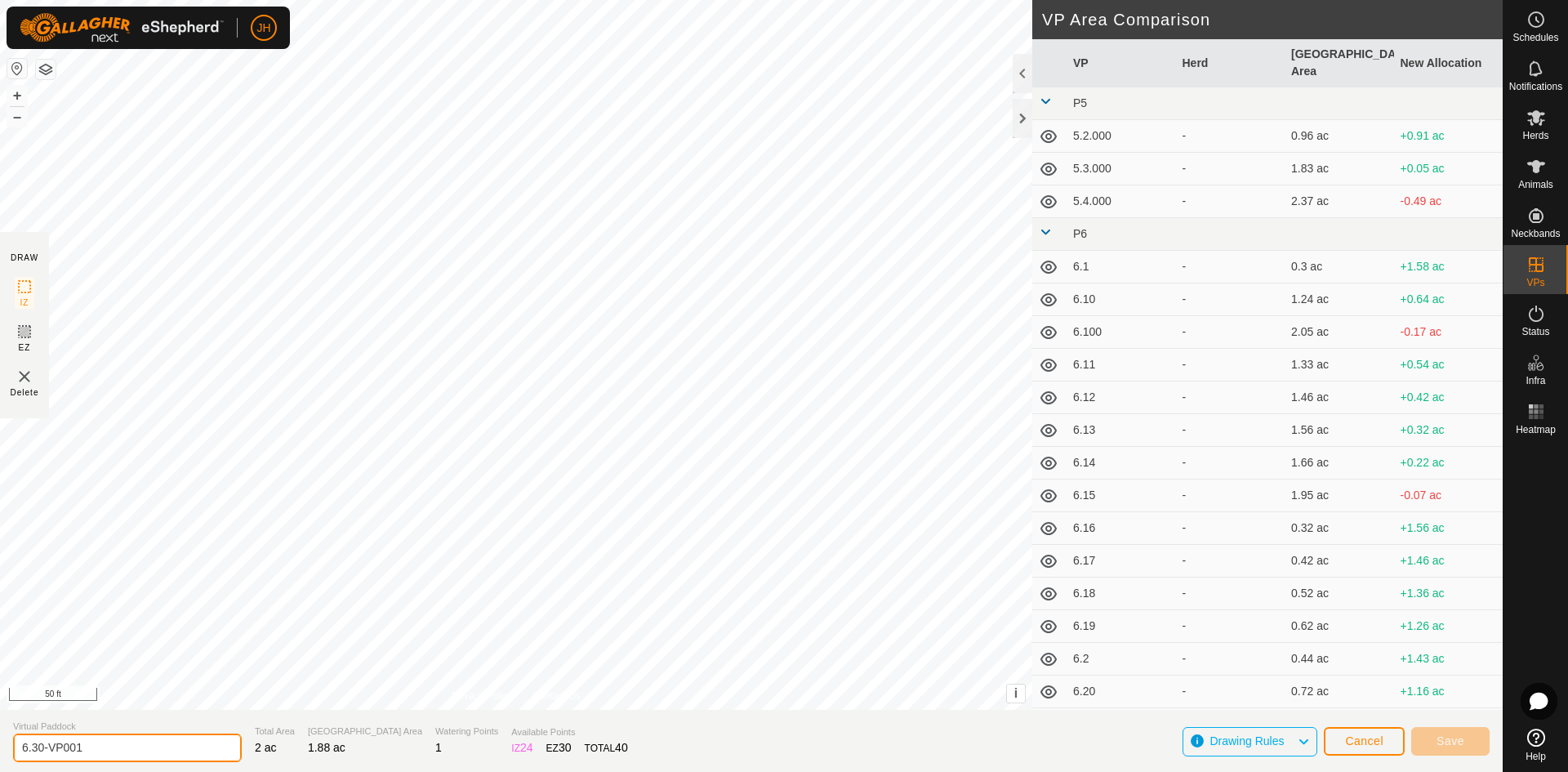
drag, startPoint x: 95, startPoint y: 746, endPoint x: 0, endPoint y: 729, distance: 96.5
click at [0, 751] on section "Virtual Paddock 6.30-VP001 Total Area 2 ac Grazing Area 1.88 ac Watering Points…" at bounding box center [751, 740] width 1503 height 62
click at [241, 746] on input "6.31" at bounding box center [128, 748] width 229 height 29
type input "6.31"
click at [1453, 742] on span "Save" at bounding box center [1450, 740] width 28 height 14
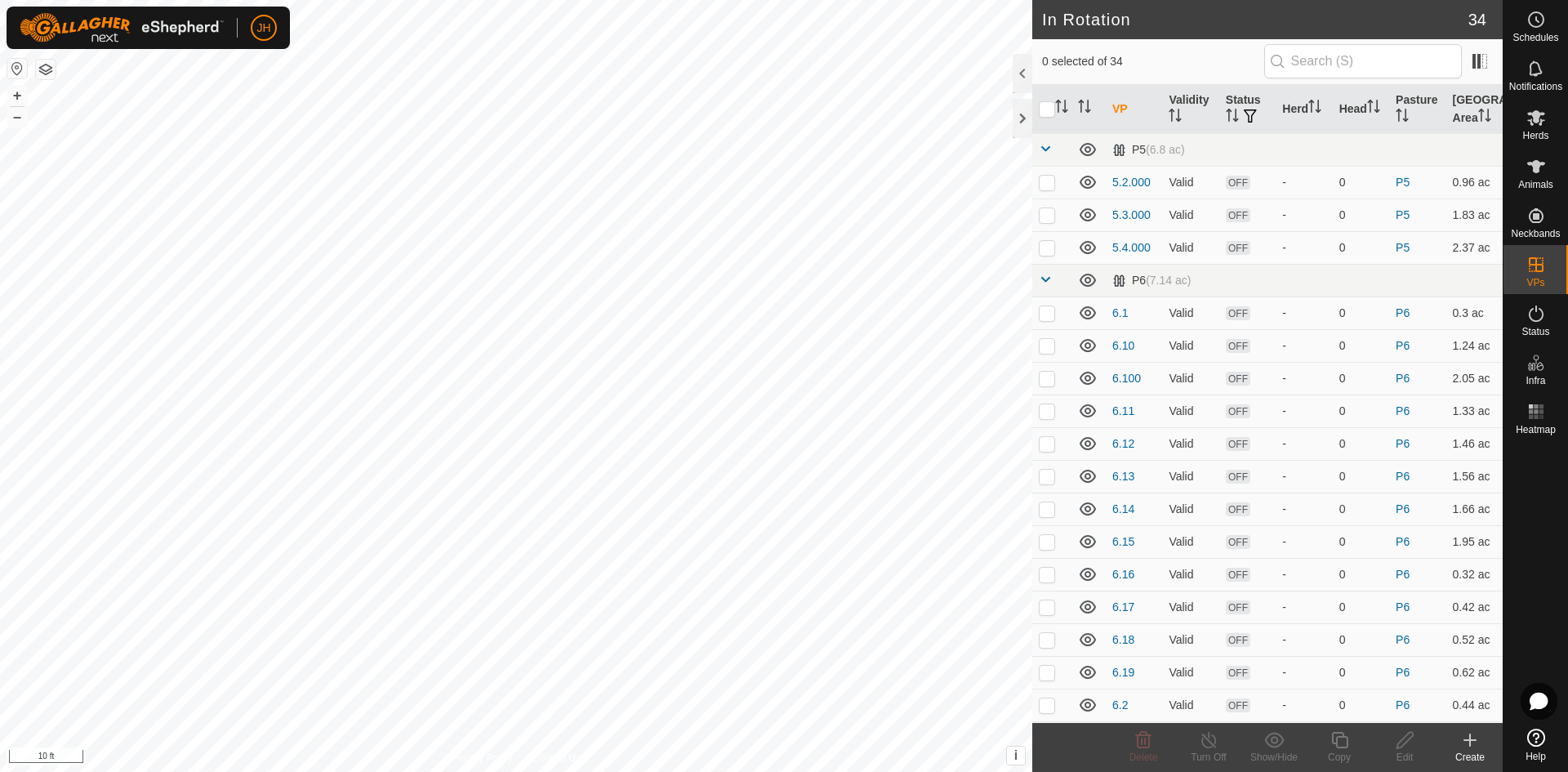
checkbox input "true"
checkbox input "false"
checkbox input "true"
click at [1400, 749] on icon at bounding box center [1405, 740] width 21 height 20
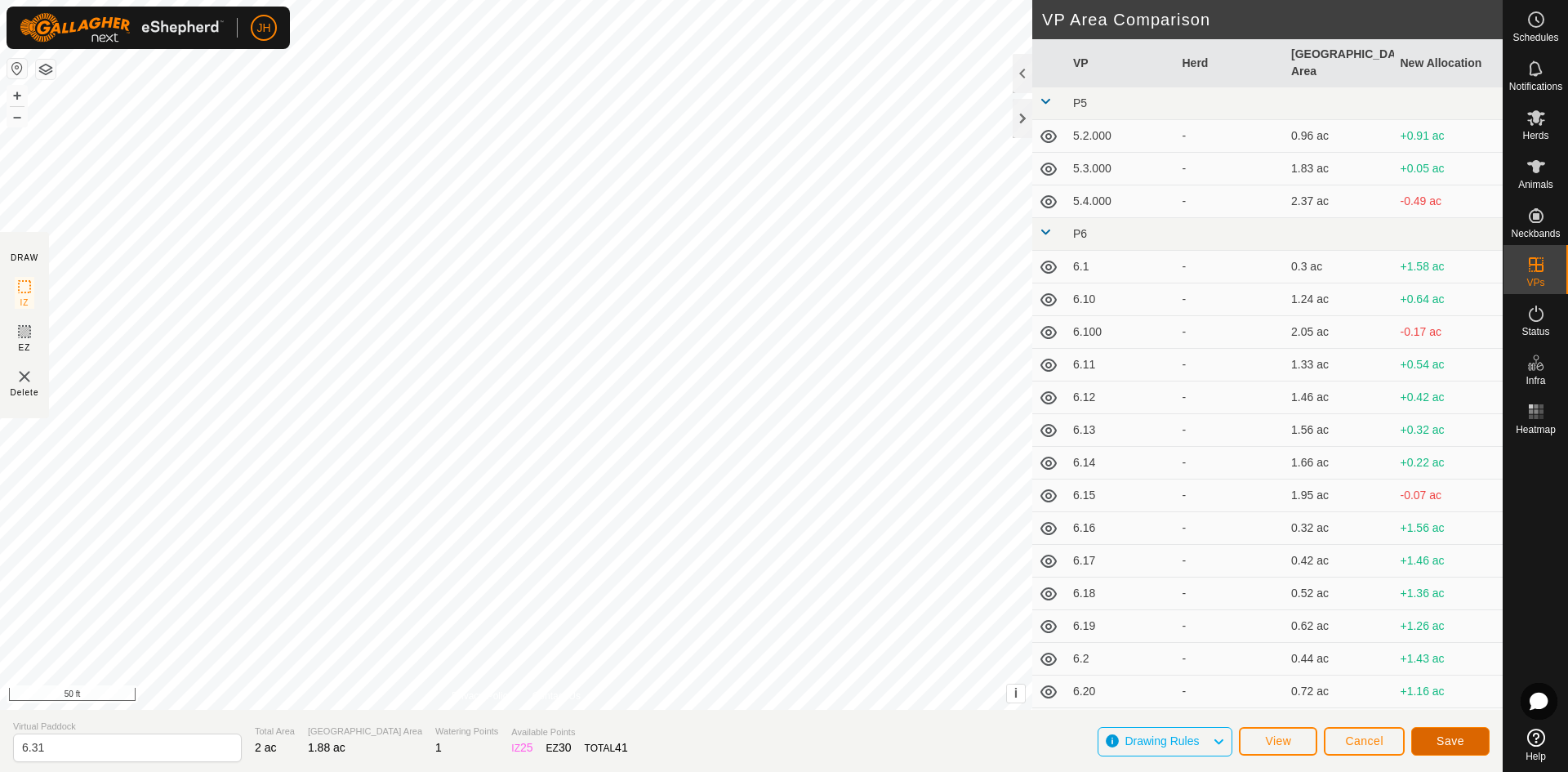
click at [1471, 743] on button "Save" at bounding box center [1450, 741] width 78 height 29
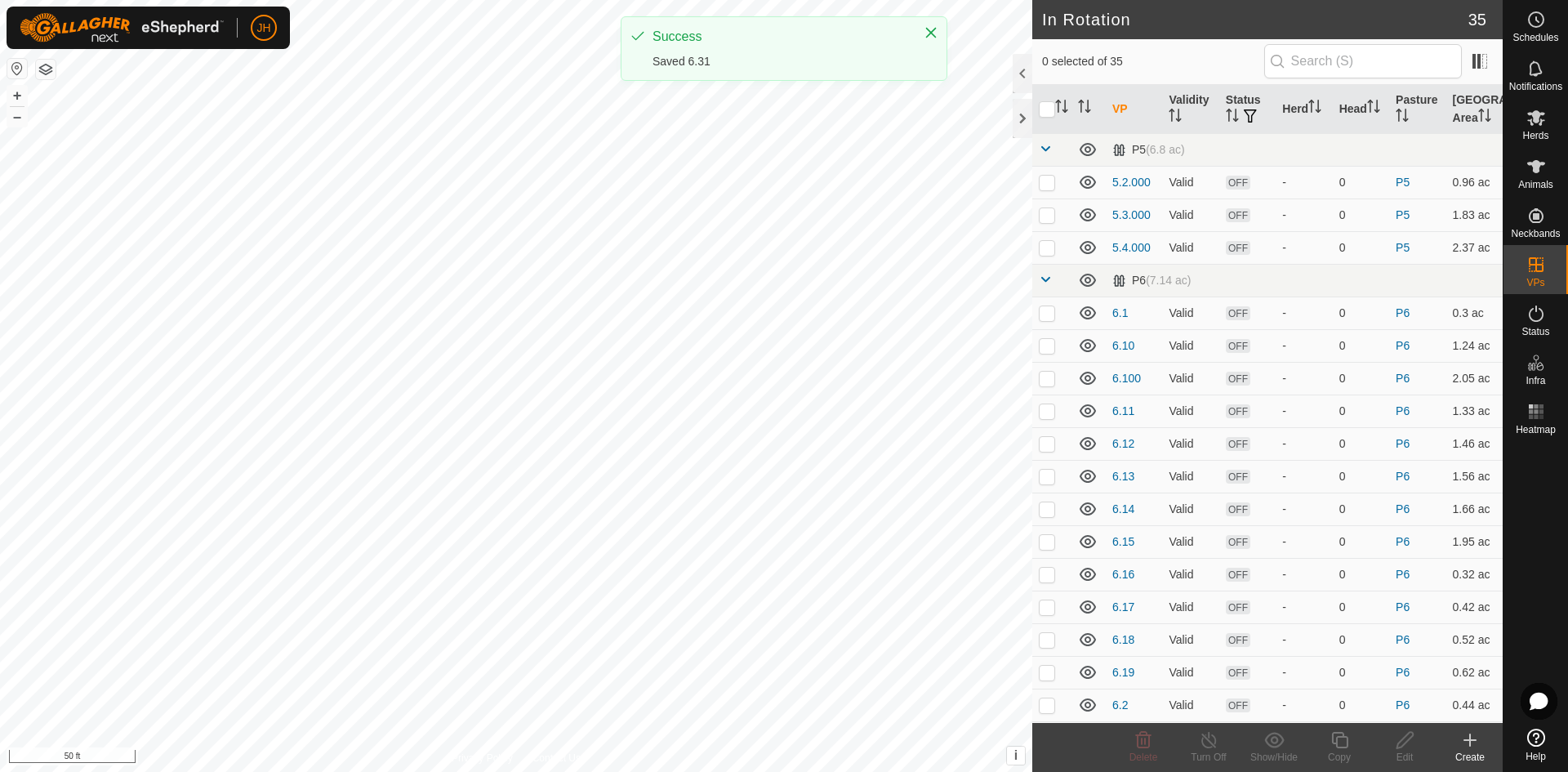
checkbox input "true"
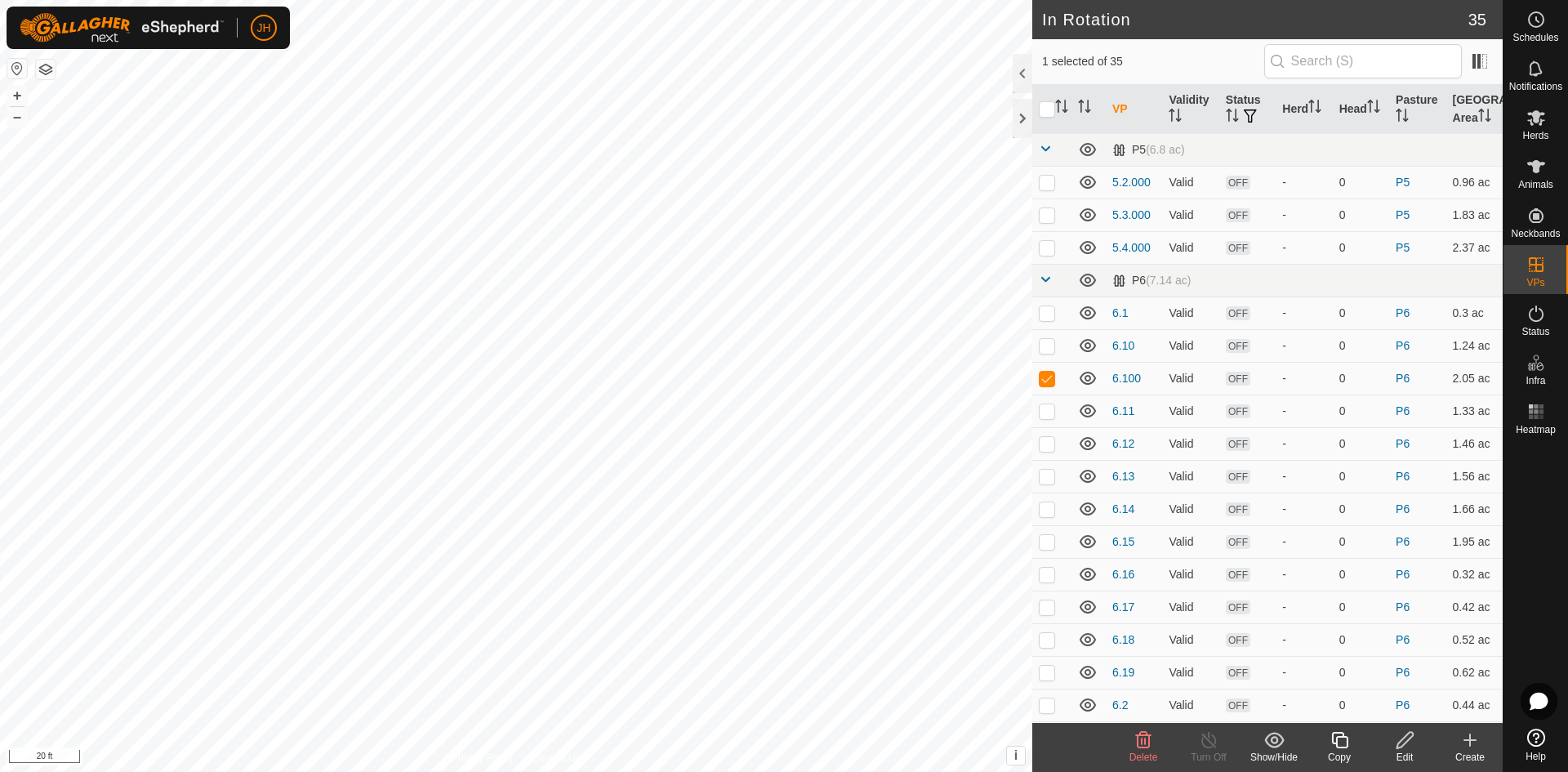
click at [1409, 749] on icon at bounding box center [1405, 740] width 21 height 20
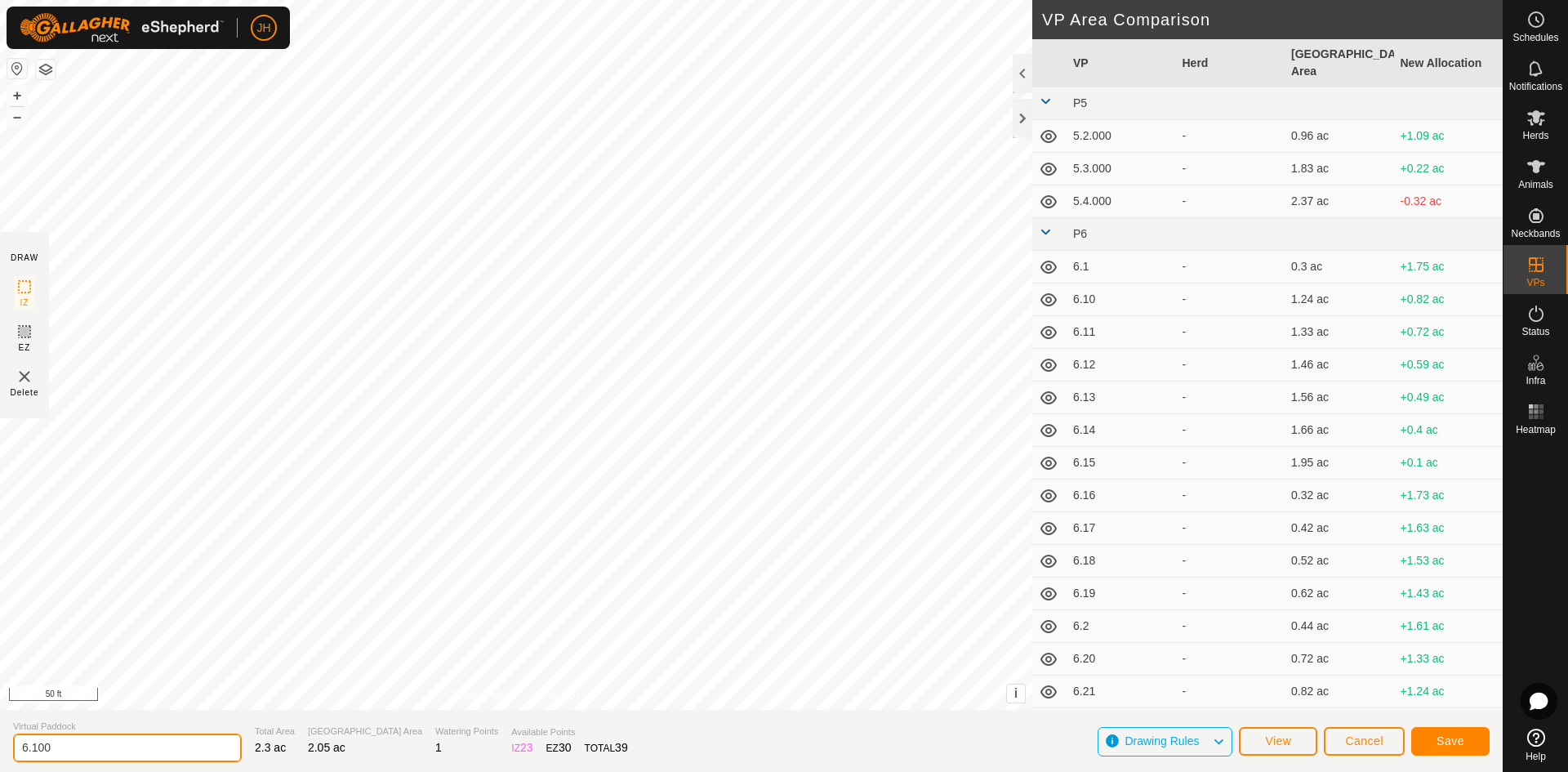
drag, startPoint x: 59, startPoint y: 745, endPoint x: 0, endPoint y: 747, distance: 59.0
click at [0, 748] on section "Virtual Paddock 6.100 Total Area 2.3 ac Grazing Area 2.05 ac Watering Points 1 …" at bounding box center [751, 740] width 1503 height 62
click at [41, 750] on input "6.62" at bounding box center [128, 748] width 229 height 29
type input "6.32"
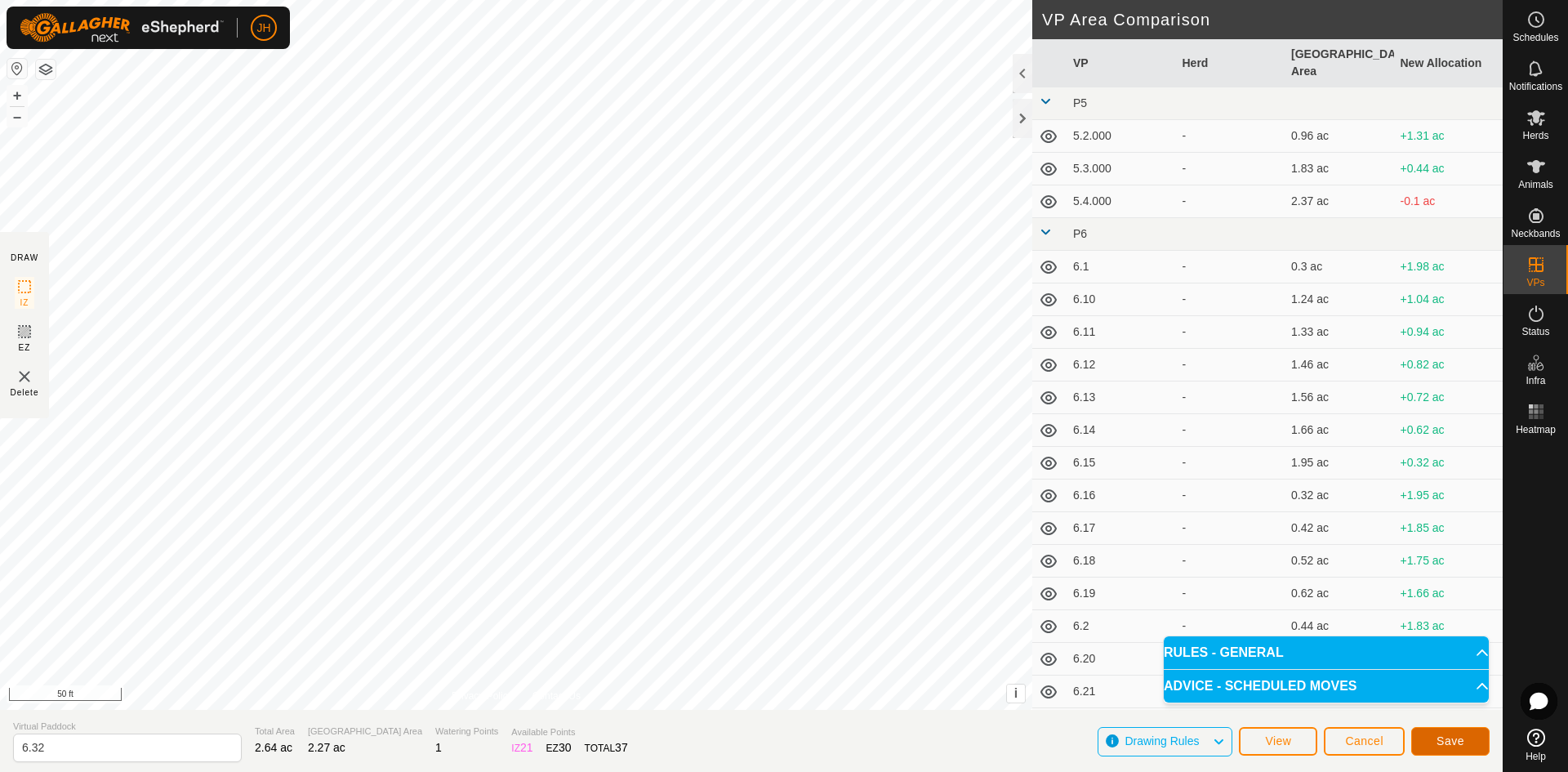
click at [1444, 745] on span "Save" at bounding box center [1450, 740] width 28 height 14
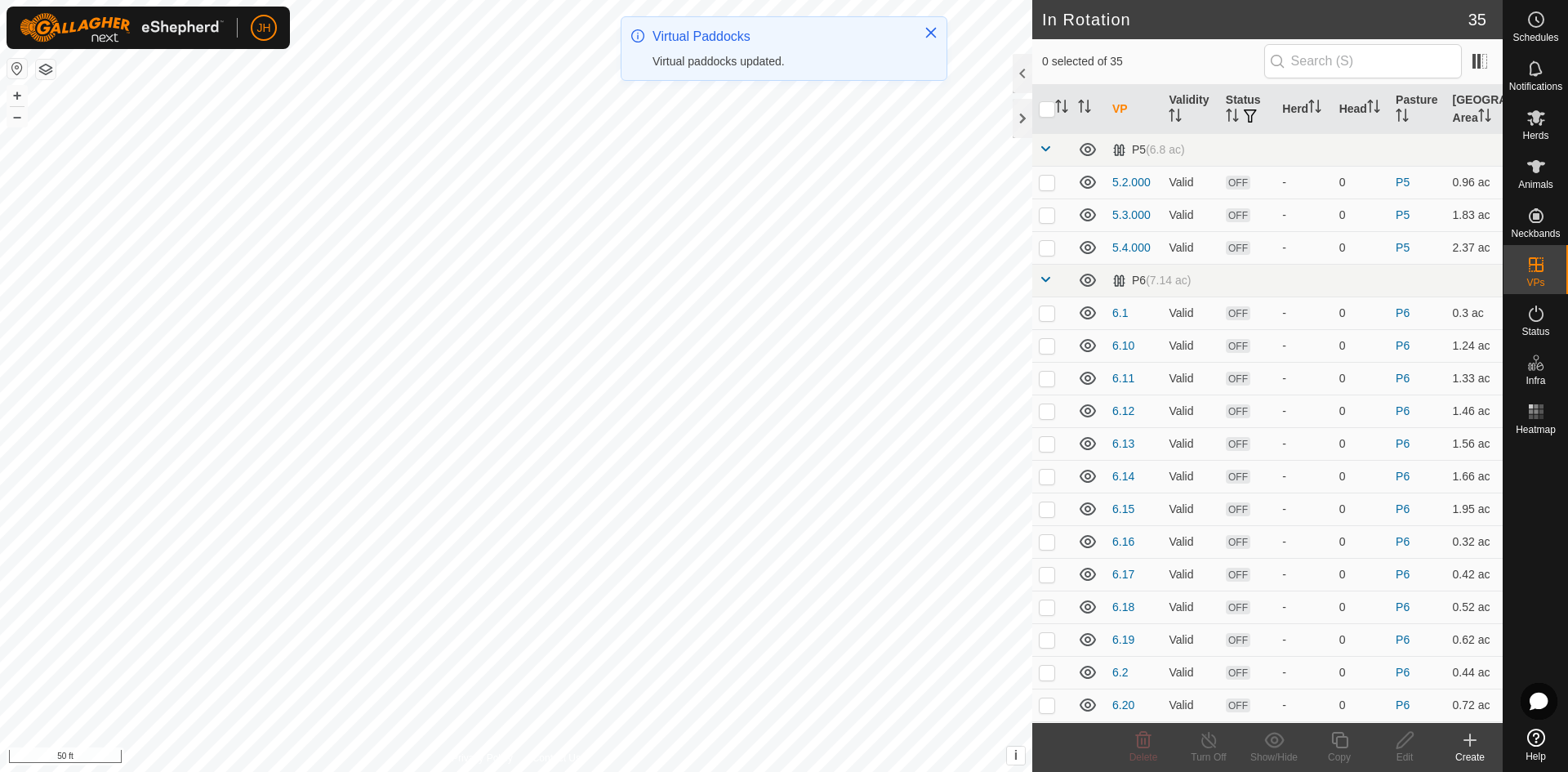
click at [1467, 748] on icon at bounding box center [1471, 740] width 20 height 20
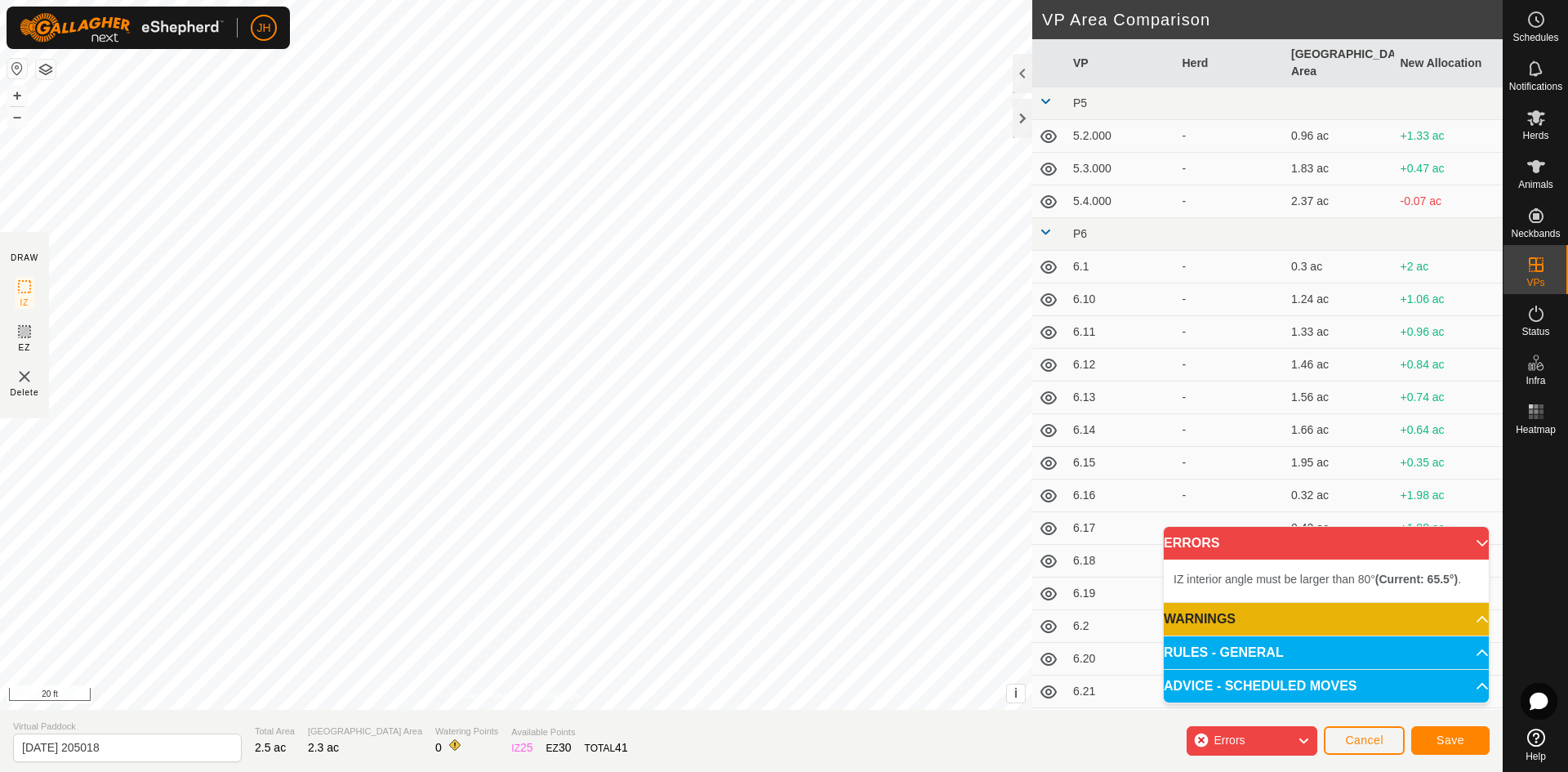
click at [546, 197] on div "IZ interior angle must be larger than 80° (Current: 65.5°) . + – ⇧ i This appli…" at bounding box center [516, 355] width 1032 height 710
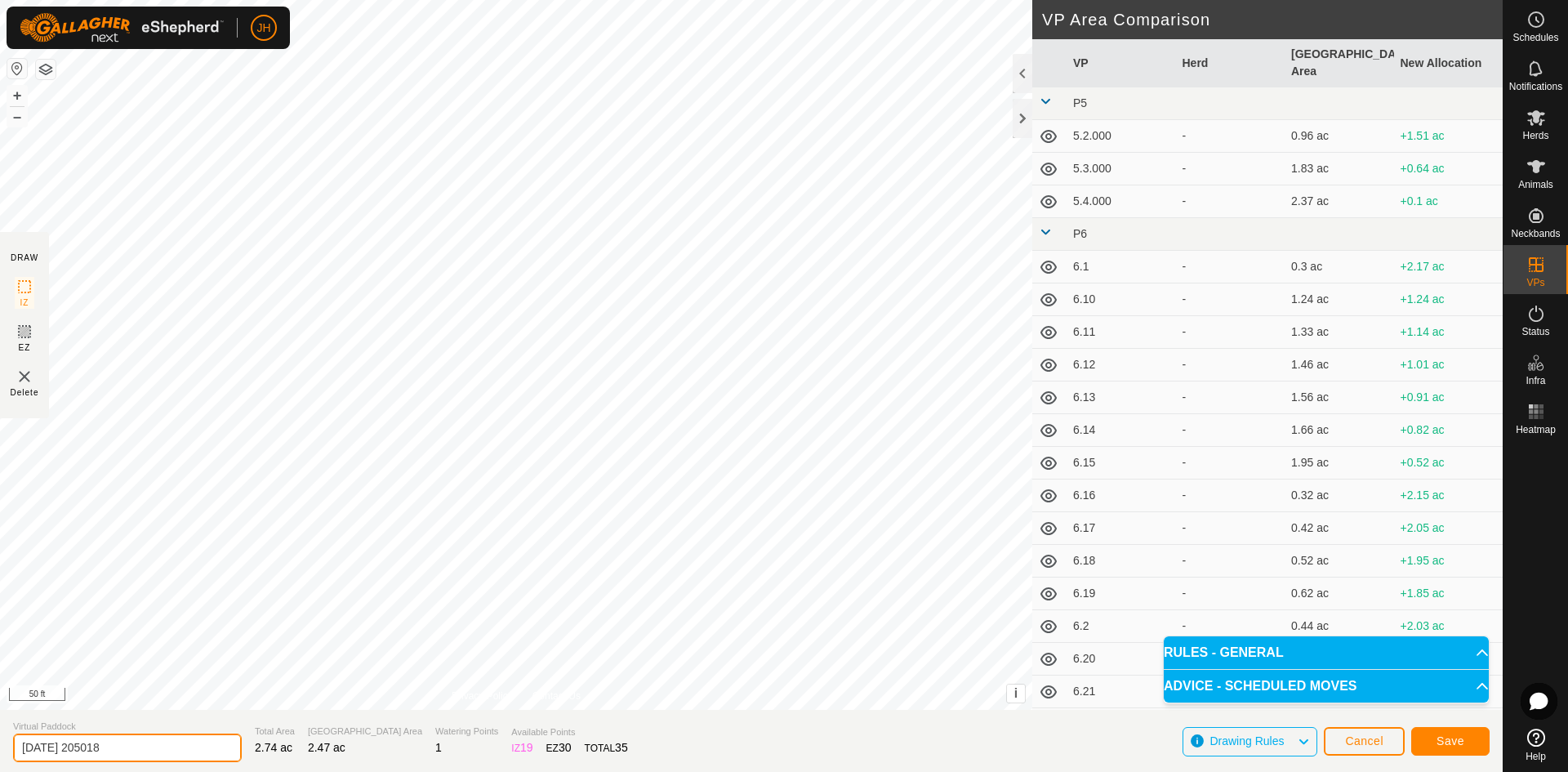
drag, startPoint x: 143, startPoint y: 740, endPoint x: 7, endPoint y: 726, distance: 136.7
click at [0, 752] on section "Virtual Paddock [DATE] 205018 Total Area 2.74 ac Grazing Area 2.47 ac Watering …" at bounding box center [751, 740] width 1503 height 62
type input "6.100"
click at [1439, 742] on span "Save" at bounding box center [1450, 740] width 28 height 14
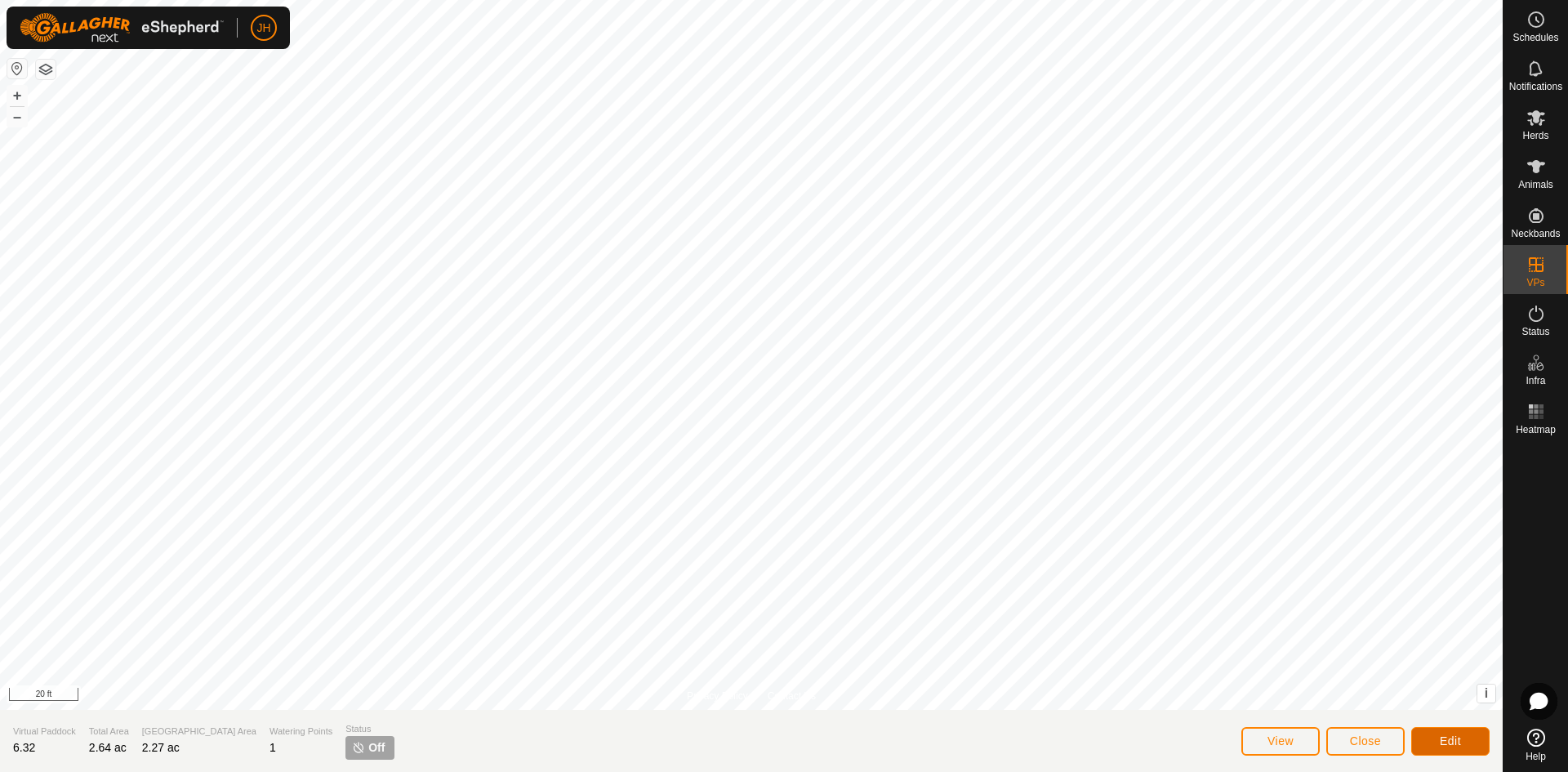
click at [1455, 747] on span "Edit" at bounding box center [1451, 740] width 22 height 14
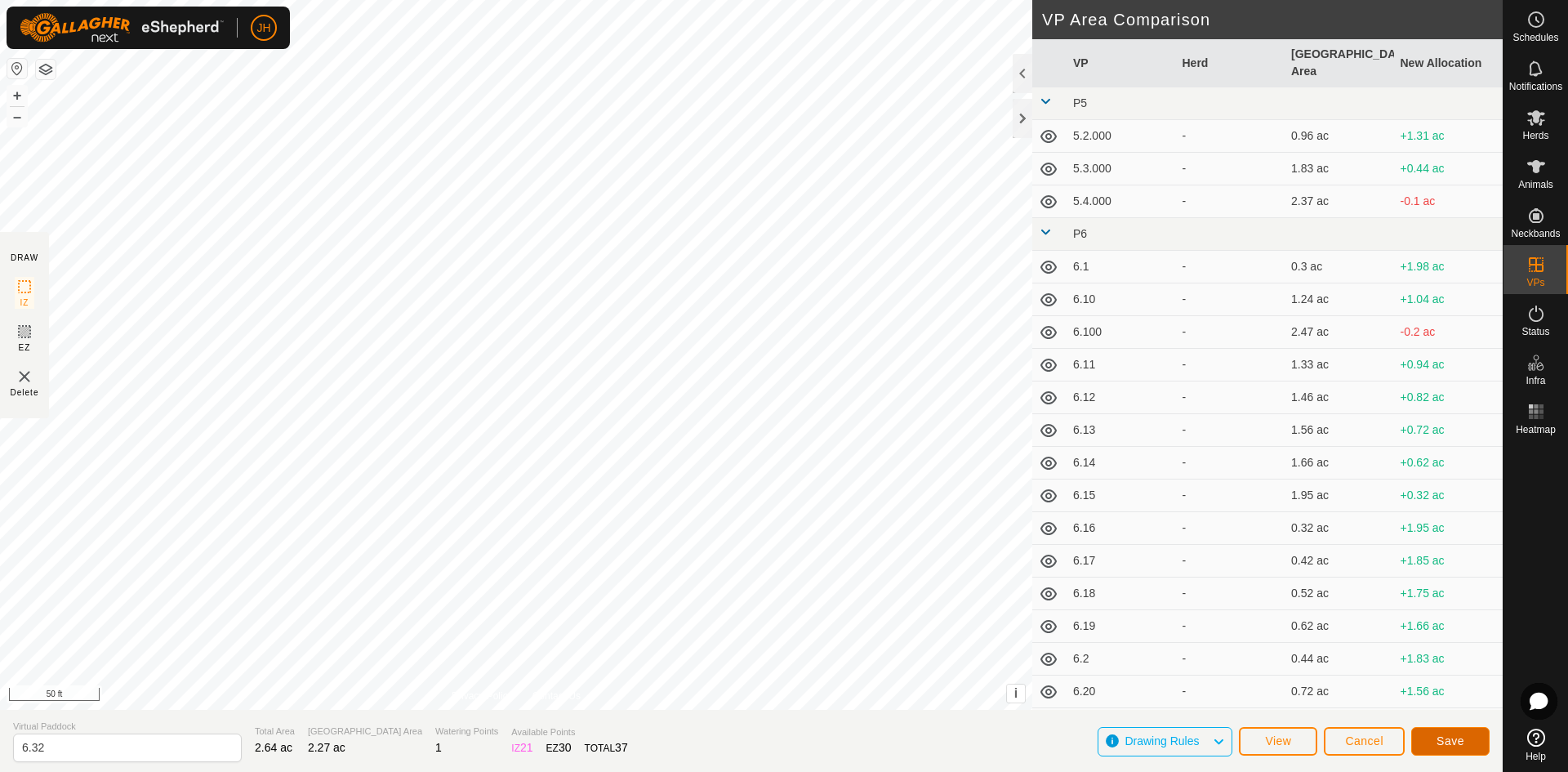
click at [1448, 745] on span "Save" at bounding box center [1450, 740] width 28 height 14
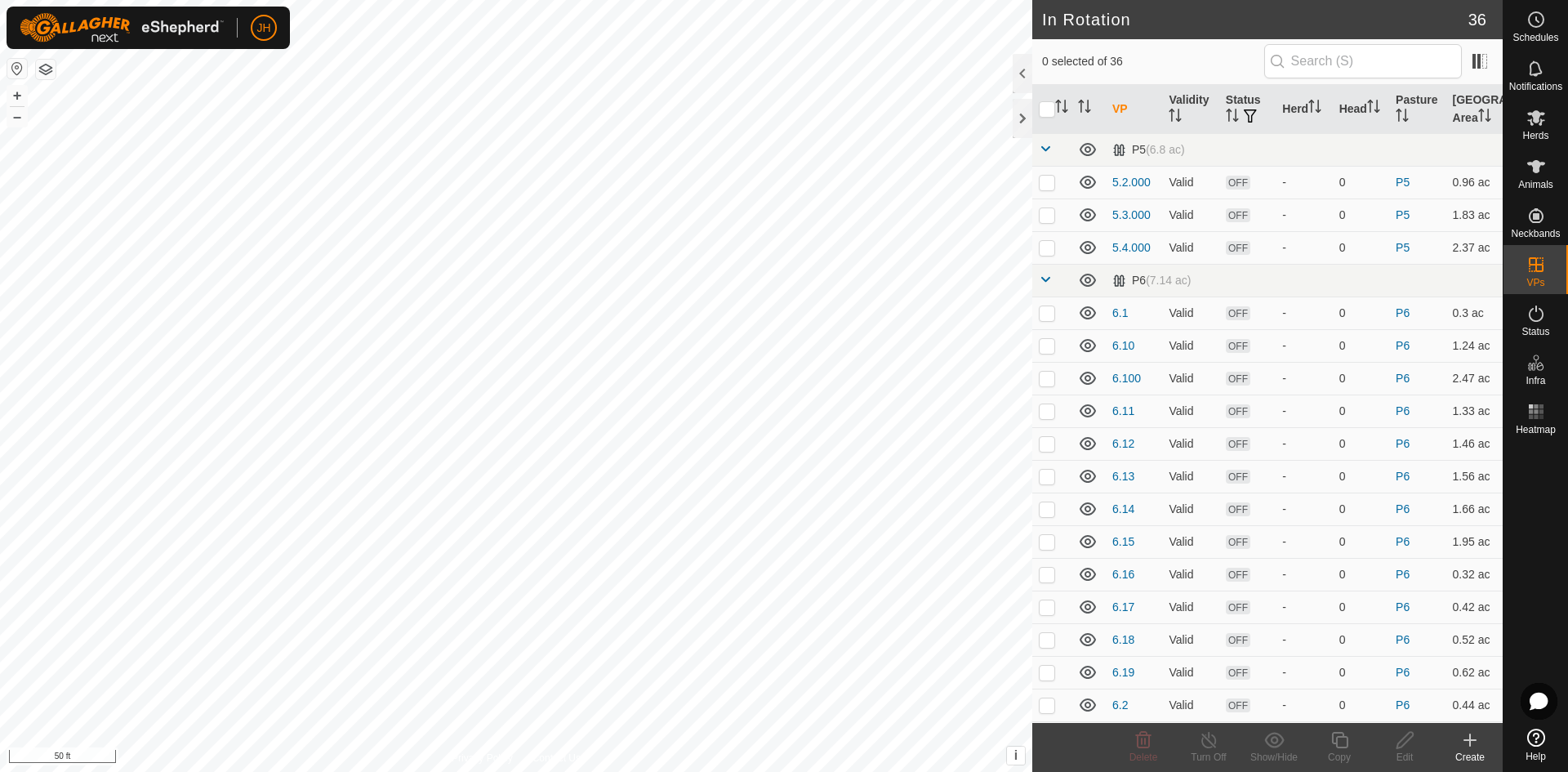
checkbox input "true"
click at [1469, 743] on icon at bounding box center [1471, 740] width 20 height 20
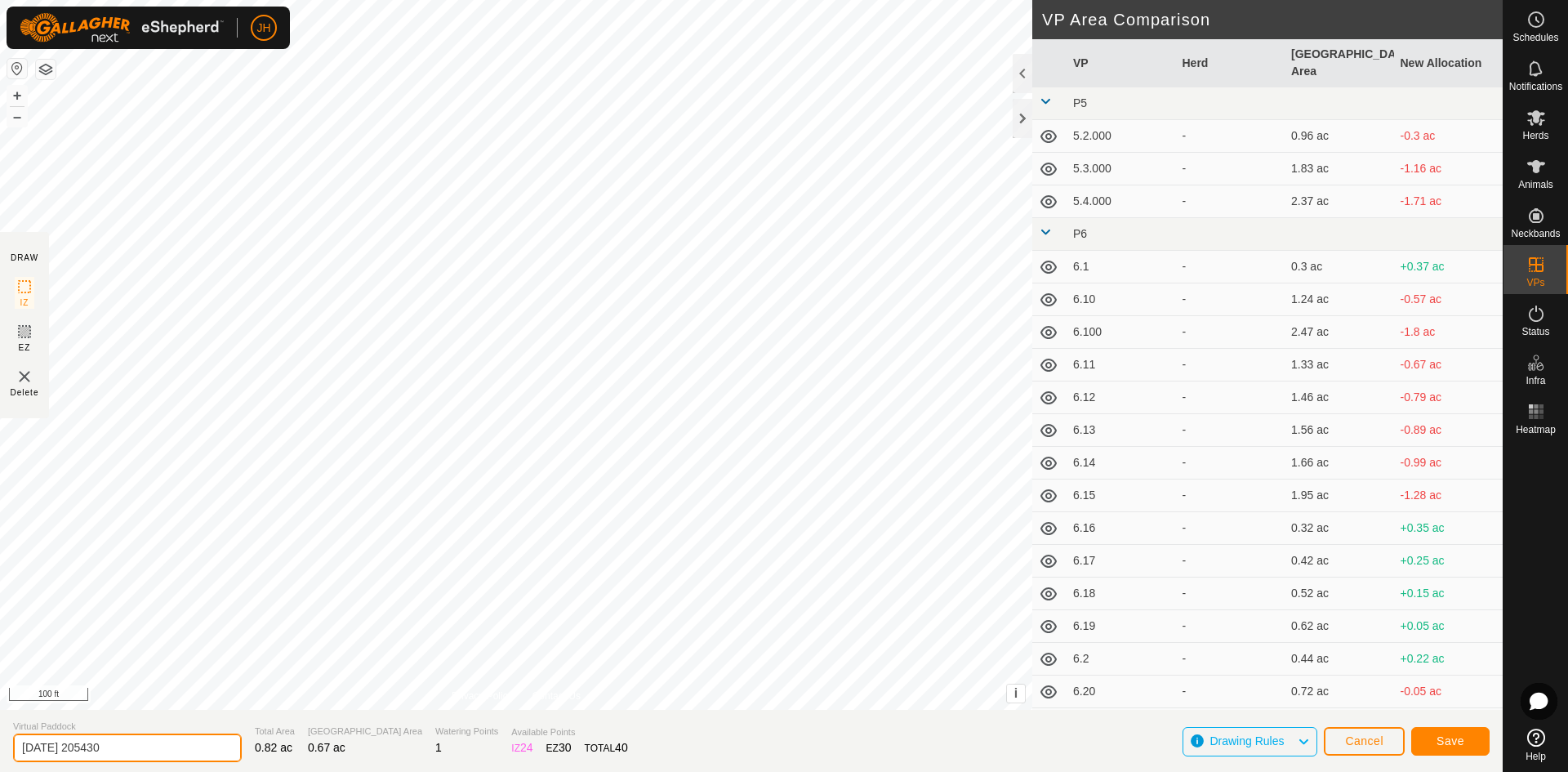
drag, startPoint x: 139, startPoint y: 746, endPoint x: 2, endPoint y: 746, distance: 137.0
click at [5, 750] on section "Virtual Paddock [DATE] 205430 Total Area 0.82 ac Grazing Area 0.67 ac Watering …" at bounding box center [751, 740] width 1503 height 62
type input "6.36"
click at [1454, 746] on span "Save" at bounding box center [1450, 740] width 28 height 14
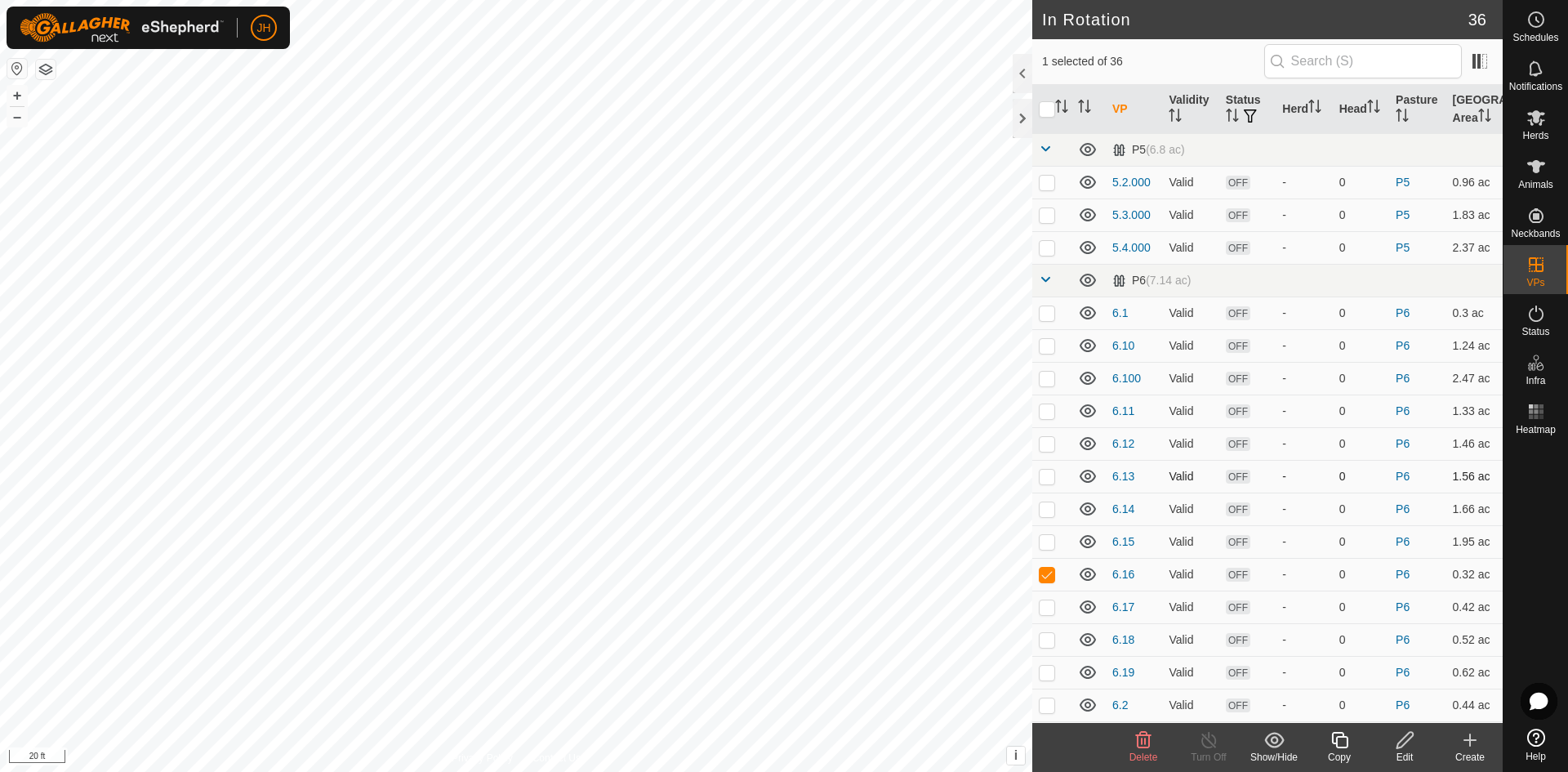
checkbox input "false"
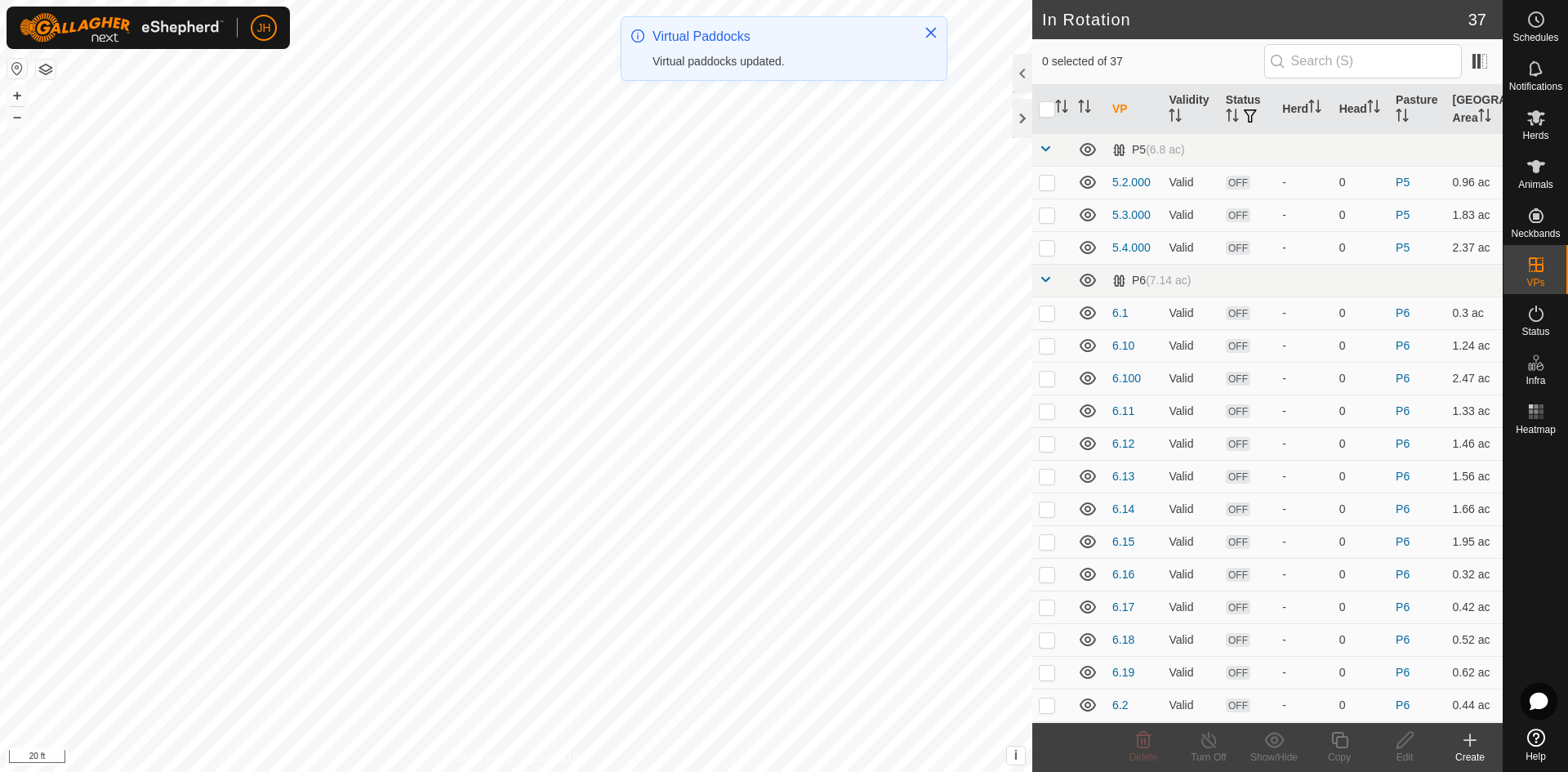
checkbox input "true"
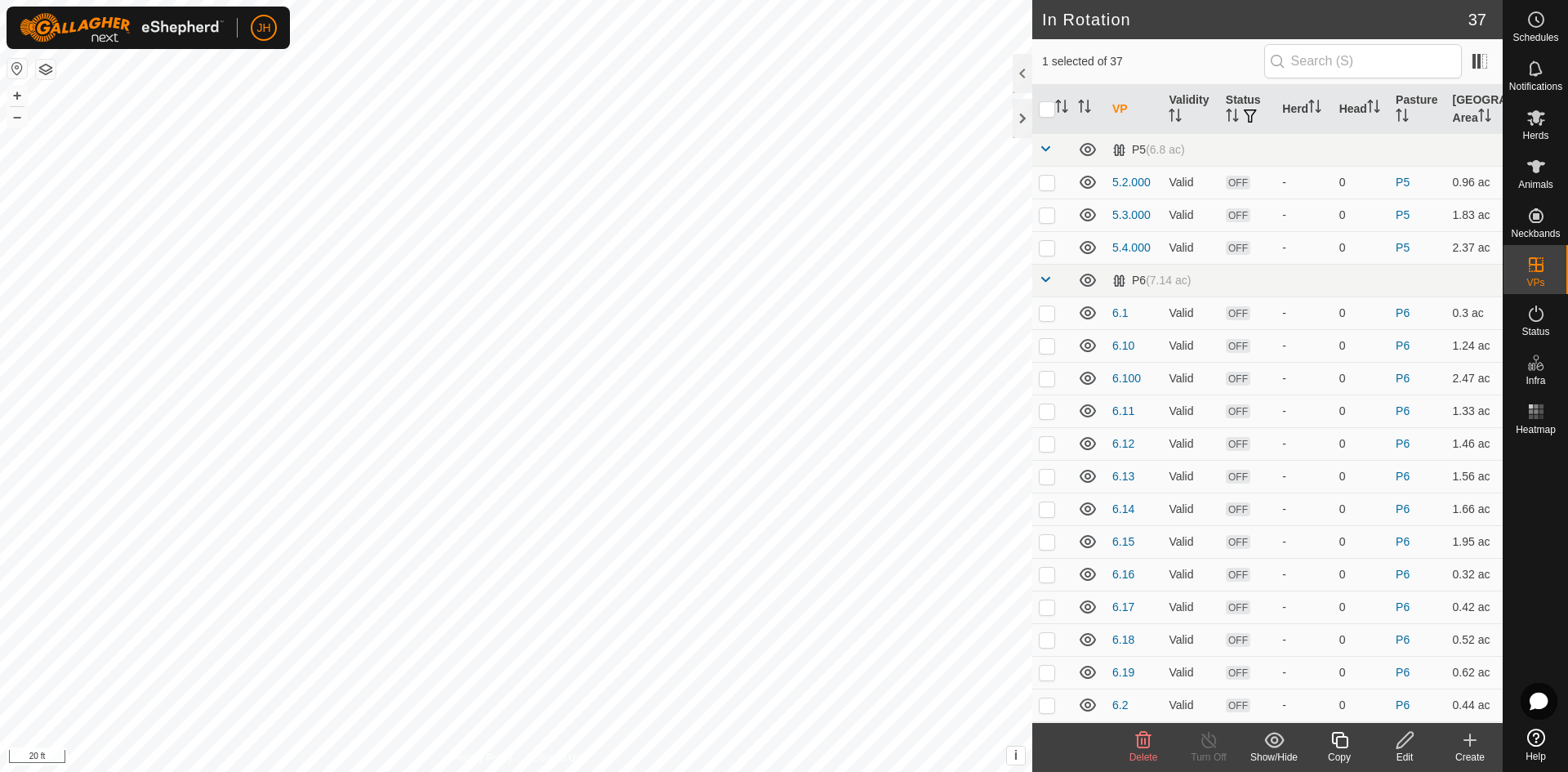
click at [1347, 747] on icon at bounding box center [1339, 740] width 16 height 16
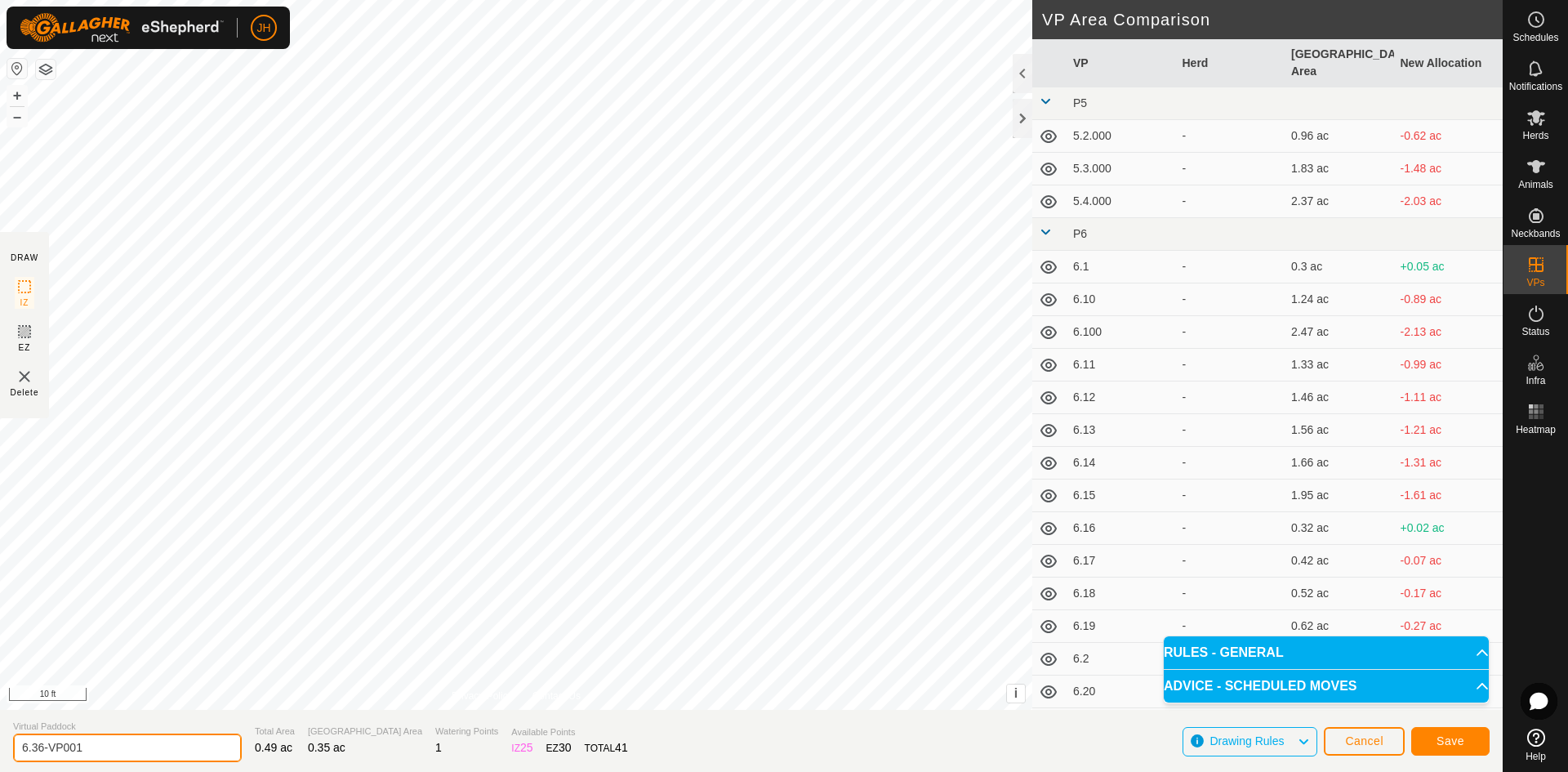
drag, startPoint x: 107, startPoint y: 744, endPoint x: 0, endPoint y: 750, distance: 107.2
click at [2, 755] on section "Virtual Paddock 6.36-VP001 Total Area 0.49 ac Grazing Area 0.35 ac Watering Poi…" at bounding box center [751, 740] width 1503 height 62
type input "6.33"
click at [1459, 739] on span "Save" at bounding box center [1450, 740] width 28 height 14
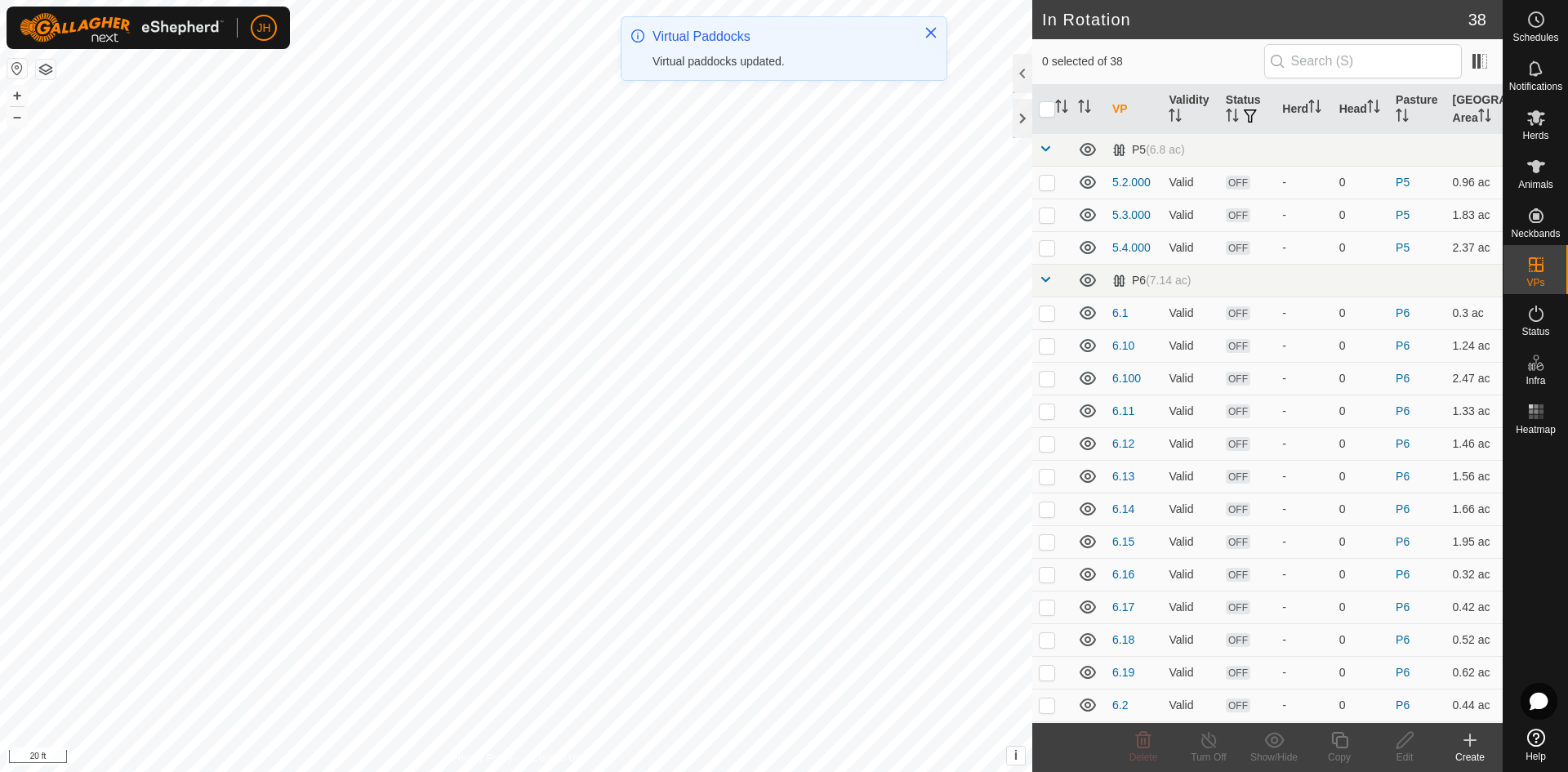
checkbox input "true"
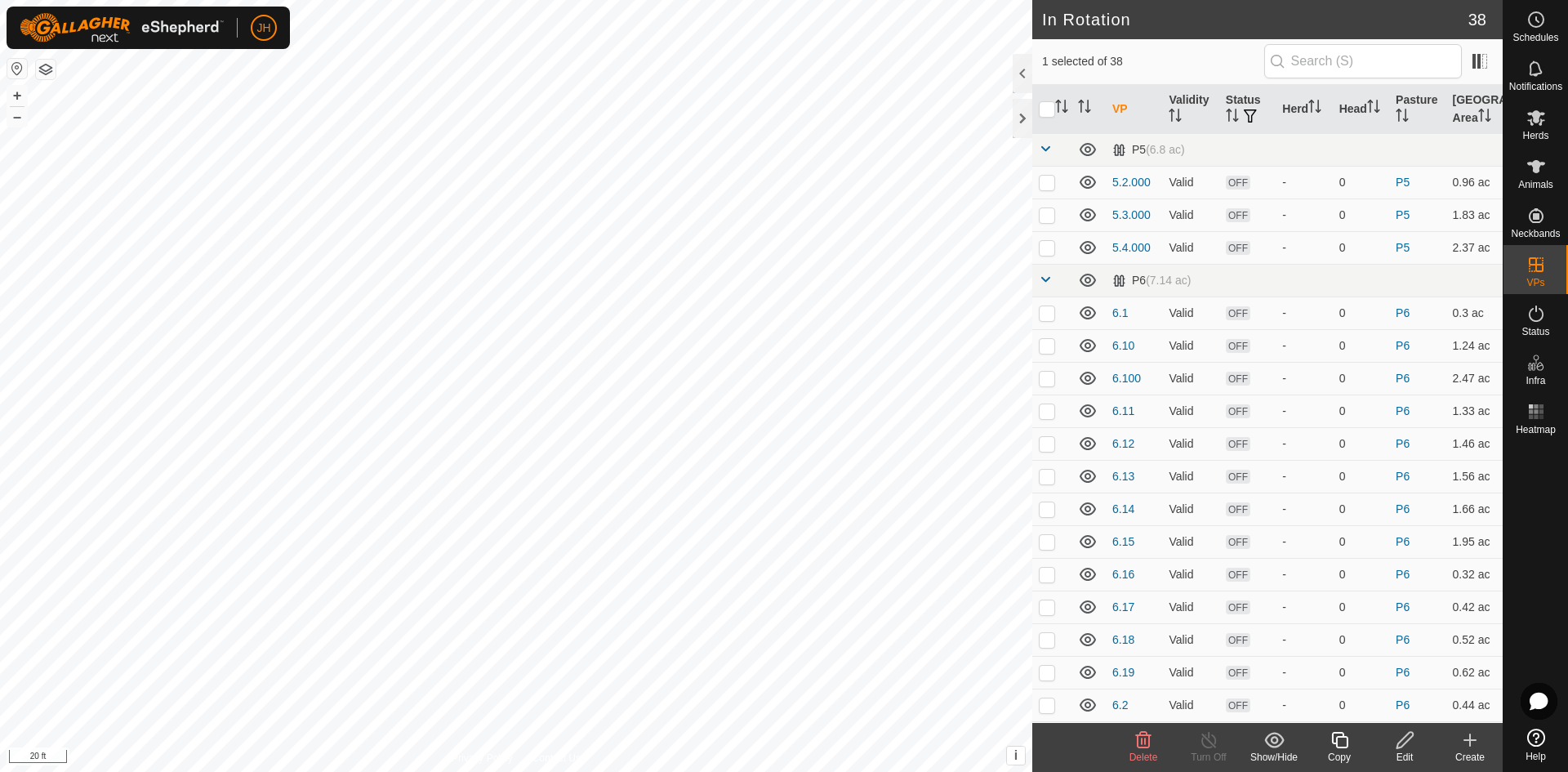
click at [1346, 751] on div "Copy" at bounding box center [1339, 758] width 66 height 14
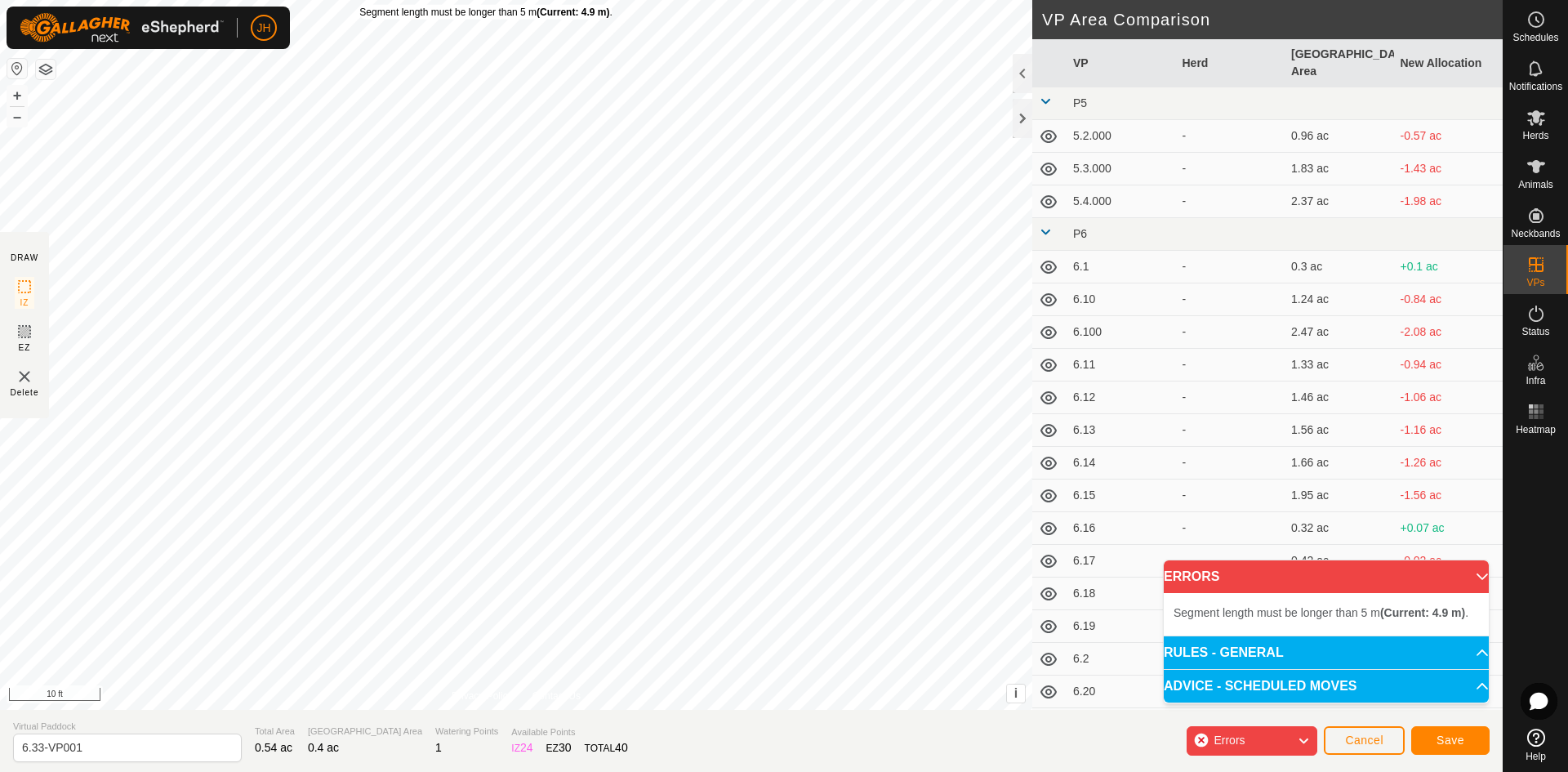
click at [359, 5] on div "Segment length must be longer than 5 m (Current: 4.9 m) ." at bounding box center [485, 12] width 252 height 14
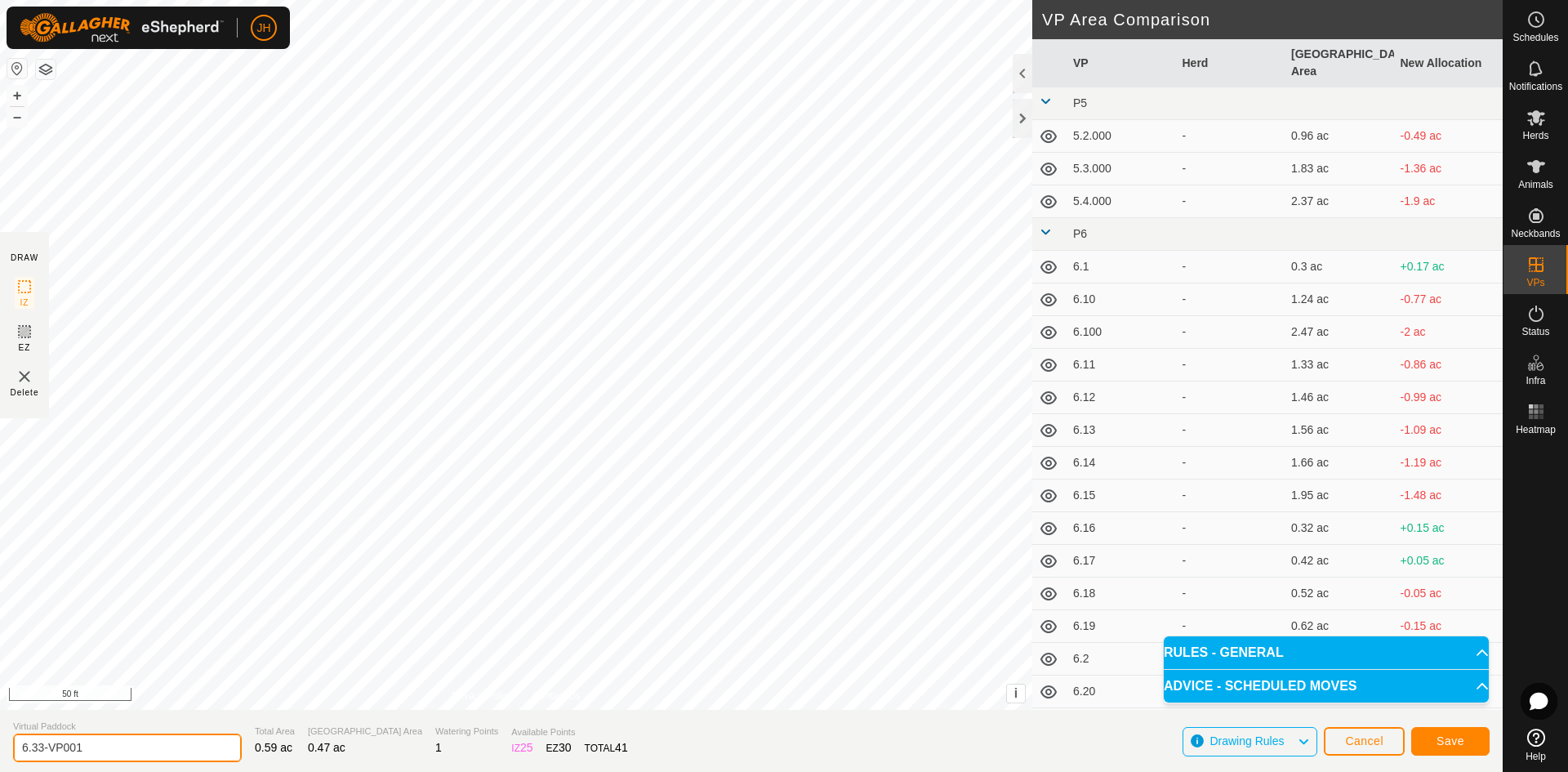
drag, startPoint x: 86, startPoint y: 755, endPoint x: 0, endPoint y: 738, distance: 87.7
click at [0, 758] on section "Virtual Paddock 6.33-VP001 Total Area 0.59 ac Grazing Area 0.47 ac Watering Poi…" at bounding box center [751, 740] width 1503 height 62
type input "6.34"
click at [1455, 745] on span "Save" at bounding box center [1450, 740] width 28 height 14
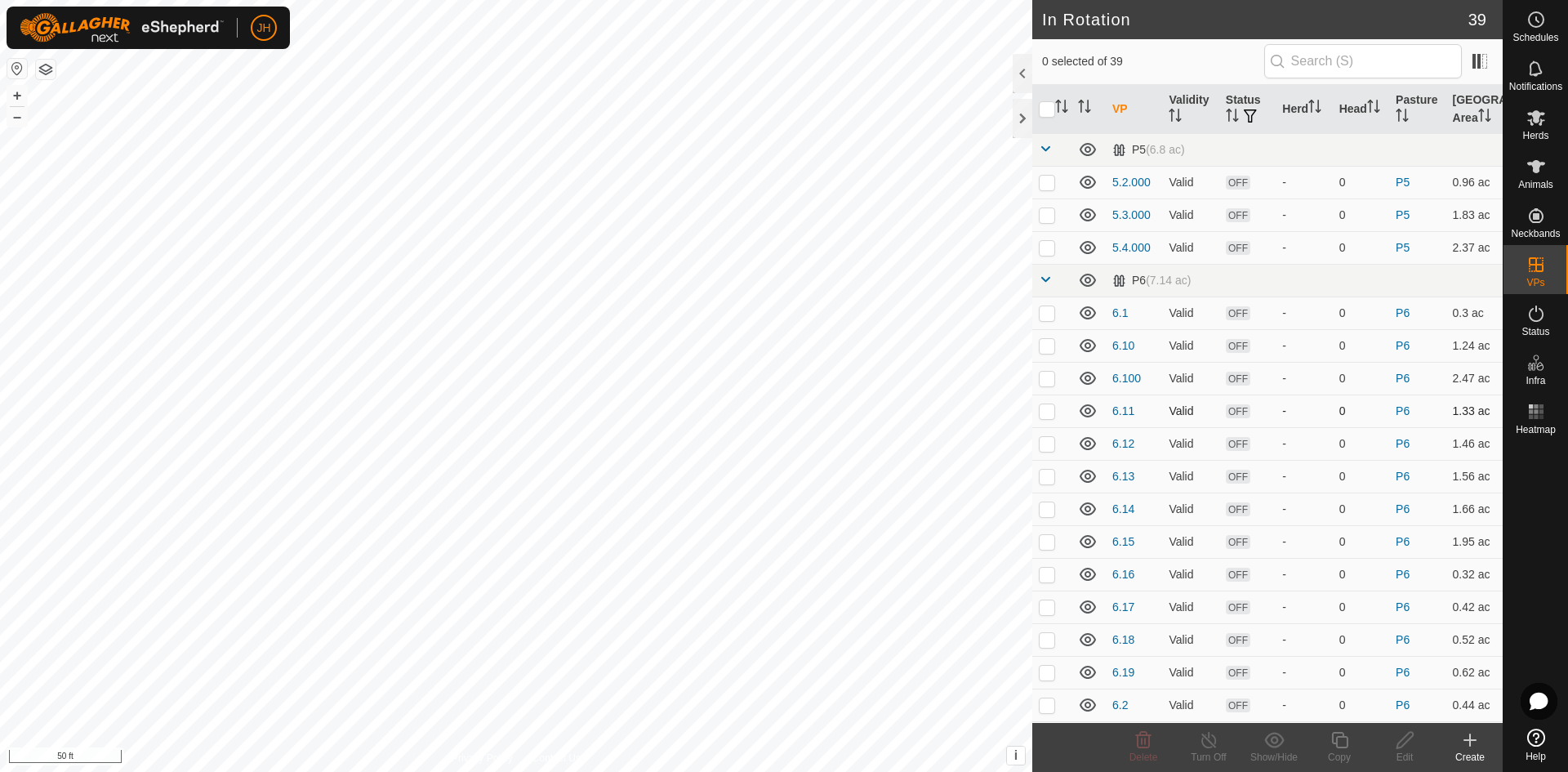
checkbox input "true"
click at [1338, 751] on div "Copy" at bounding box center [1339, 758] width 66 height 14
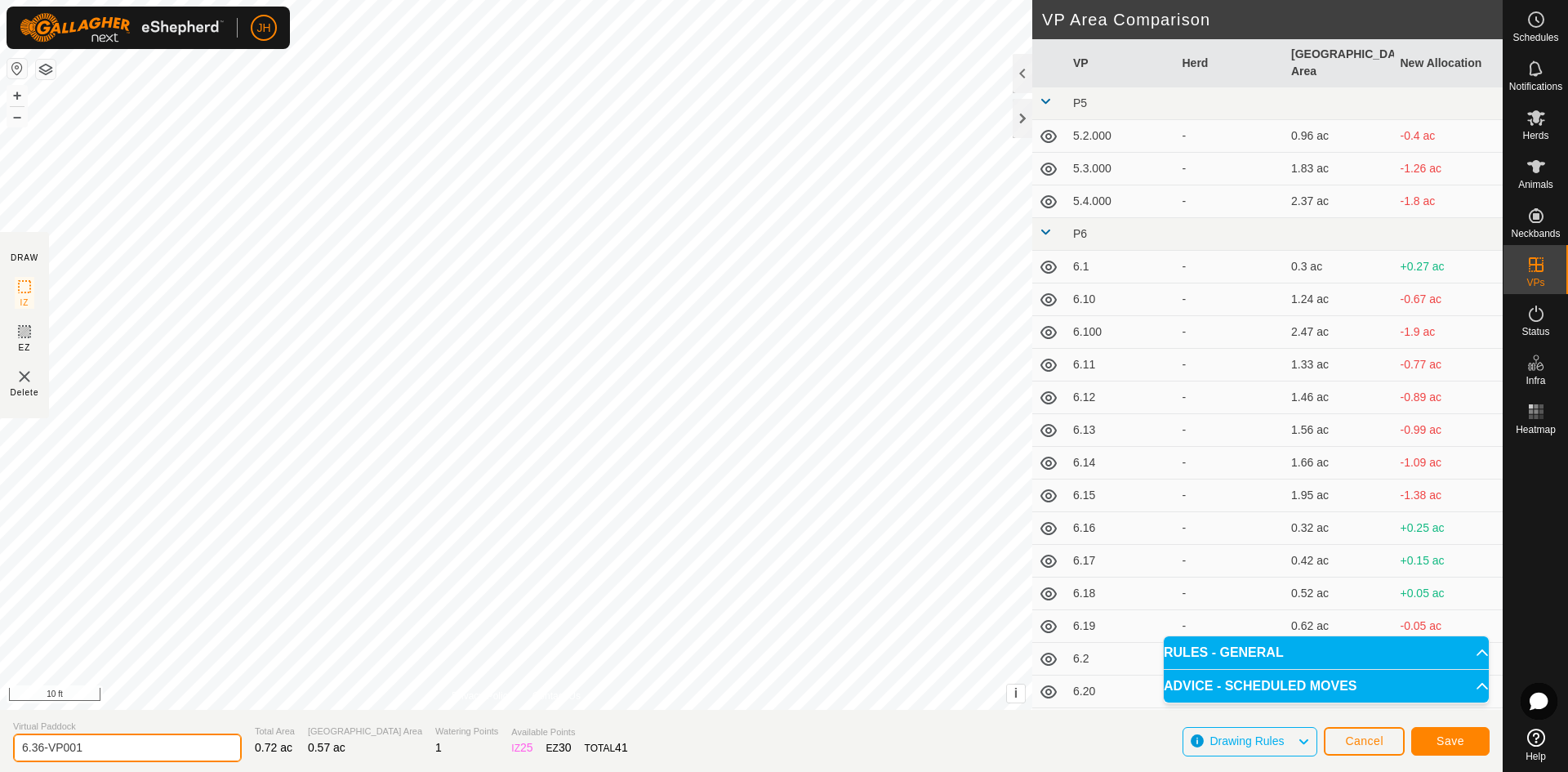
drag, startPoint x: 96, startPoint y: 745, endPoint x: 0, endPoint y: 722, distance: 98.7
click at [0, 749] on section "Virtual Paddock 6.36-VP001 Total Area 0.72 ac Grazing Area 0.57 ac Watering Poi…" at bounding box center [751, 740] width 1503 height 62
type input "6.35"
click at [1456, 738] on span "Save" at bounding box center [1450, 740] width 28 height 14
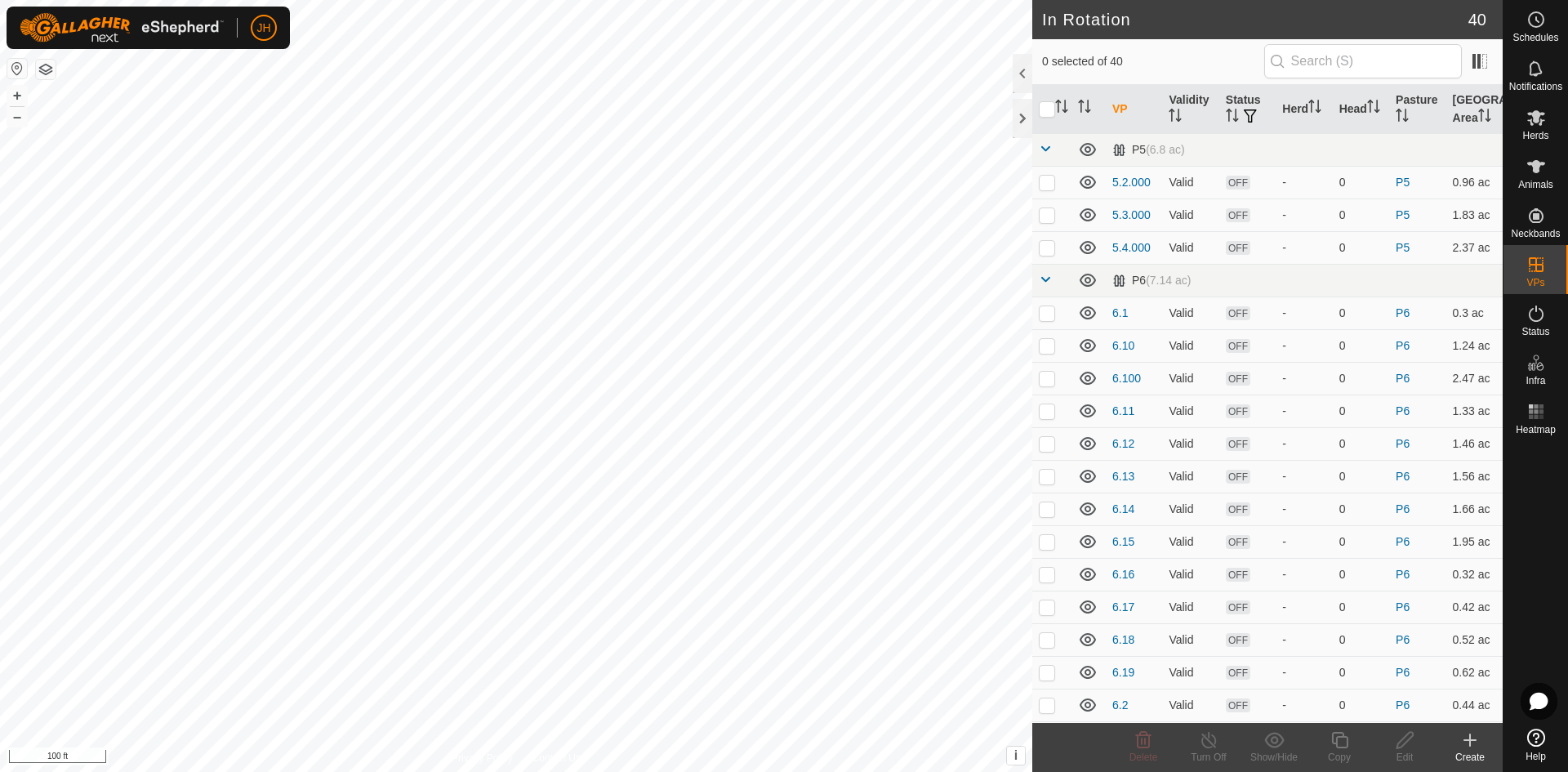
checkbox input "true"
click at [1338, 744] on icon at bounding box center [1340, 740] width 21 height 20
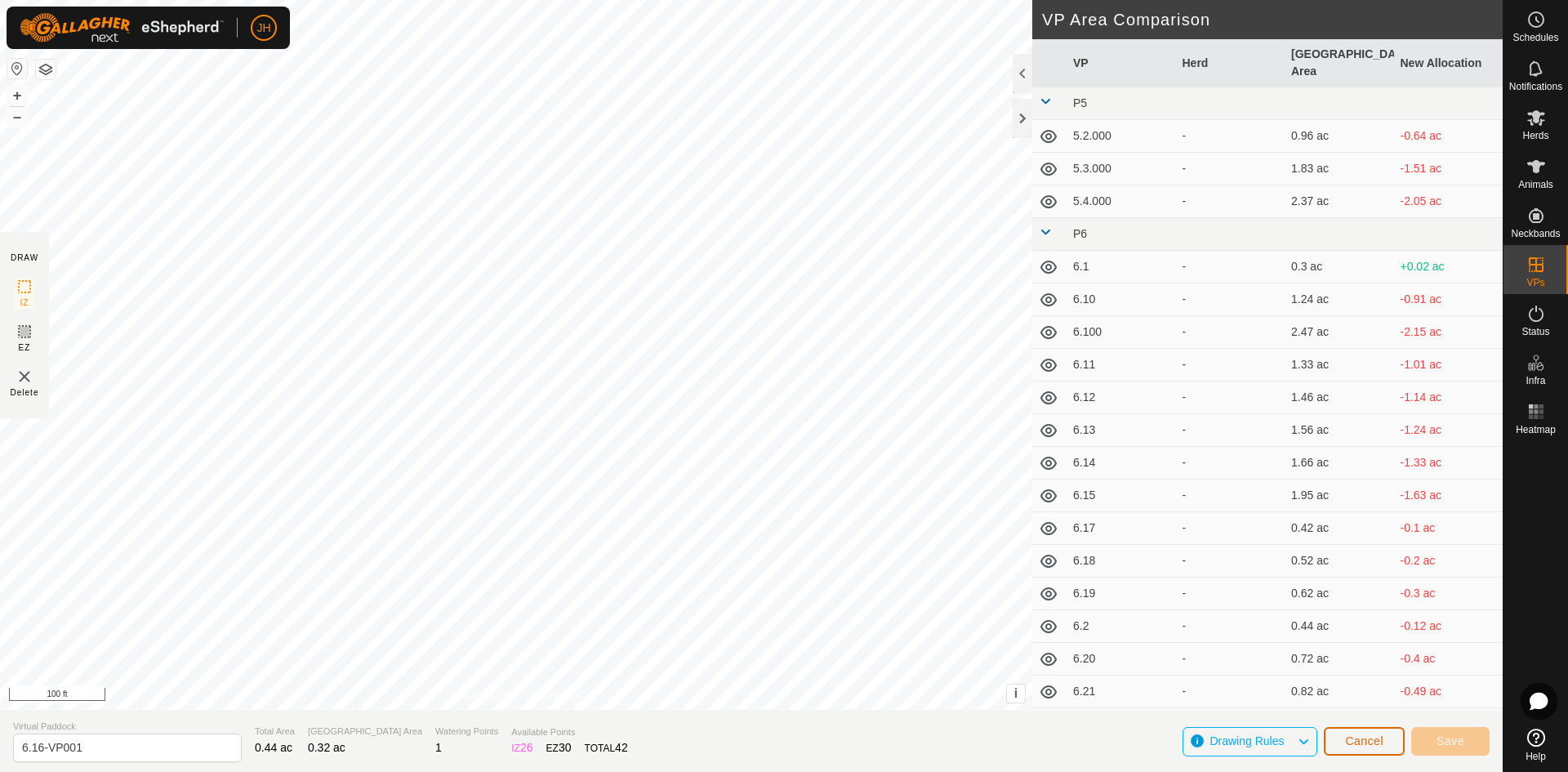
click at [1373, 744] on span "Cancel" at bounding box center [1364, 740] width 39 height 14
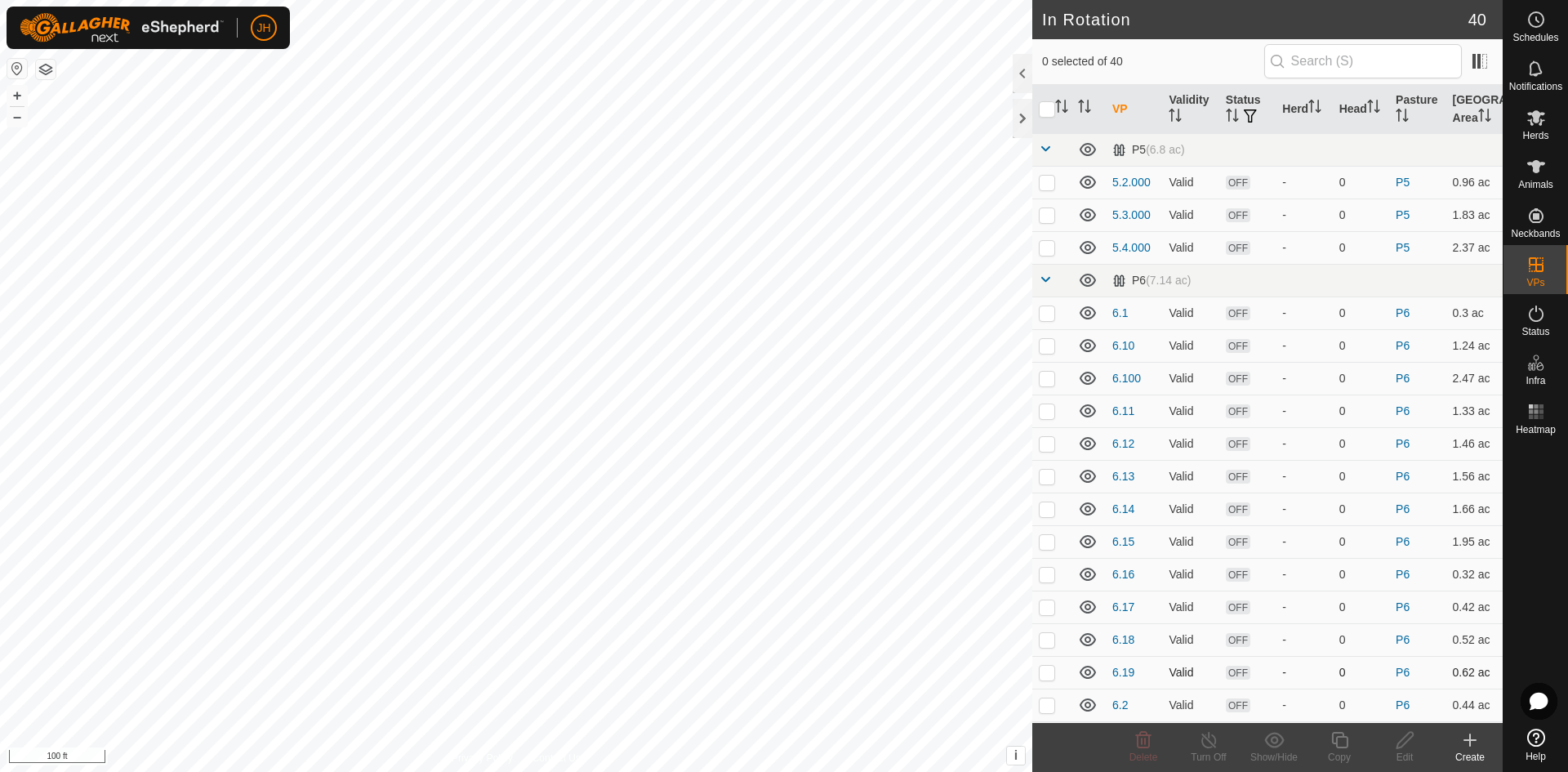
checkbox input "true"
click at [1409, 749] on icon at bounding box center [1405, 740] width 21 height 20
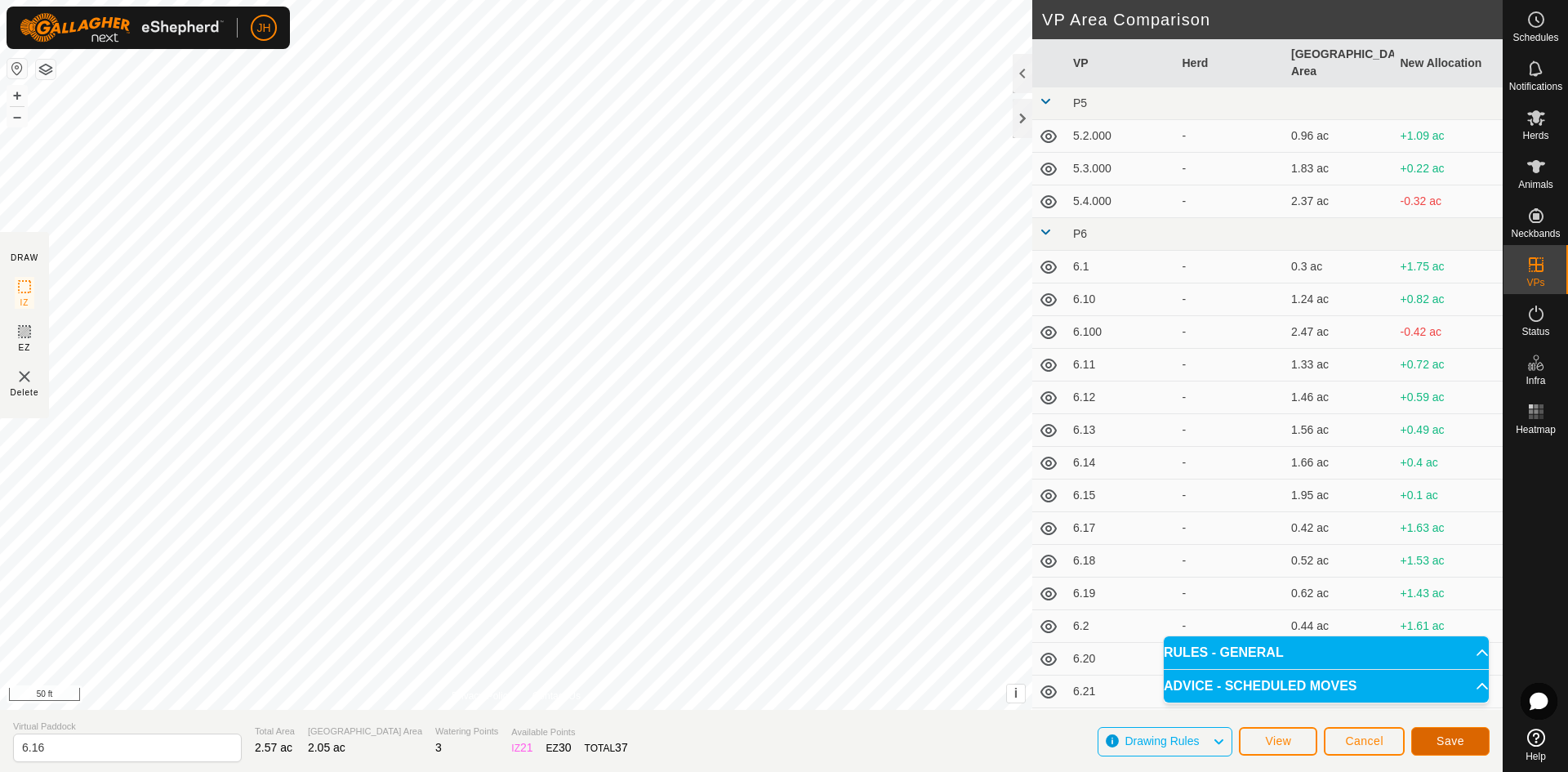
click at [1450, 739] on span "Save" at bounding box center [1450, 740] width 28 height 14
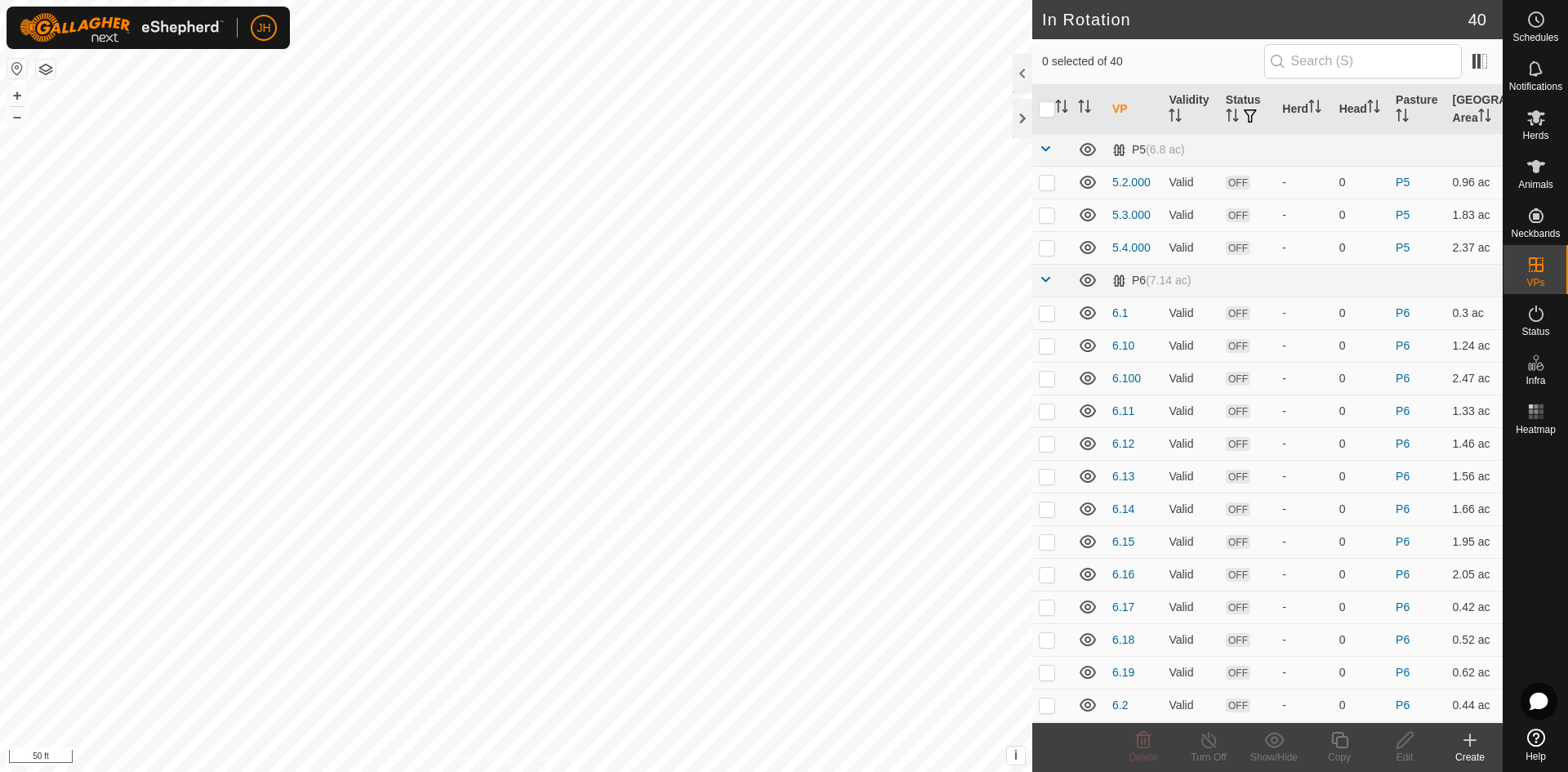
checkbox input "true"
click at [1406, 748] on icon at bounding box center [1405, 740] width 21 height 20
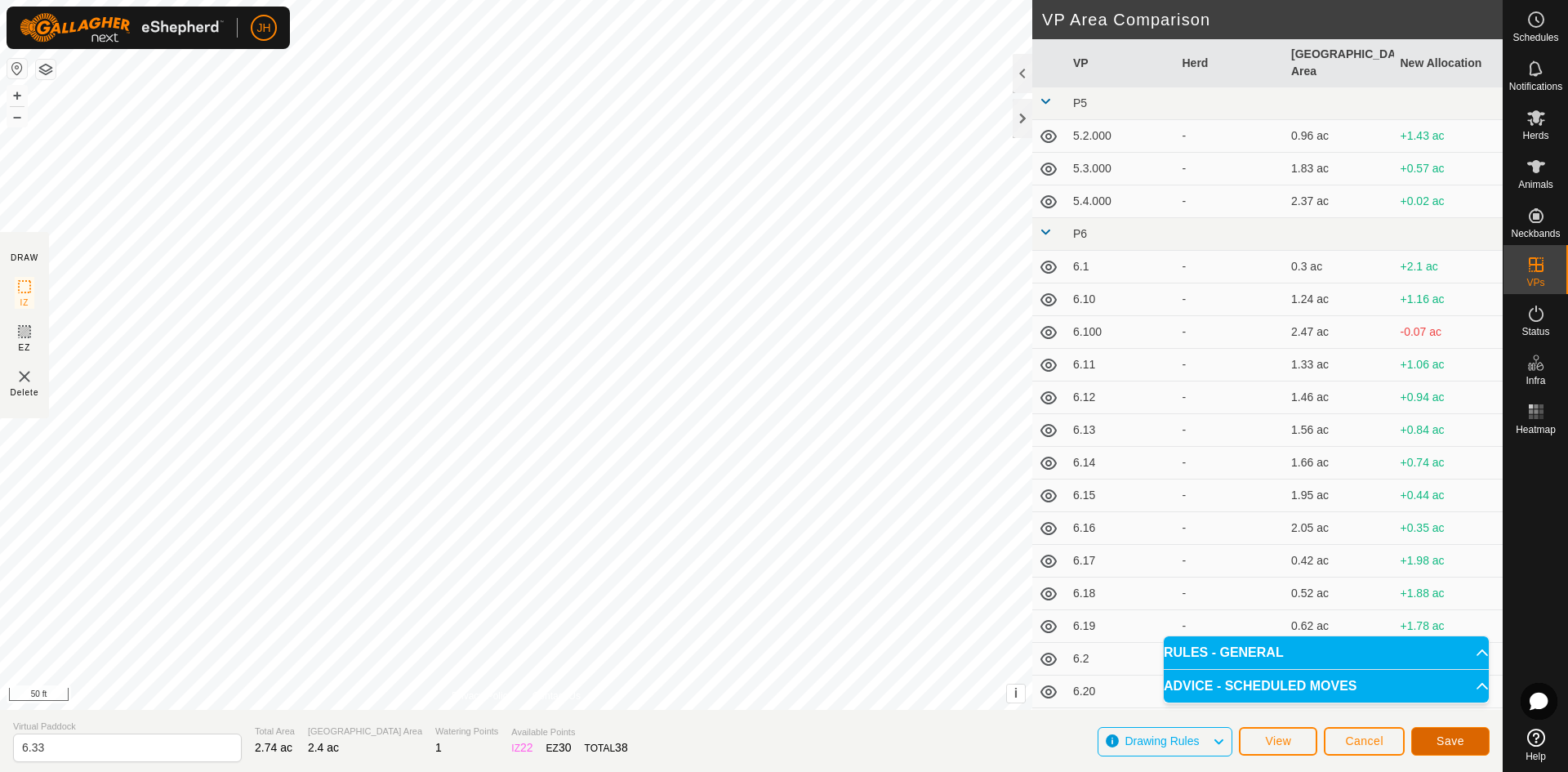
click at [1453, 743] on span "Save" at bounding box center [1450, 740] width 28 height 14
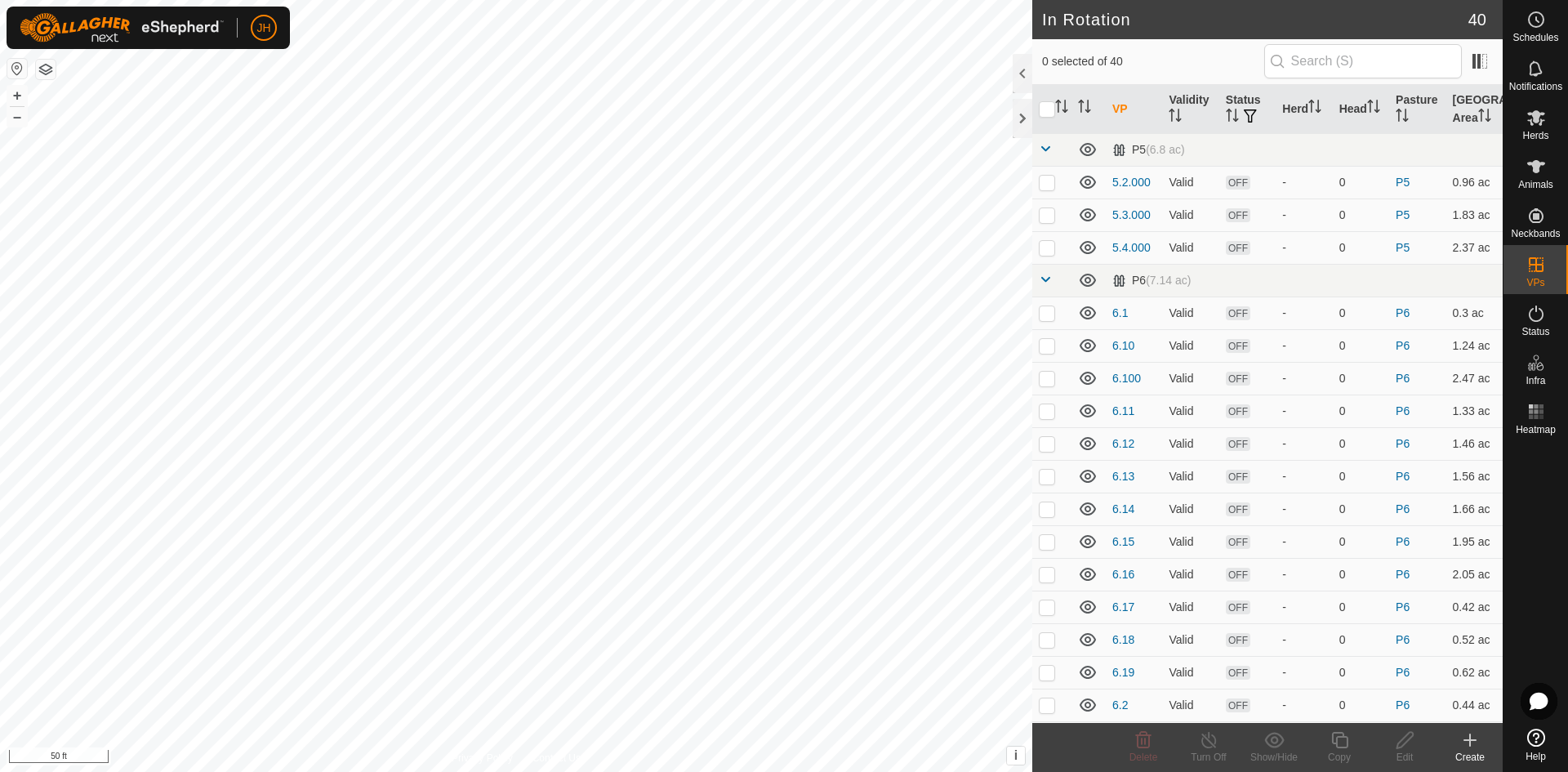
checkbox input "true"
click at [1409, 748] on icon at bounding box center [1405, 740] width 21 height 20
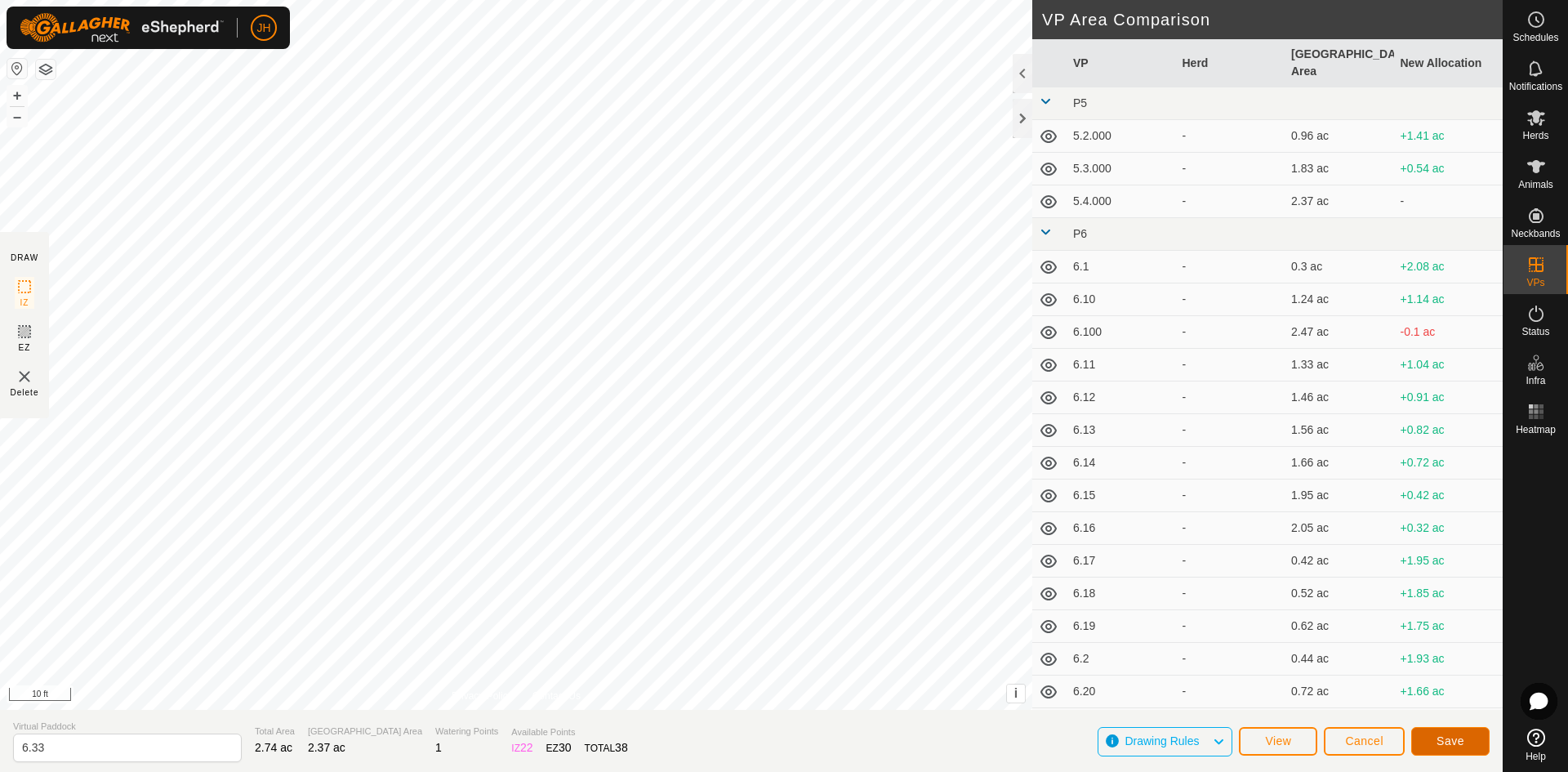
click at [1451, 744] on span "Save" at bounding box center [1450, 740] width 28 height 14
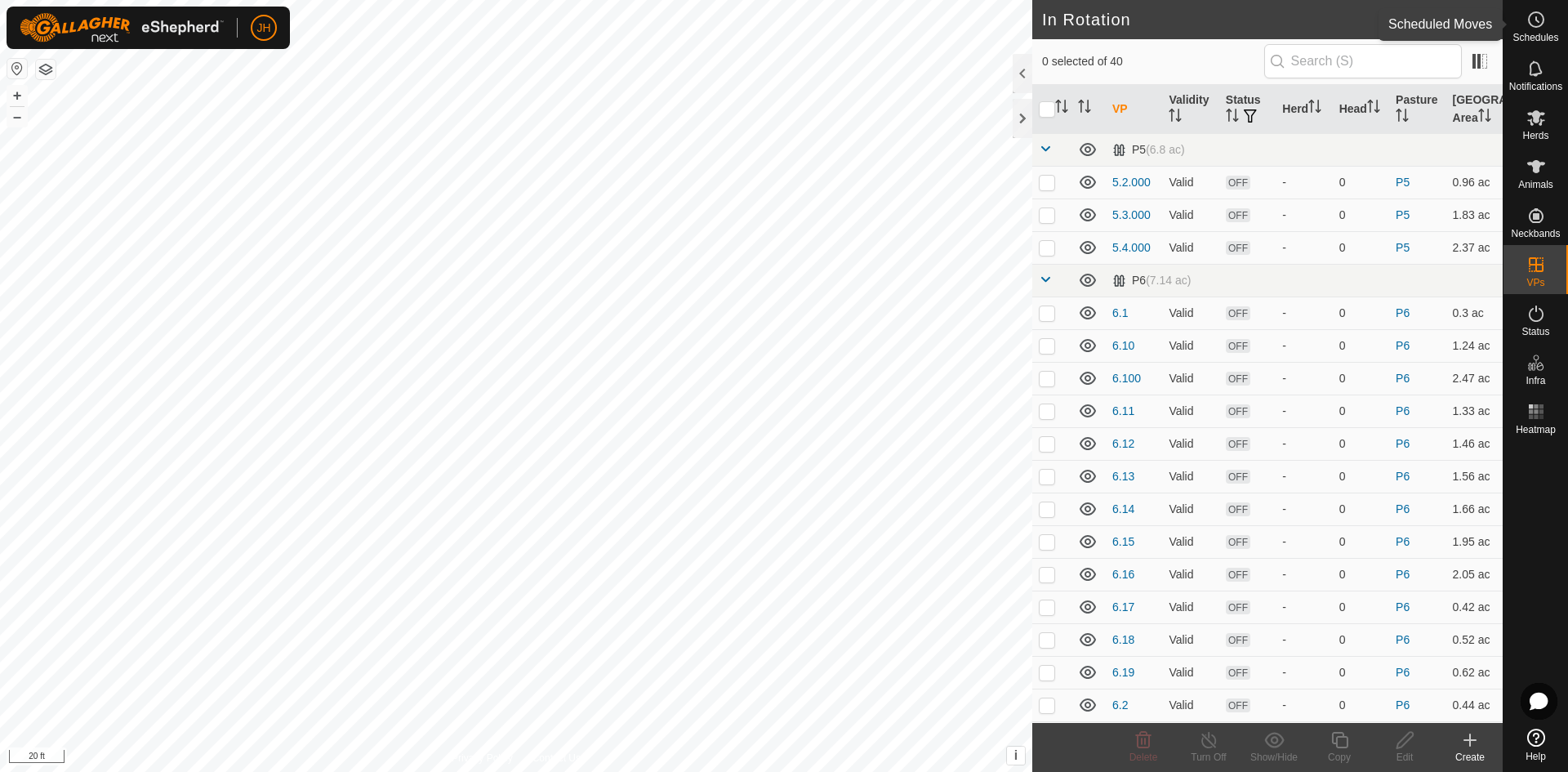
click at [1547, 39] on span "Schedules" at bounding box center [1536, 37] width 46 height 10
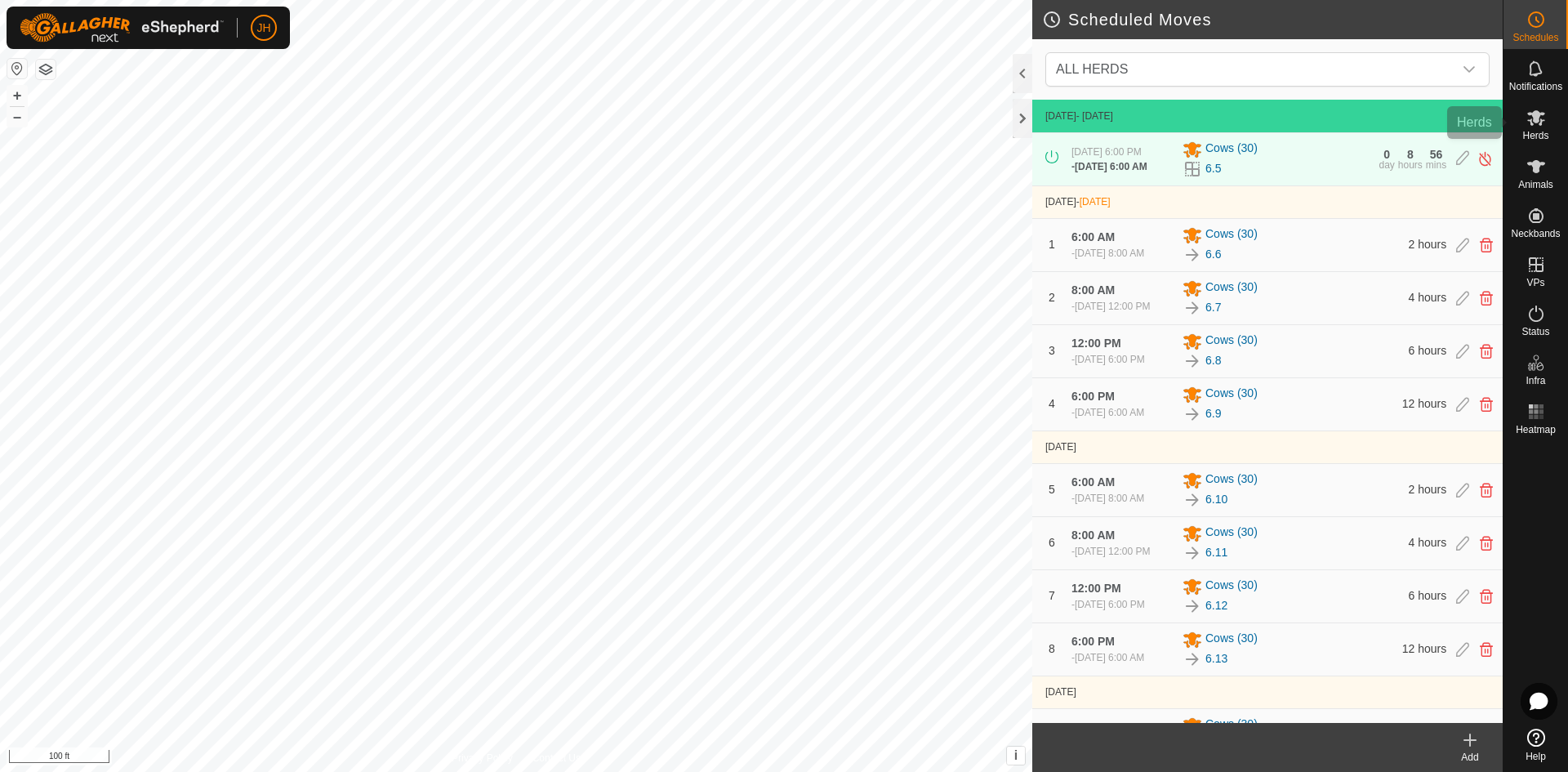
click at [1545, 132] on span "Herds" at bounding box center [1536, 135] width 26 height 10
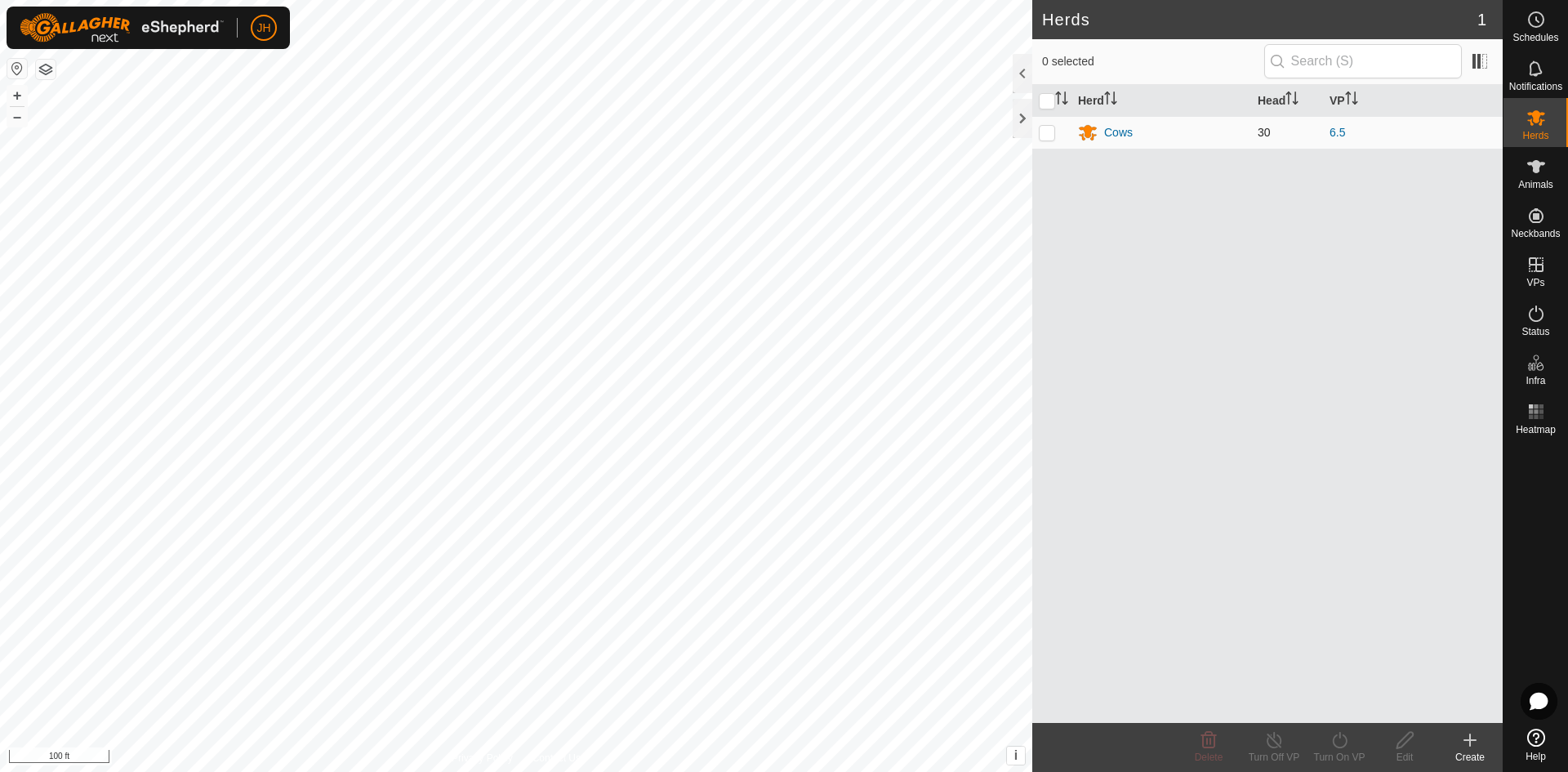
click at [1050, 133] on p-checkbox at bounding box center [1047, 132] width 16 height 14
checkbox input "true"
drag, startPoint x: 1046, startPoint y: 135, endPoint x: 1074, endPoint y: 131, distance: 28.3
click at [1048, 133] on p-checkbox at bounding box center [1047, 132] width 16 height 14
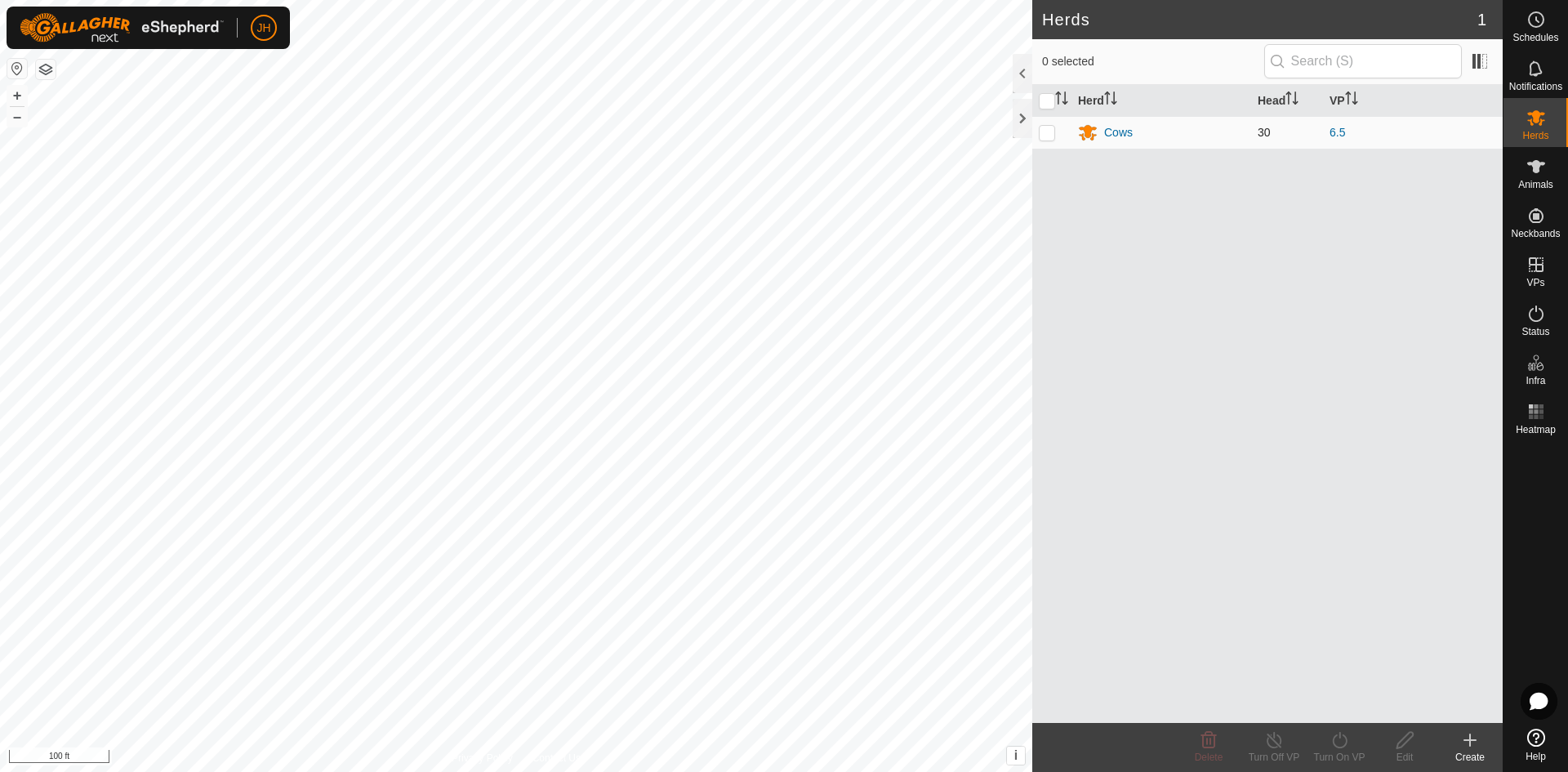
checkbox input "false"
click at [1132, 135] on div "Cows" at bounding box center [1119, 132] width 29 height 17
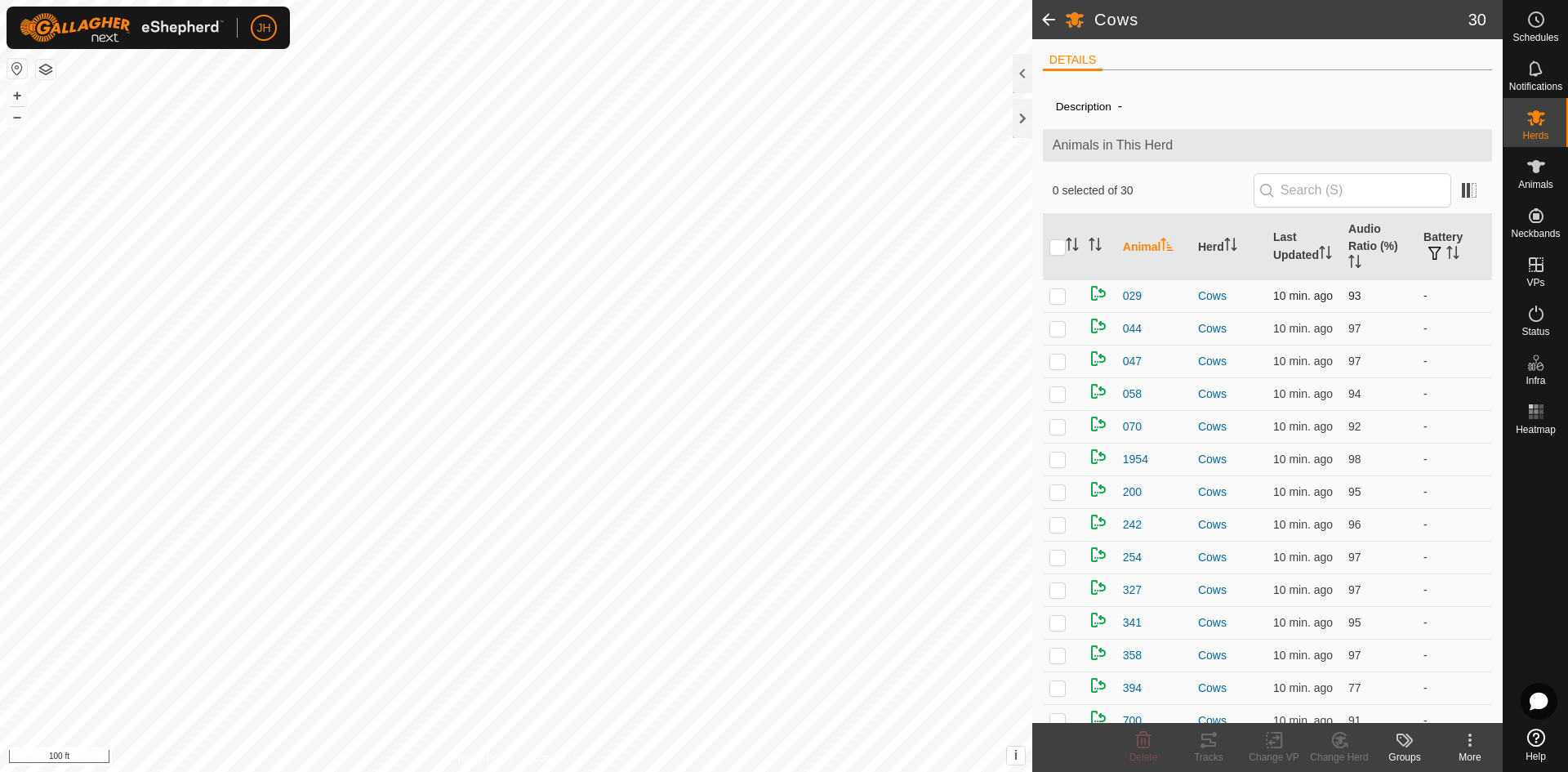
click at [1057, 289] on p-checkbox at bounding box center [1057, 295] width 16 height 14
checkbox input "true"
click at [1213, 745] on icon at bounding box center [1209, 740] width 14 height 14
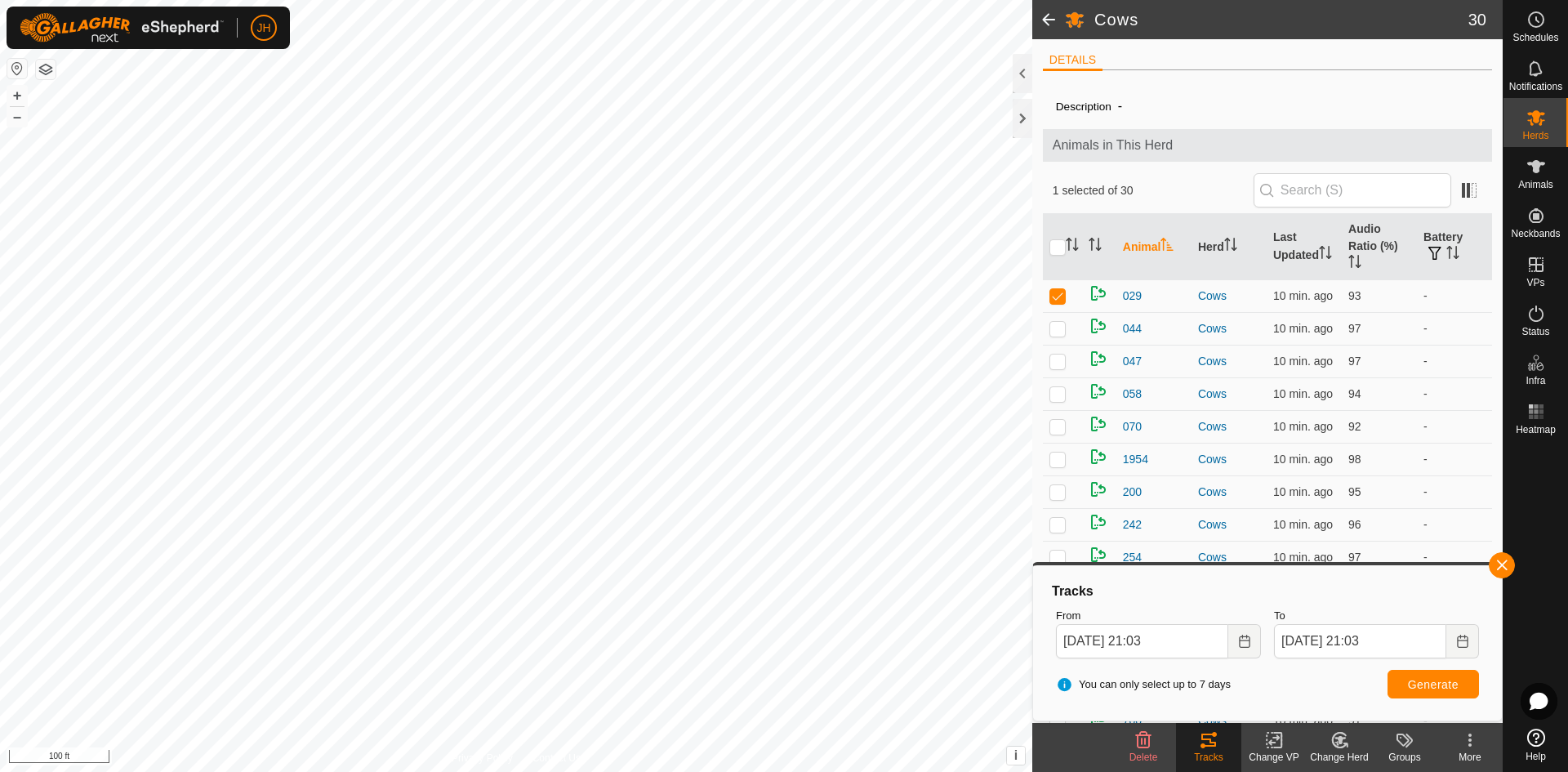
click at [1060, 244] on input "checkbox" at bounding box center [1057, 248] width 16 height 16
checkbox input "true"
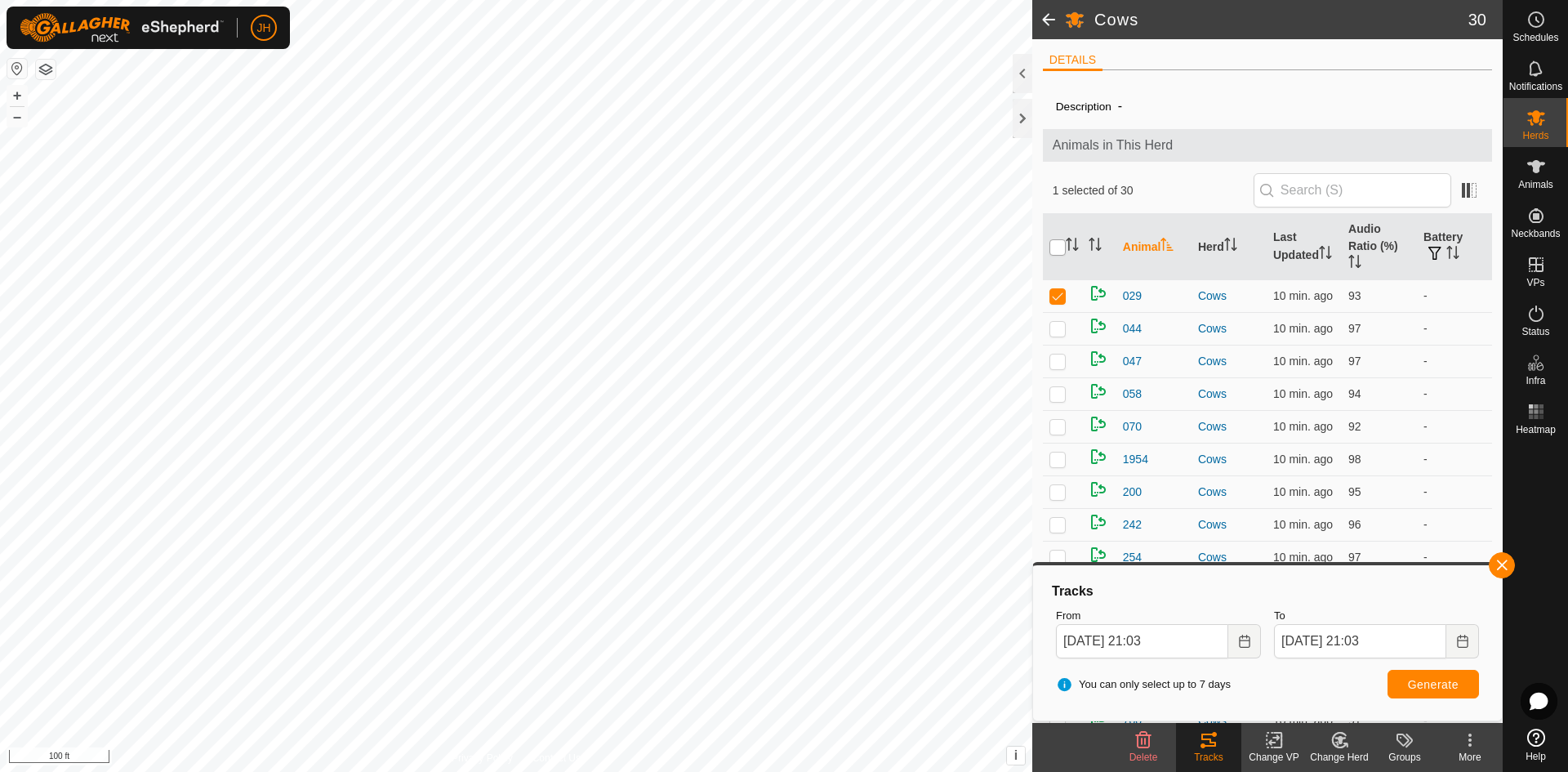
checkbox input "true"
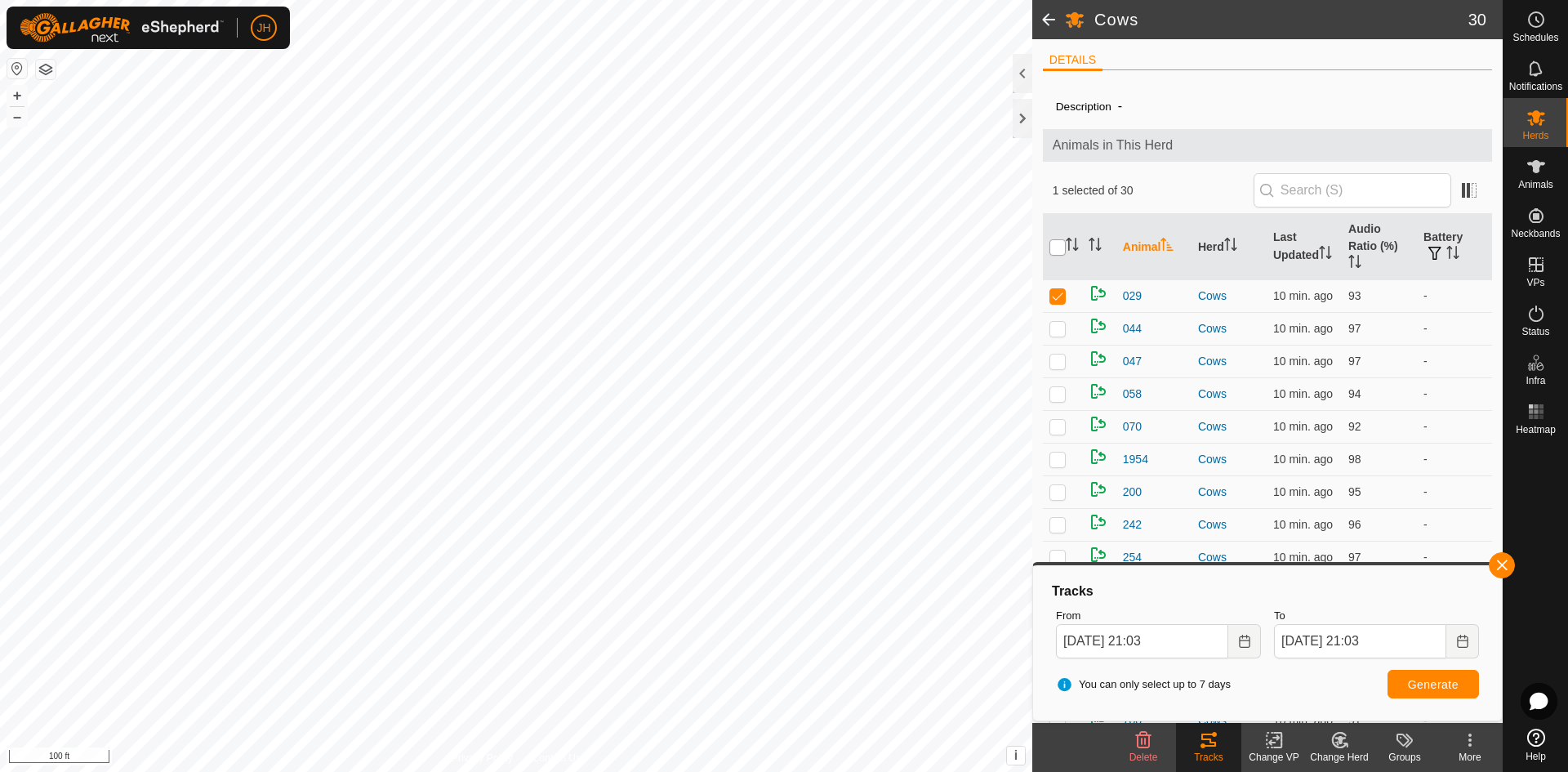
checkbox input "true"
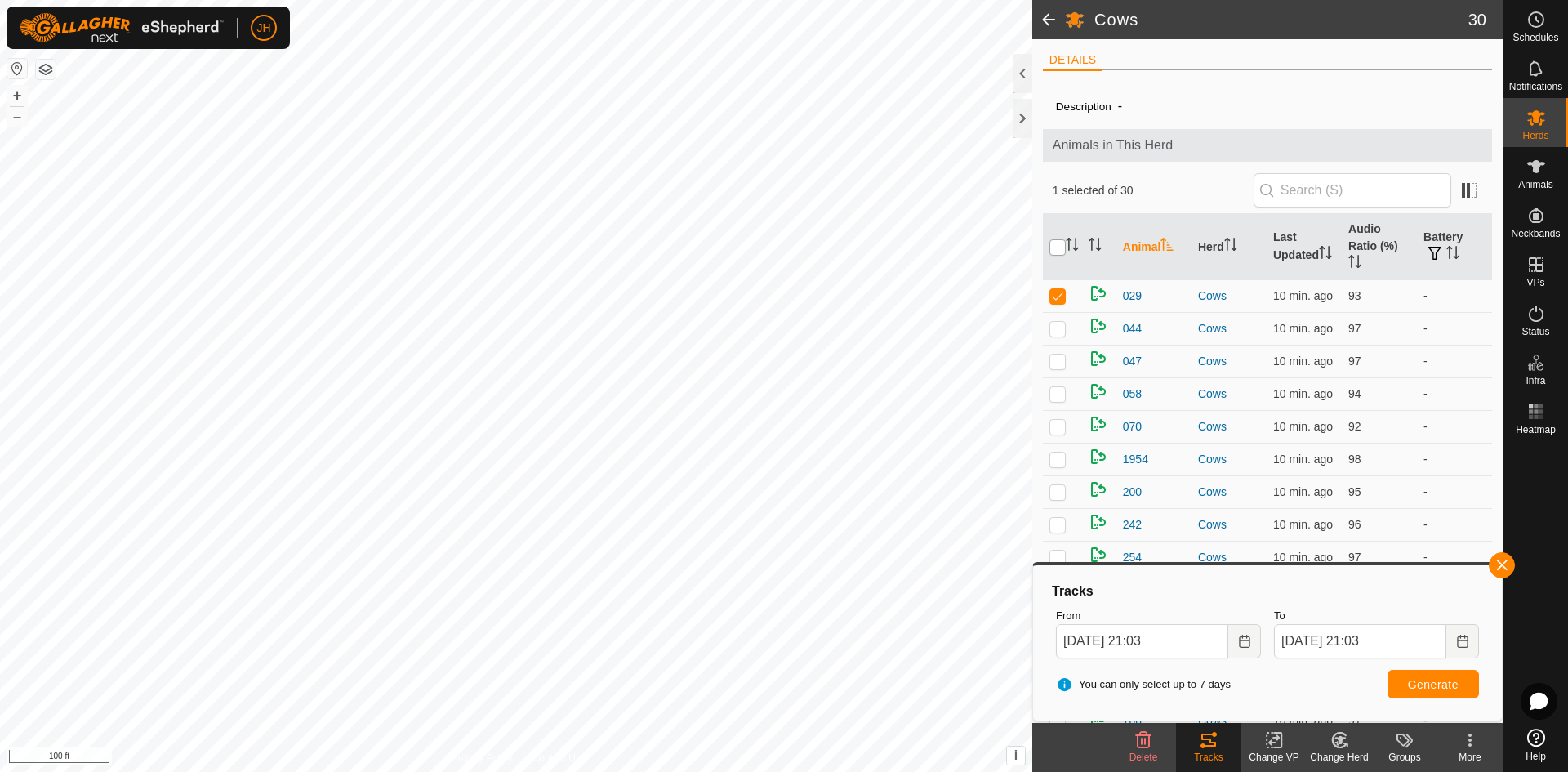
checkbox input "true"
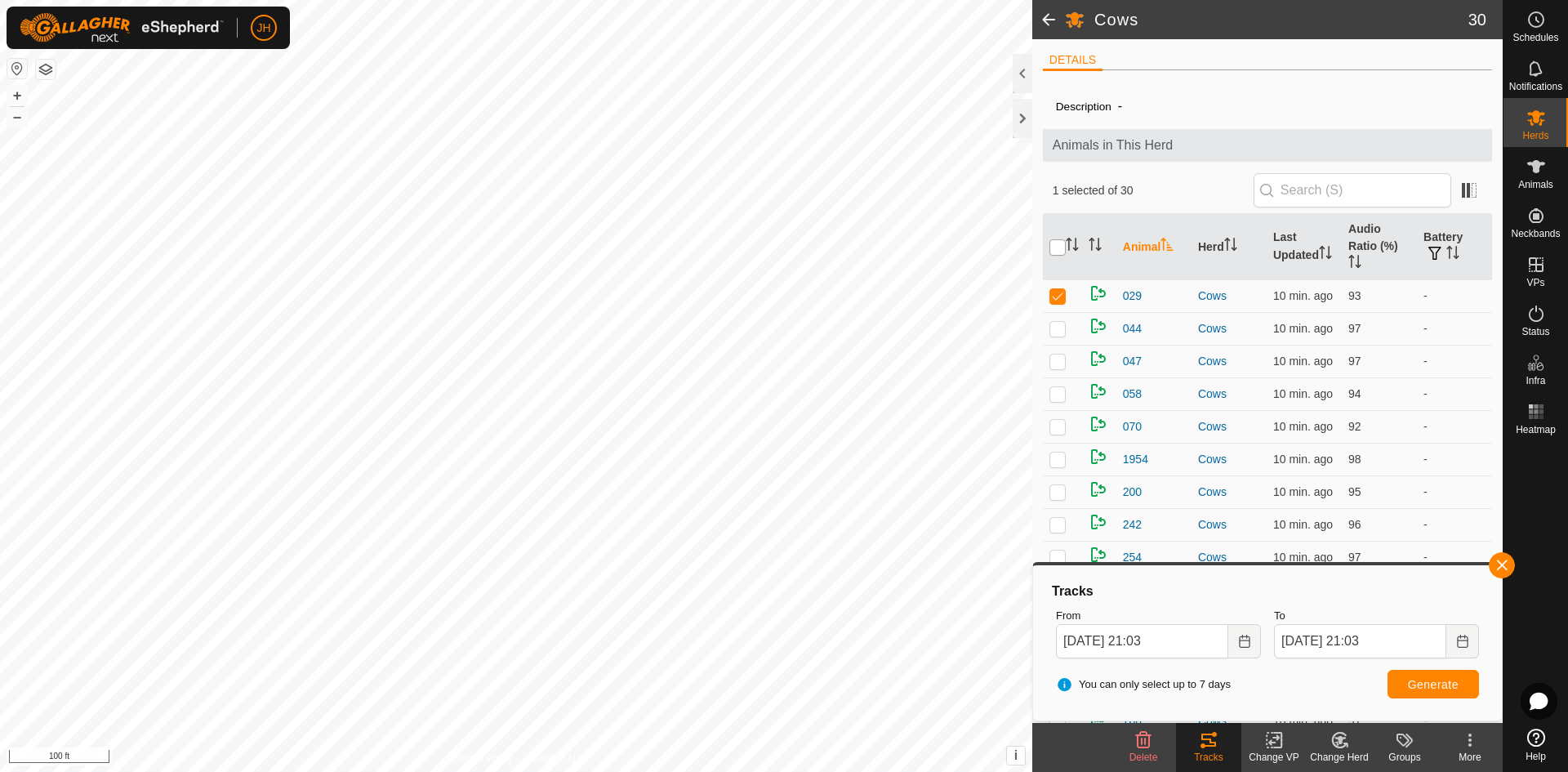
checkbox input "true"
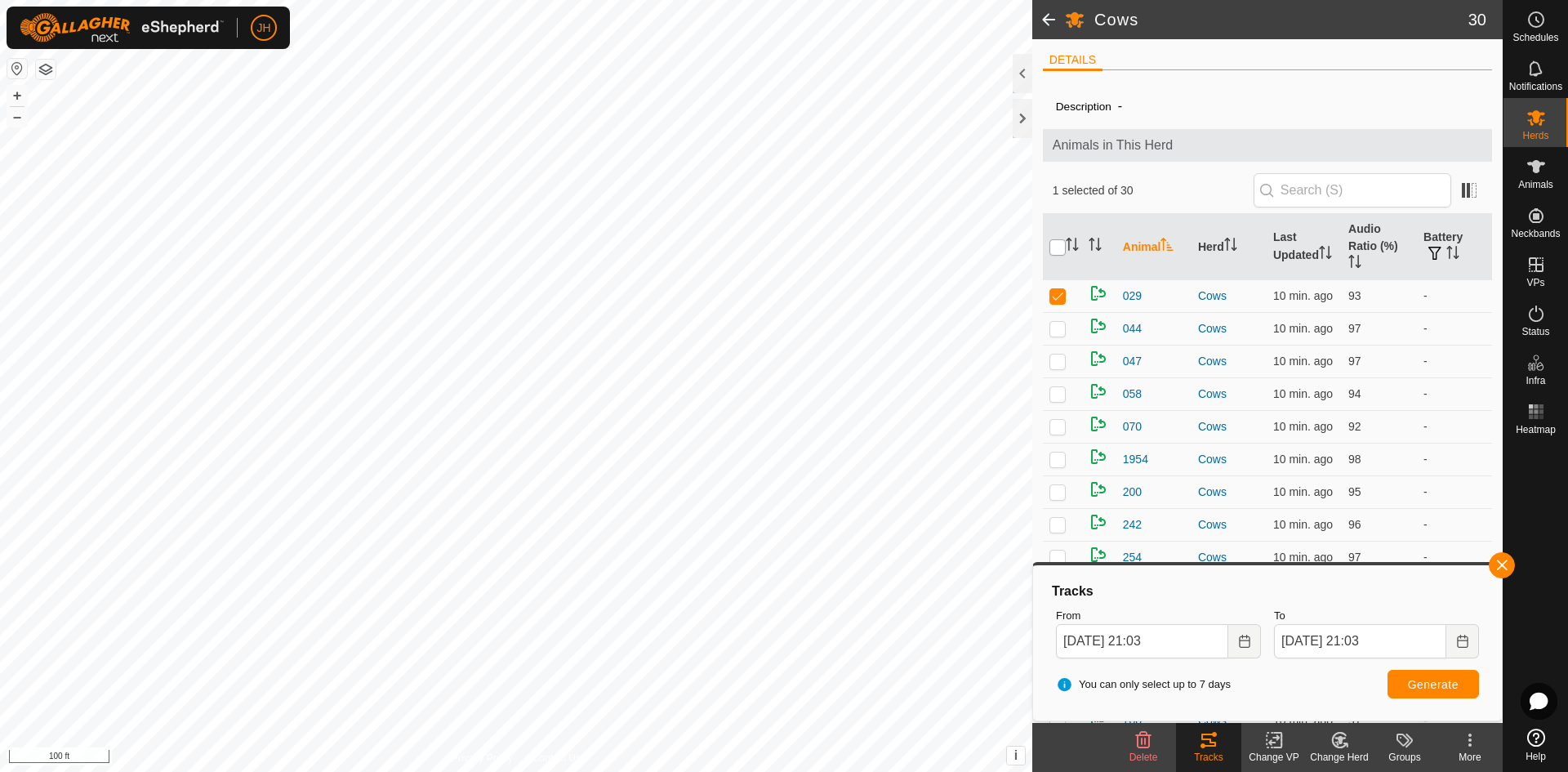
checkbox input "true"
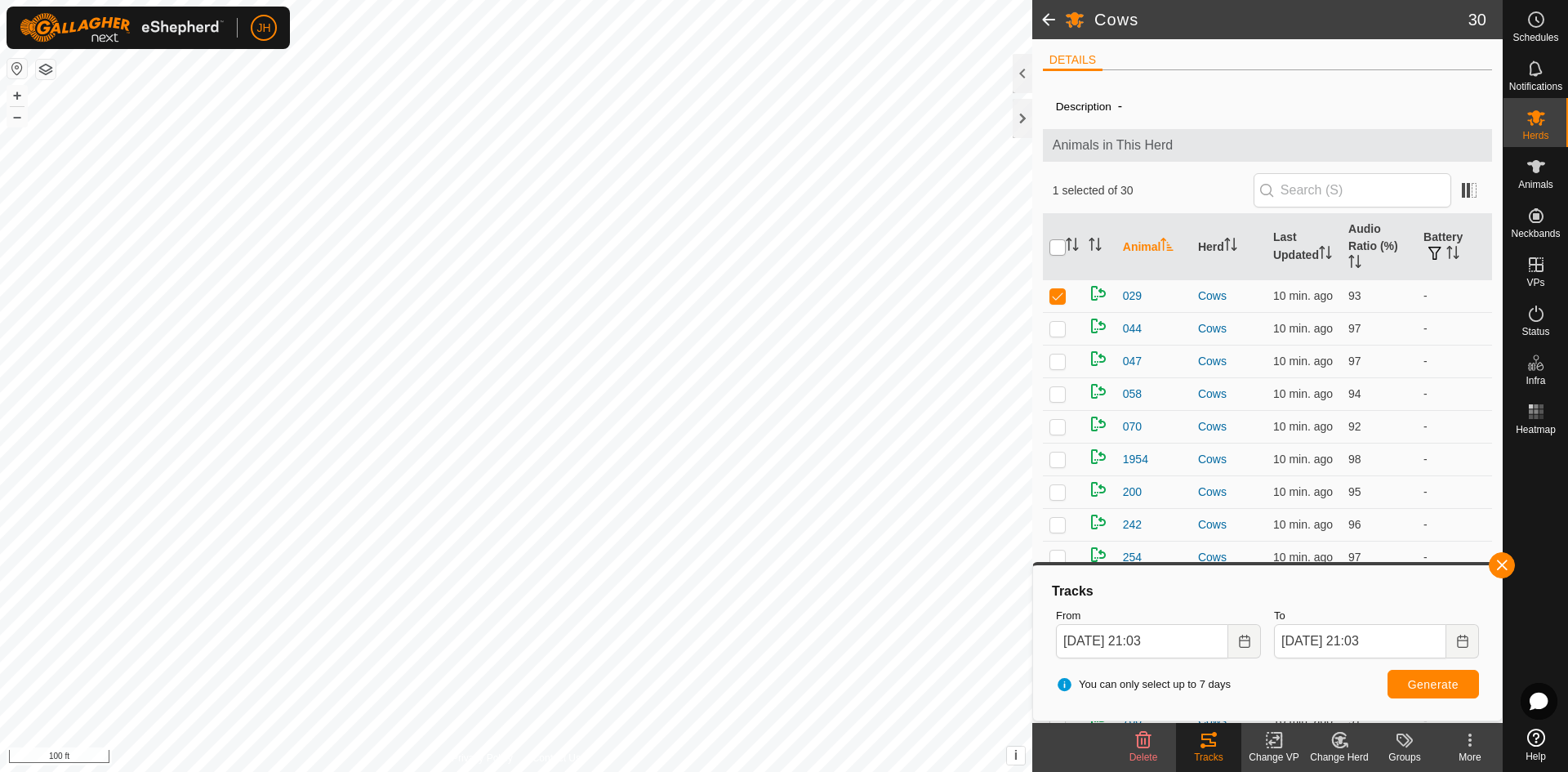
checkbox input "true"
click at [1445, 687] on span "Generate" at bounding box center [1434, 685] width 50 height 14
